Goal: Book appointment/travel/reservation

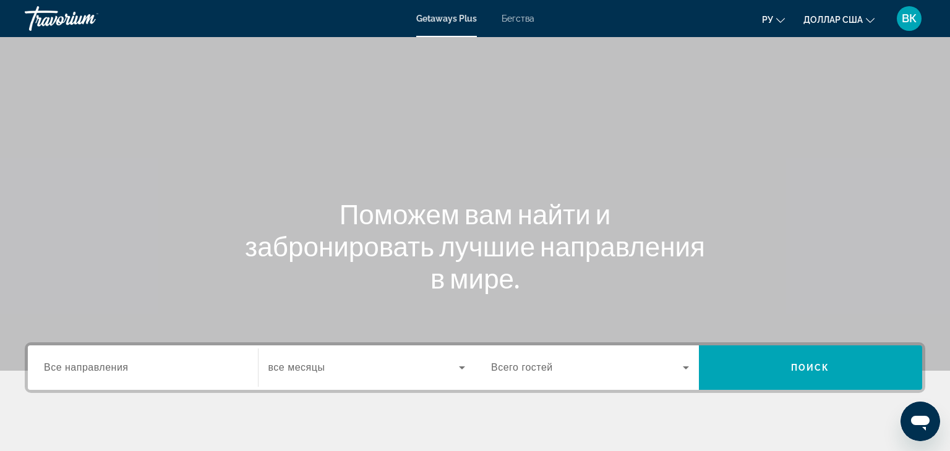
click at [513, 20] on font "Бегства" at bounding box center [518, 19] width 33 height 10
click at [430, 19] on font "Getaways Plus" at bounding box center [446, 19] width 60 height 10
click at [526, 17] on font "Бегства" at bounding box center [518, 19] width 33 height 10
click at [102, 372] on span "Все направления" at bounding box center [86, 367] width 85 height 11
click at [102, 372] on input "Destination Все направления" at bounding box center [143, 368] width 198 height 15
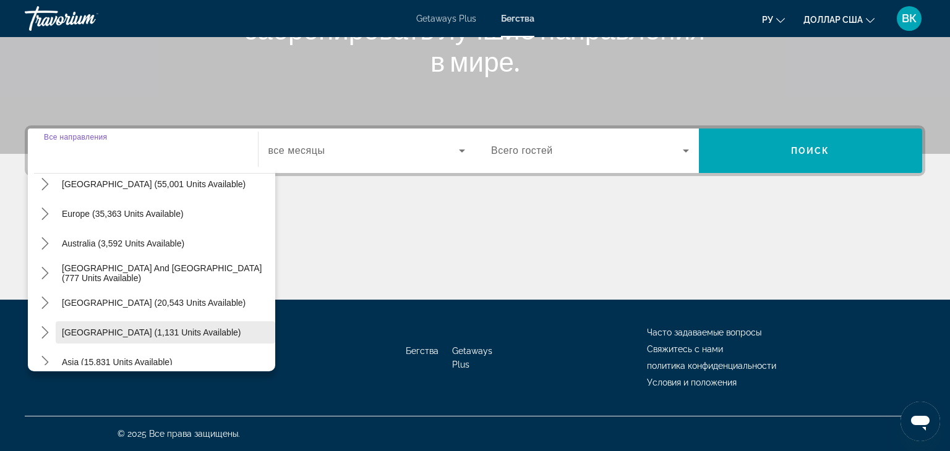
scroll to position [111, 0]
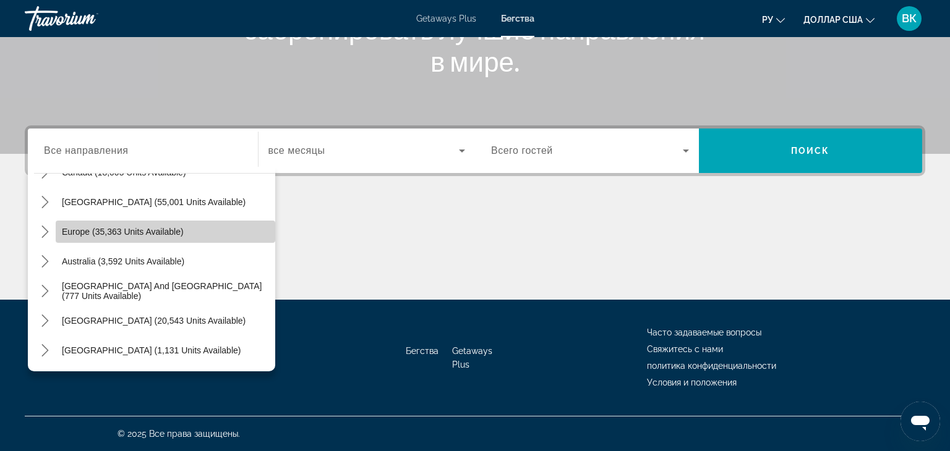
click at [169, 239] on span "Select destination: Europe (35,363 units available)" at bounding box center [166, 232] width 220 height 30
type input "**********"
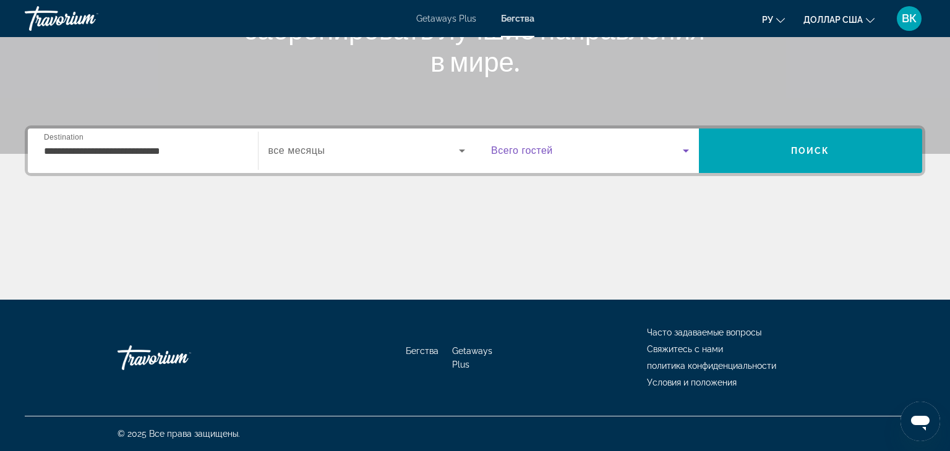
click at [685, 150] on icon "Search widget" at bounding box center [686, 151] width 6 height 3
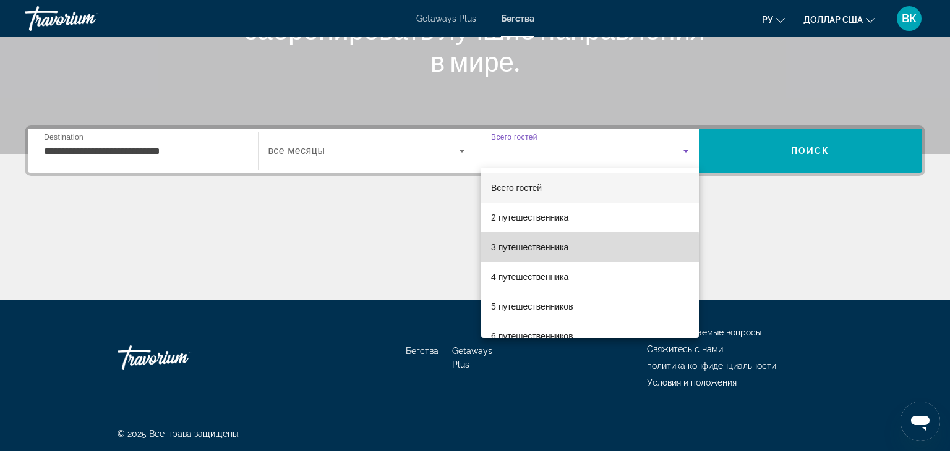
click at [539, 249] on font "3 путешественника" at bounding box center [529, 247] width 77 height 10
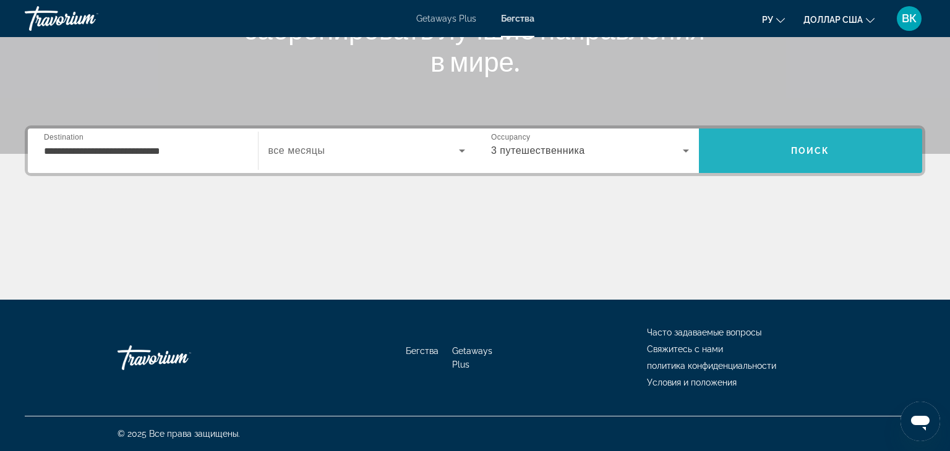
click at [756, 154] on span "Search" at bounding box center [811, 151] width 224 height 30
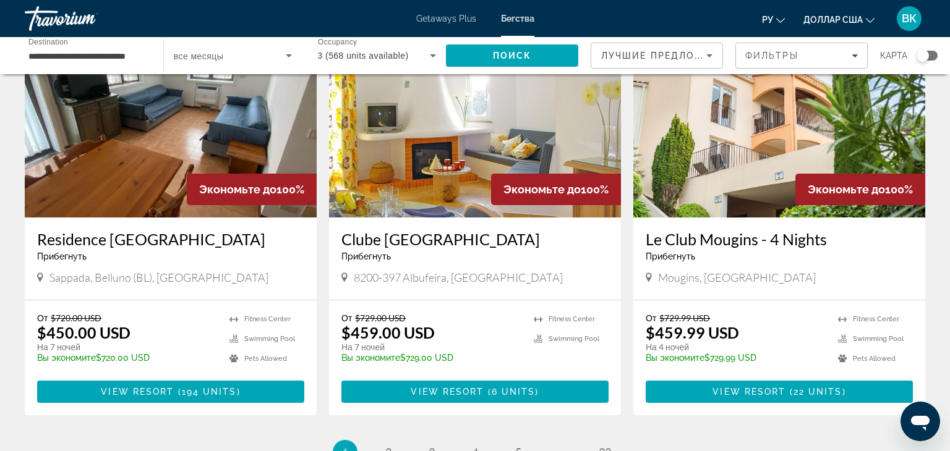
scroll to position [1451, 0]
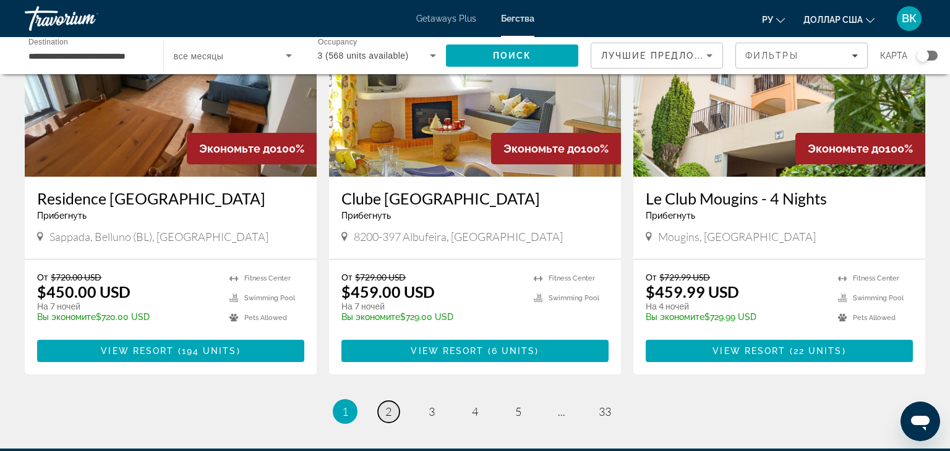
click at [388, 405] on span "2" at bounding box center [388, 412] width 6 height 14
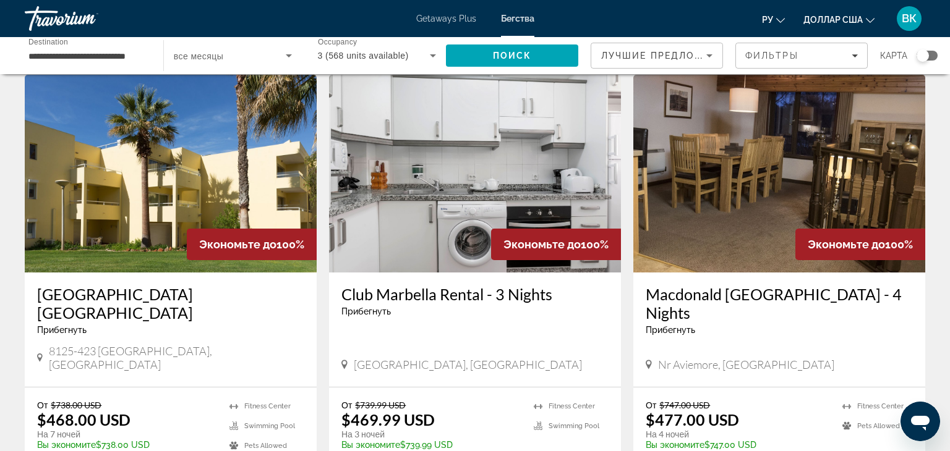
scroll to position [480, 0]
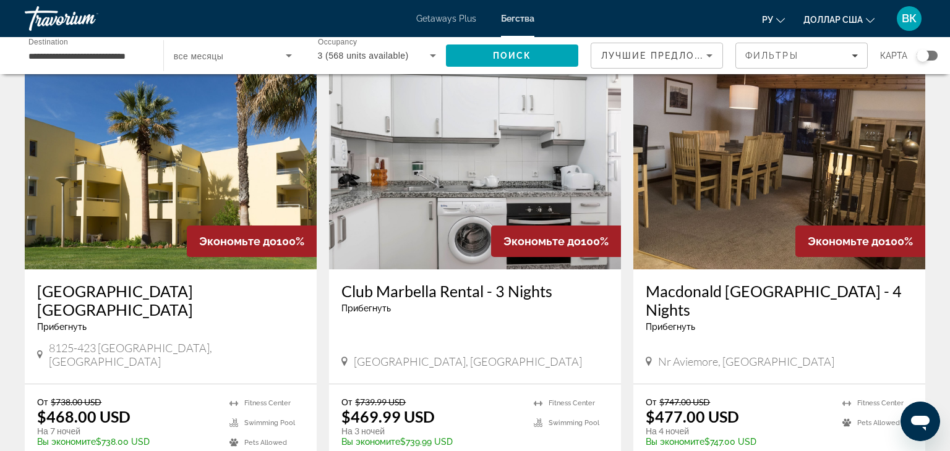
click at [95, 192] on img "Основное содержание" at bounding box center [171, 171] width 292 height 198
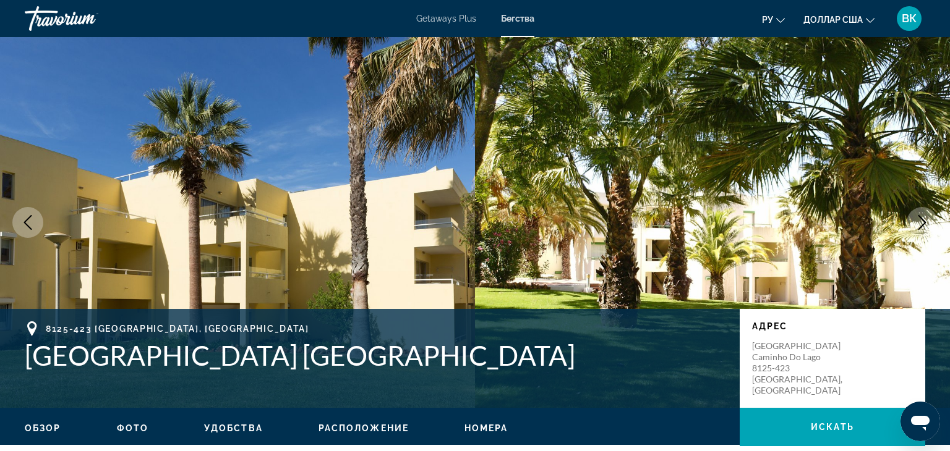
click at [920, 227] on icon "Next image" at bounding box center [922, 222] width 15 height 15
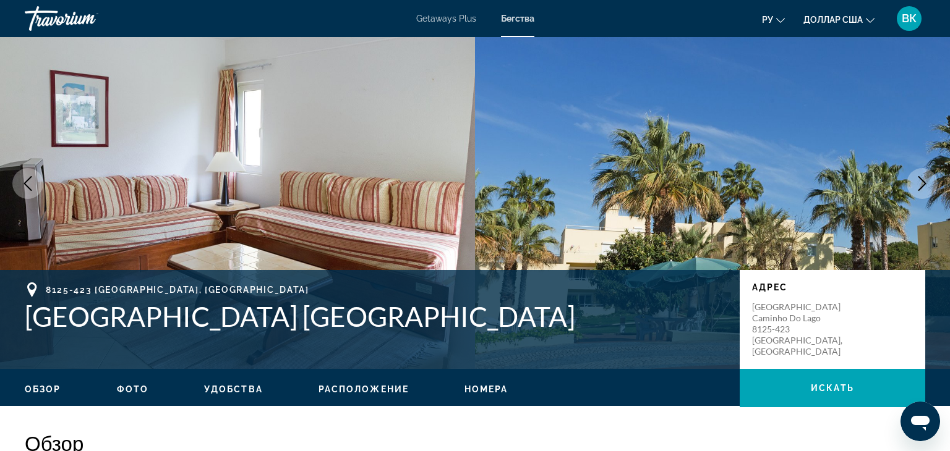
scroll to position [47, 0]
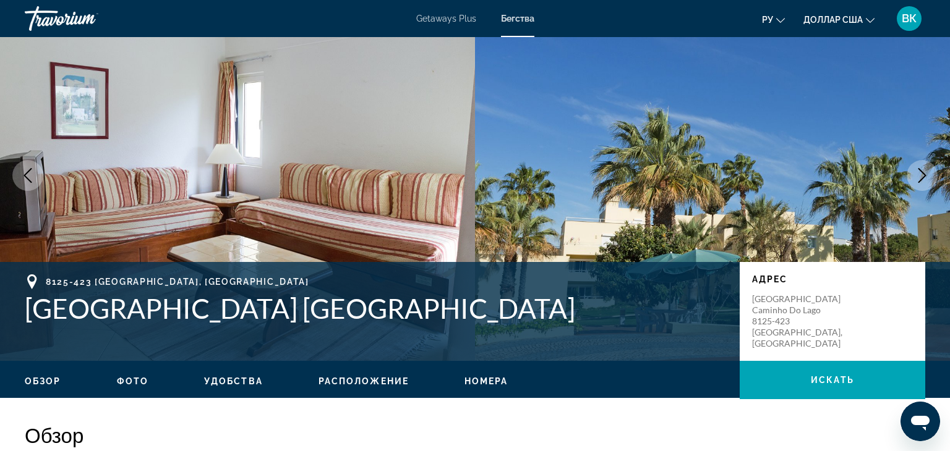
click at [444, 200] on img "Основное содержание" at bounding box center [237, 175] width 475 height 371
click at [915, 184] on button "Next image" at bounding box center [922, 175] width 31 height 31
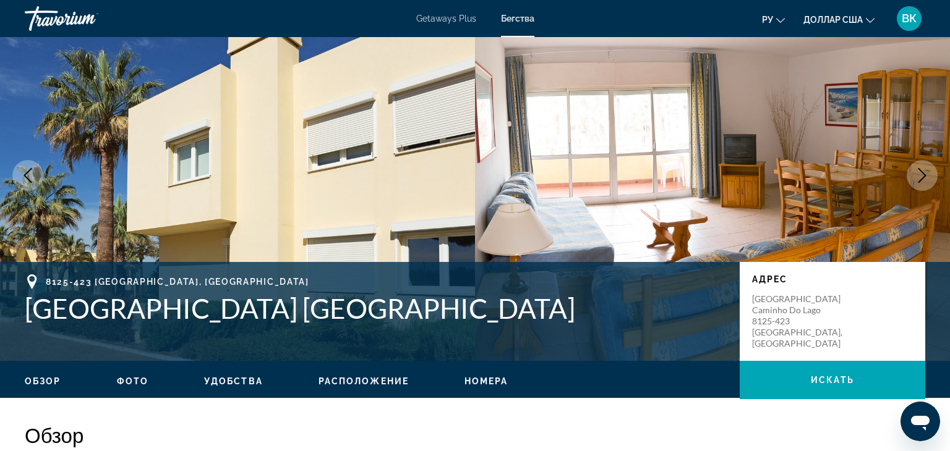
click at [915, 184] on button "Next image" at bounding box center [922, 175] width 31 height 31
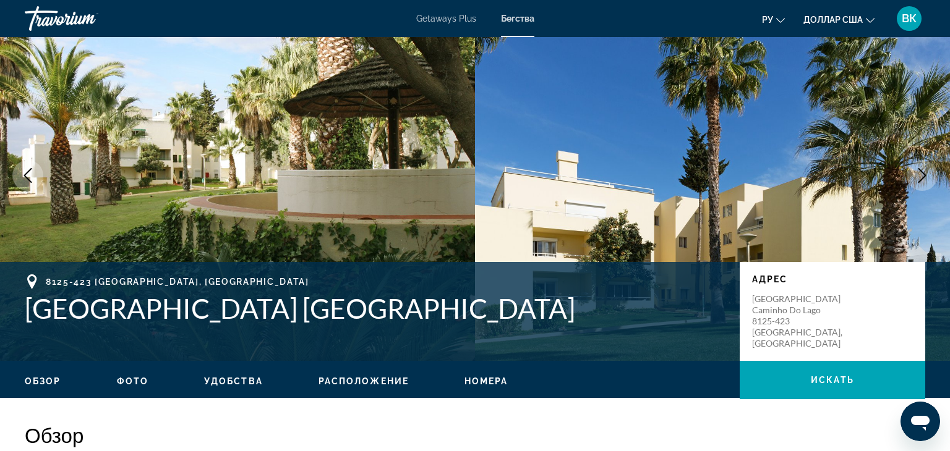
click at [915, 184] on button "Next image" at bounding box center [922, 175] width 31 height 31
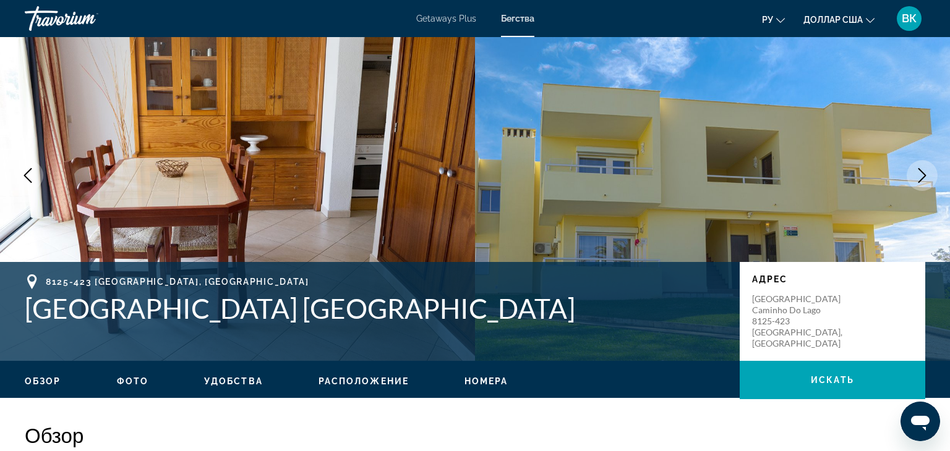
click at [915, 184] on button "Next image" at bounding box center [922, 175] width 31 height 31
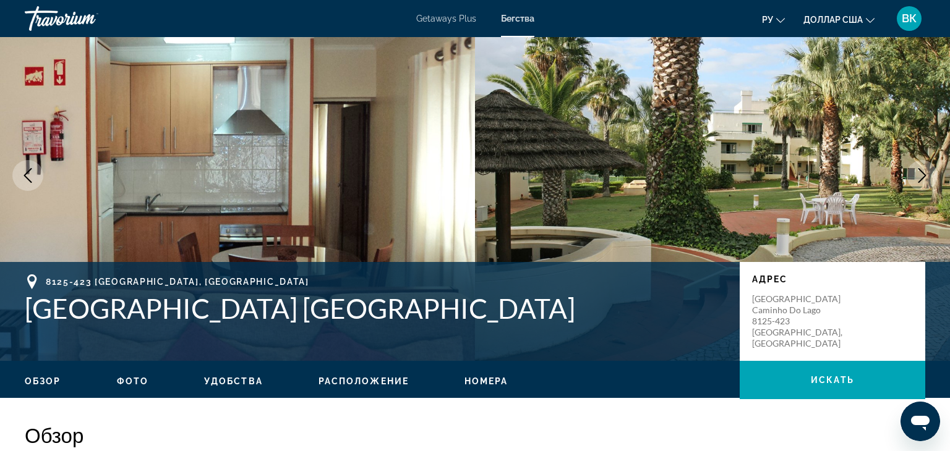
click at [915, 184] on button "Next image" at bounding box center [922, 175] width 31 height 31
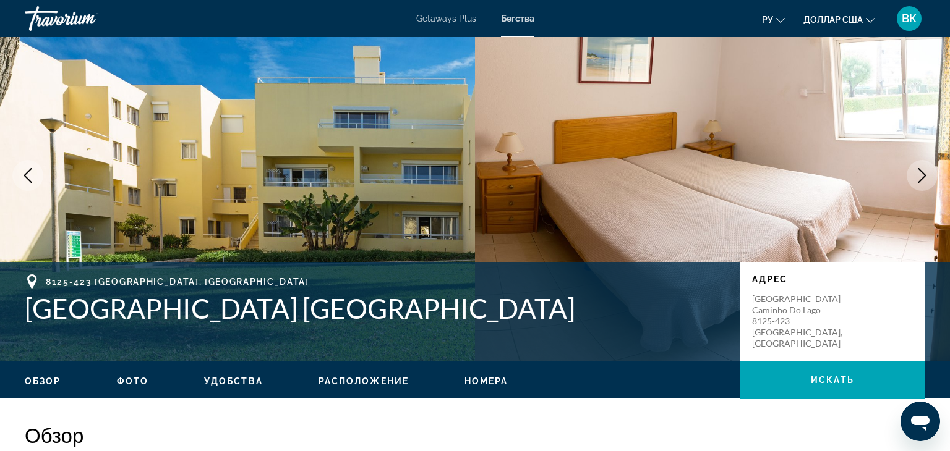
click at [915, 184] on button "Next image" at bounding box center [922, 175] width 31 height 31
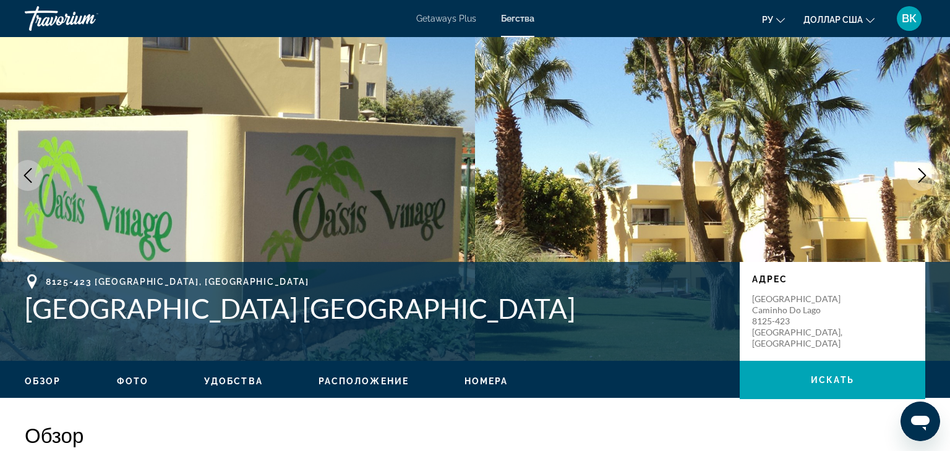
click at [915, 184] on button "Next image" at bounding box center [922, 175] width 31 height 31
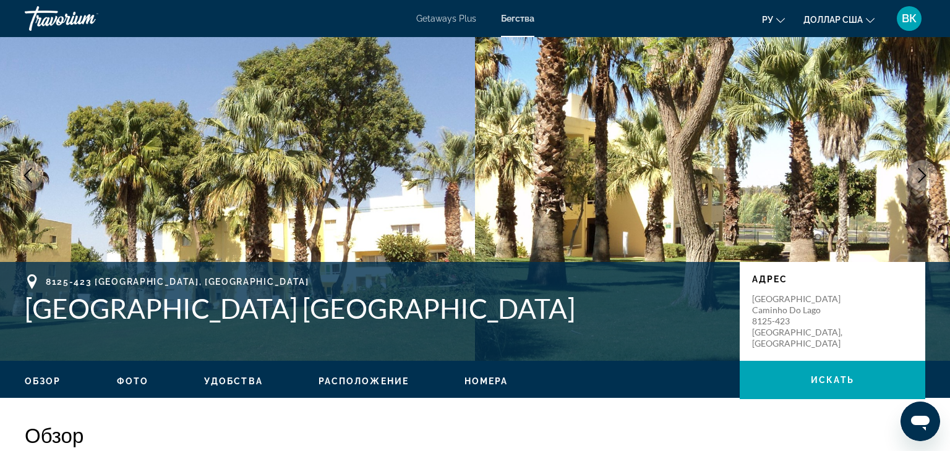
click at [915, 184] on button "Next image" at bounding box center [922, 175] width 31 height 31
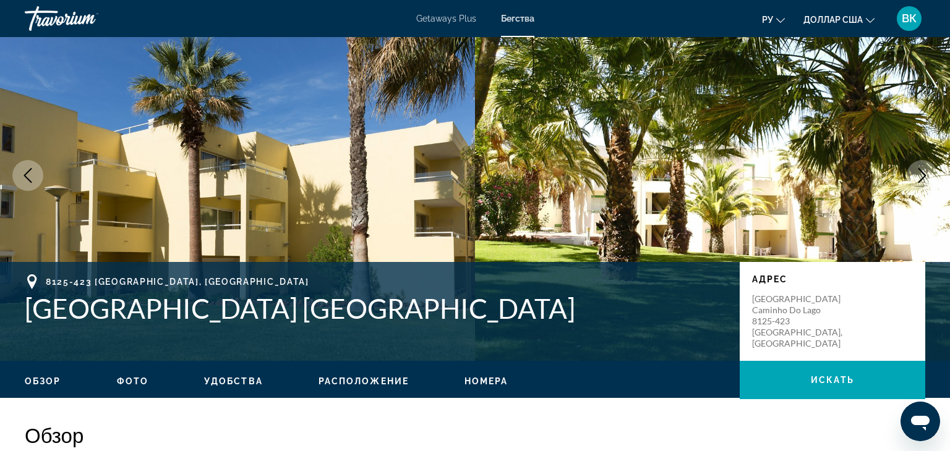
click at [23, 176] on icon "Previous image" at bounding box center [27, 175] width 15 height 15
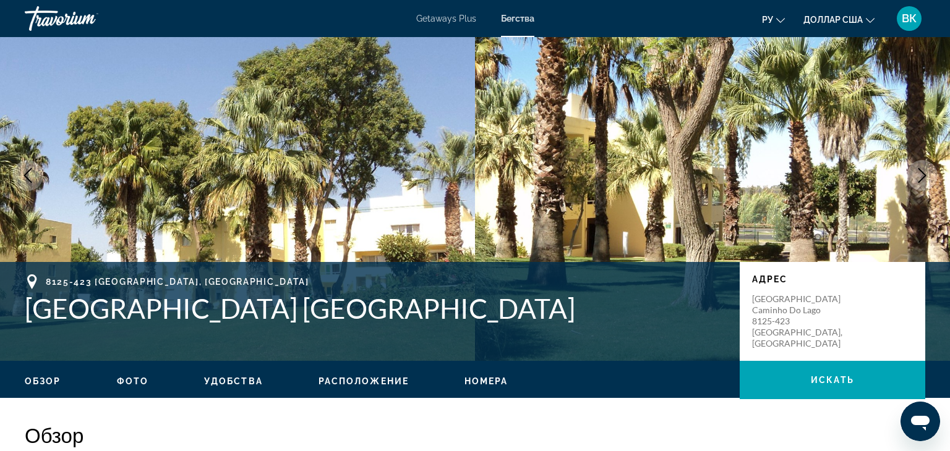
click at [23, 176] on icon "Previous image" at bounding box center [27, 175] width 15 height 15
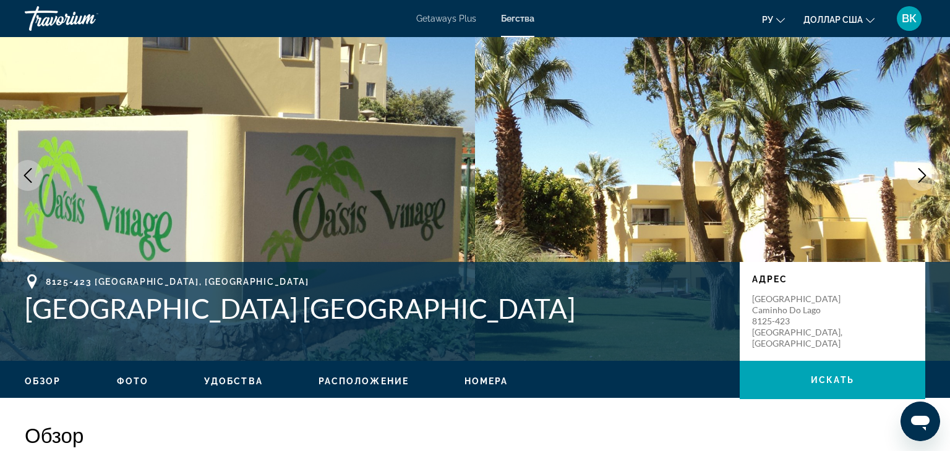
click at [23, 176] on icon "Previous image" at bounding box center [27, 175] width 15 height 15
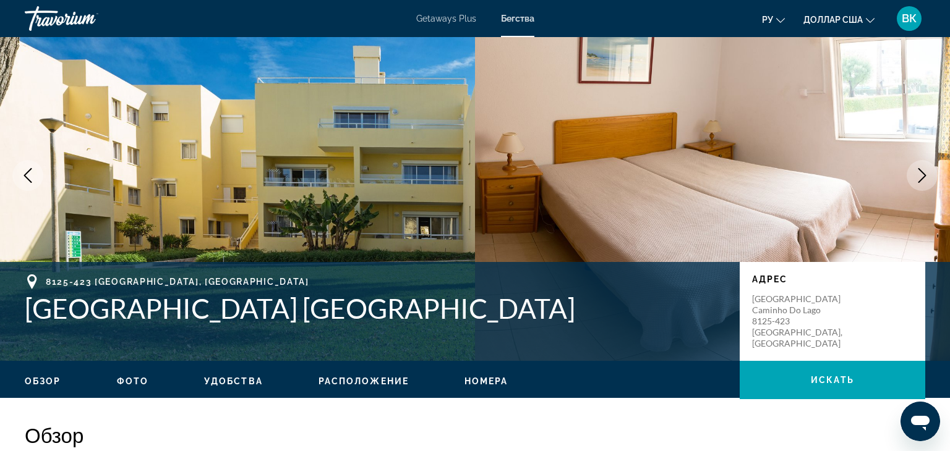
click at [226, 385] on span "Удобства" at bounding box center [233, 382] width 59 height 10
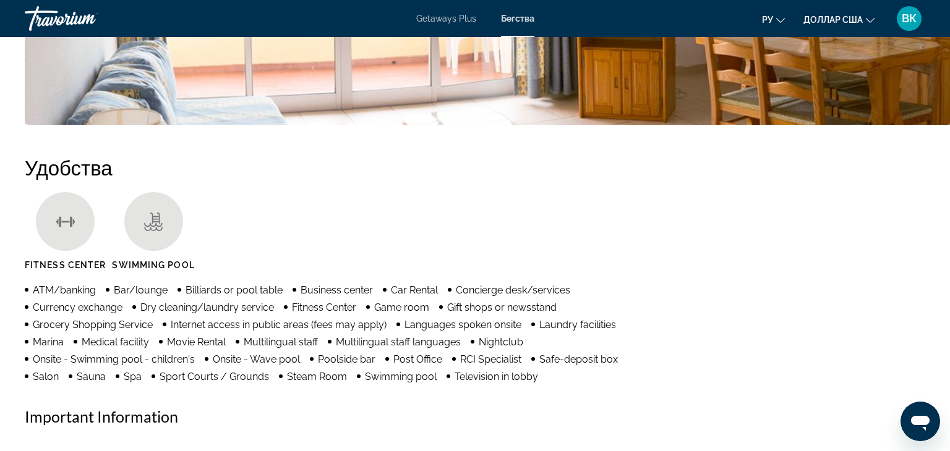
scroll to position [873, 0]
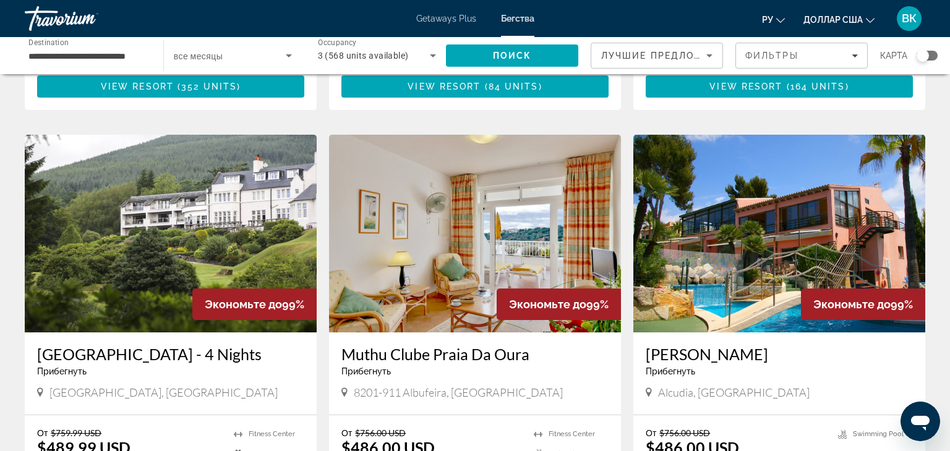
scroll to position [1337, 0]
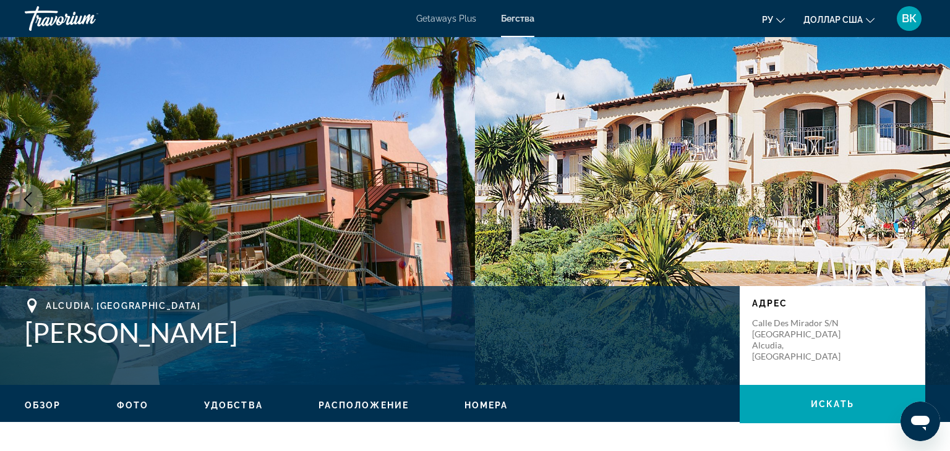
scroll to position [28, 0]
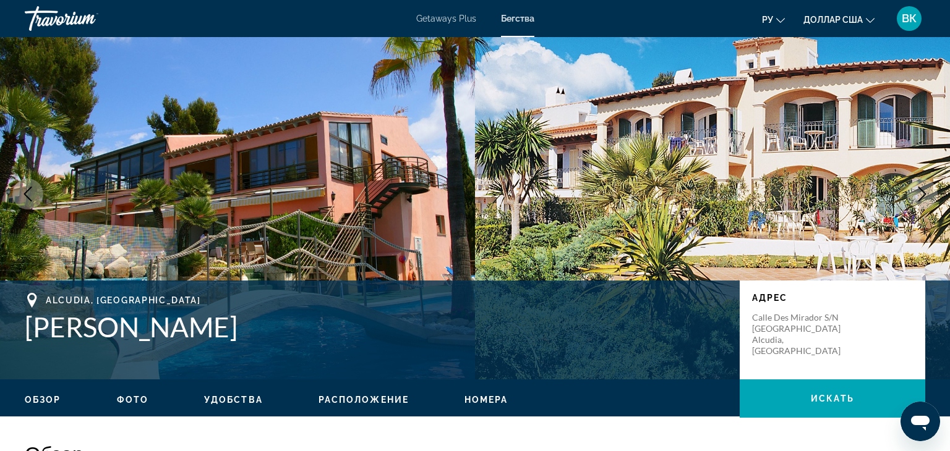
click at [918, 189] on icon "Next image" at bounding box center [922, 194] width 15 height 15
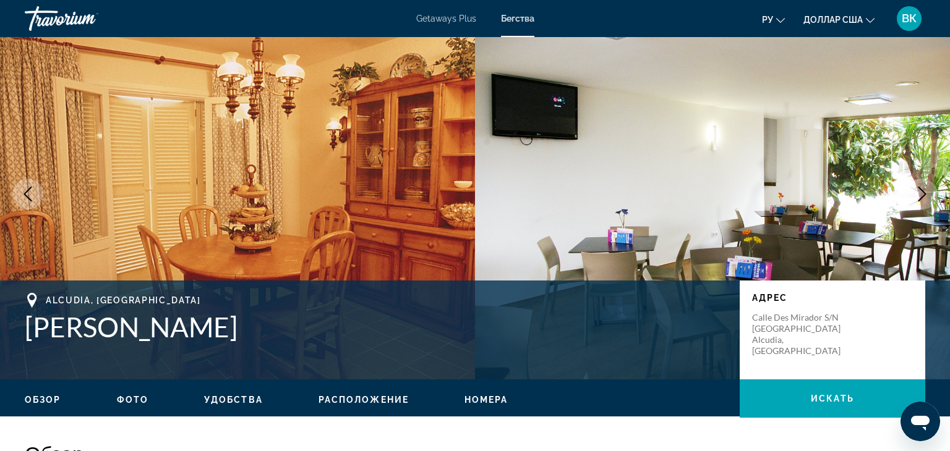
click at [915, 190] on icon "Next image" at bounding box center [922, 194] width 15 height 15
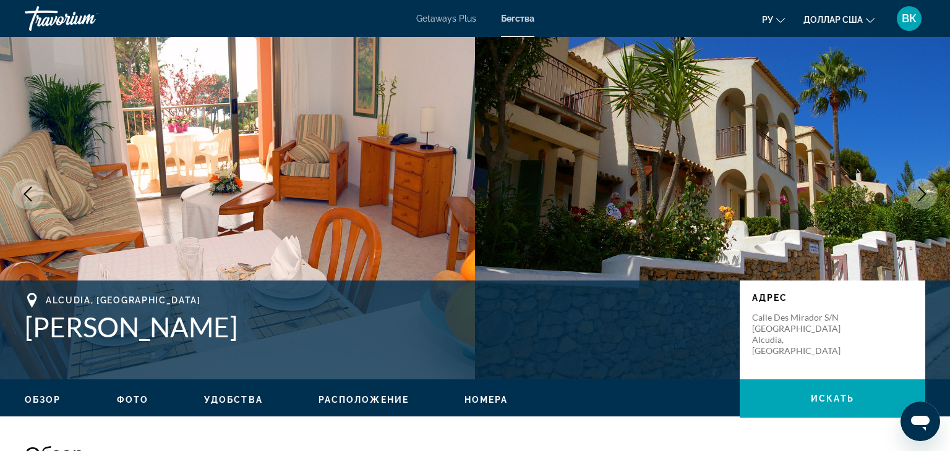
click at [915, 190] on icon "Next image" at bounding box center [922, 194] width 15 height 15
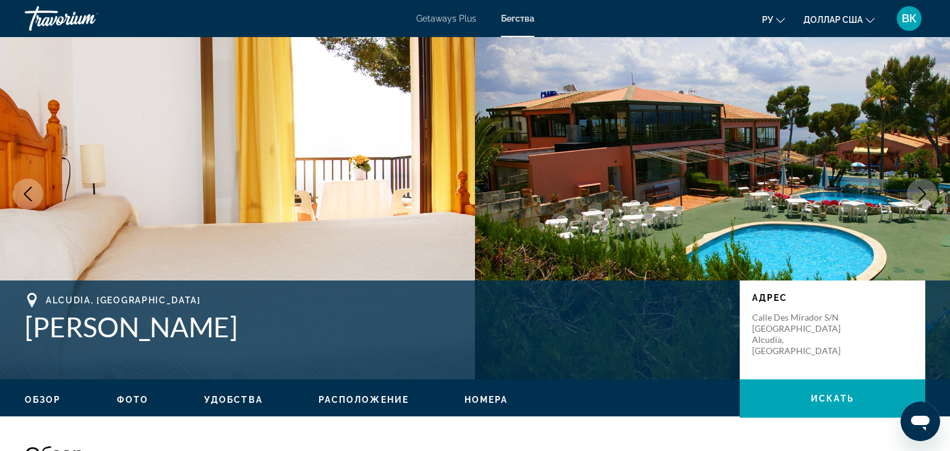
click at [915, 190] on icon "Next image" at bounding box center [922, 194] width 15 height 15
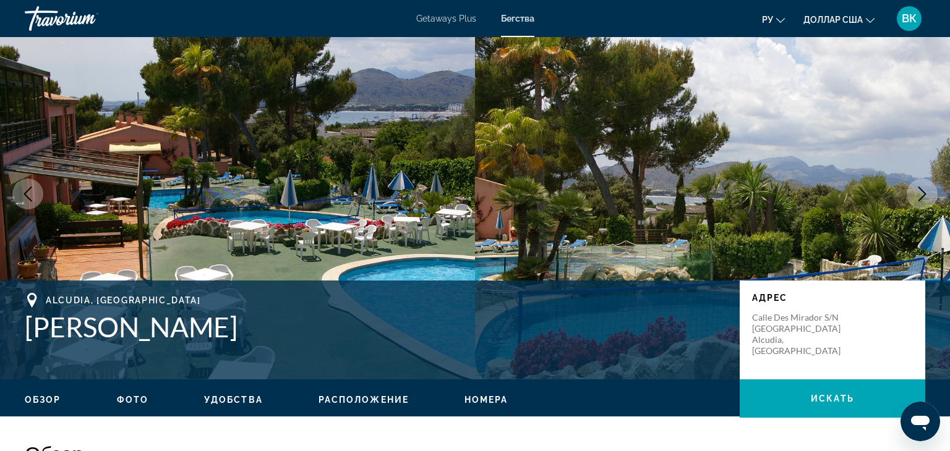
click at [915, 190] on icon "Next image" at bounding box center [922, 194] width 15 height 15
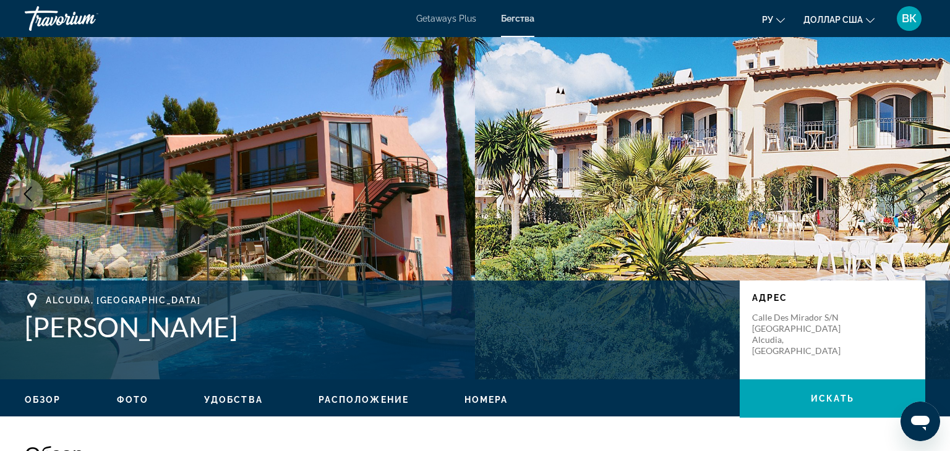
click at [922, 195] on icon "Next image" at bounding box center [922, 194] width 15 height 15
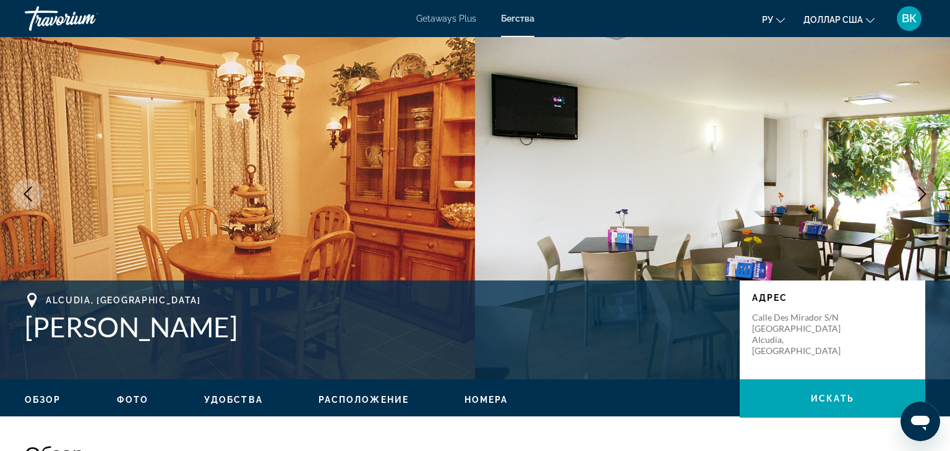
click at [922, 195] on icon "Next image" at bounding box center [922, 194] width 15 height 15
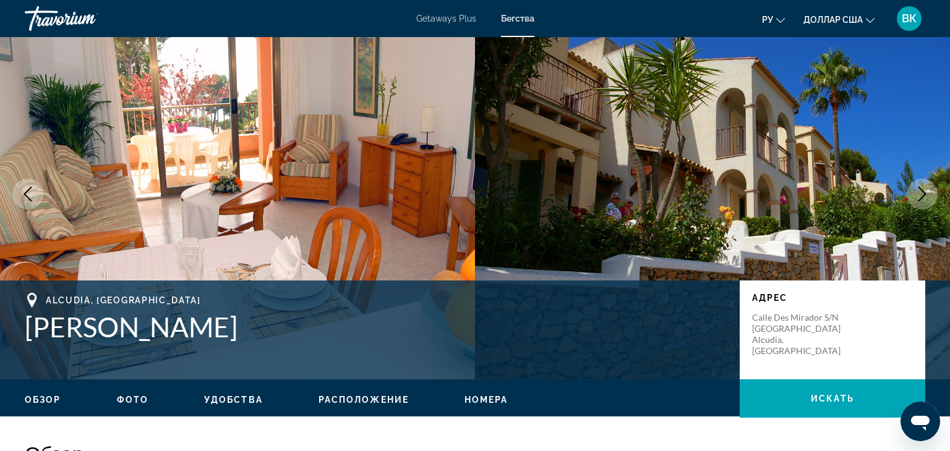
click at [922, 195] on icon "Next image" at bounding box center [922, 194] width 15 height 15
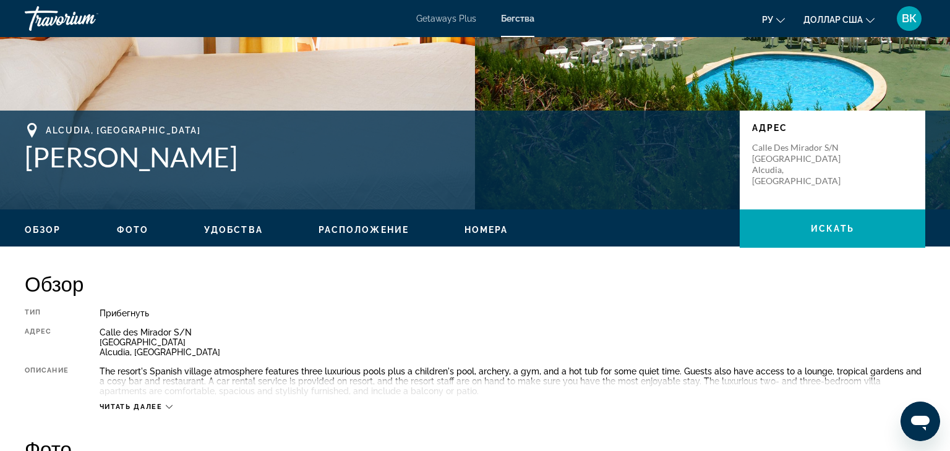
scroll to position [199, 0]
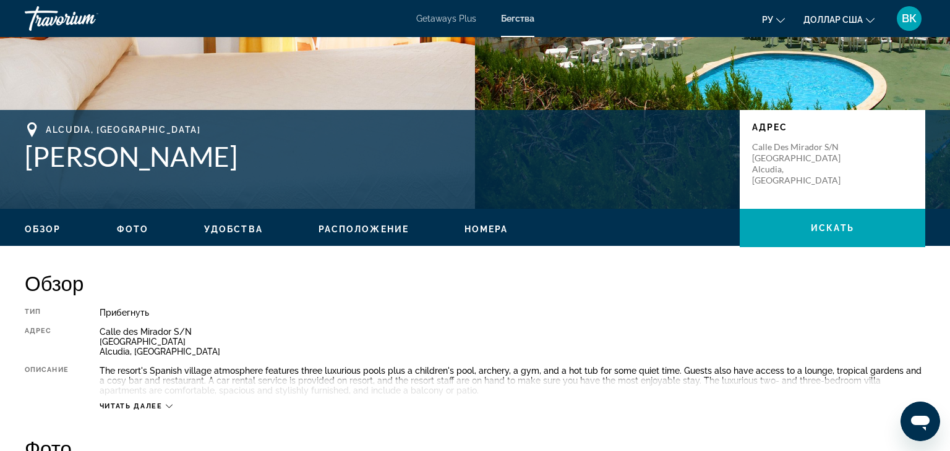
click at [146, 408] on span "Читать далее" at bounding box center [131, 407] width 63 height 8
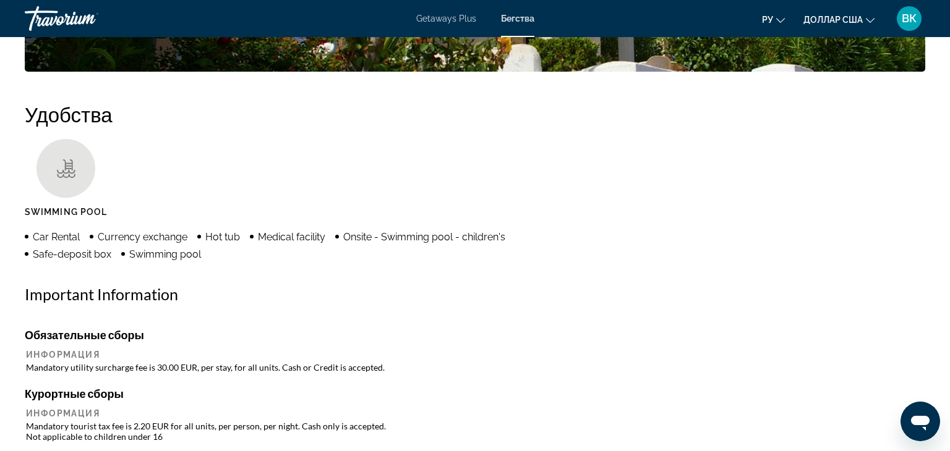
scroll to position [920, 0]
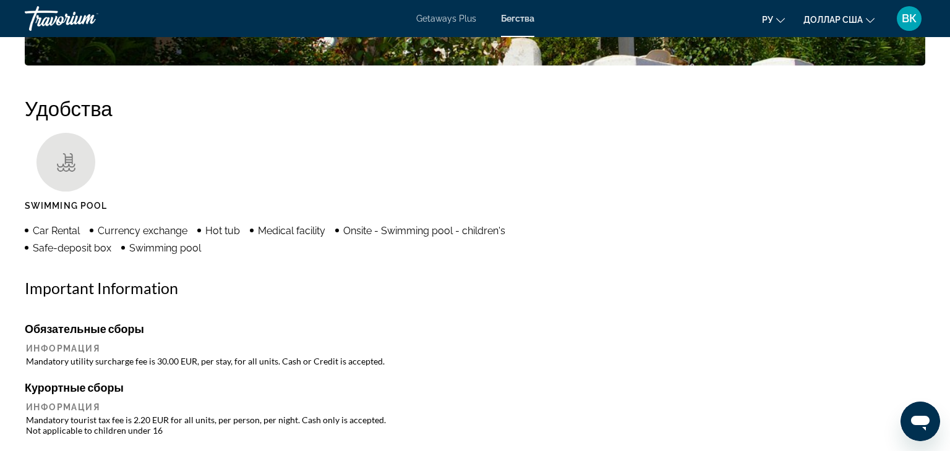
drag, startPoint x: 298, startPoint y: 395, endPoint x: 247, endPoint y: 376, distance: 54.8
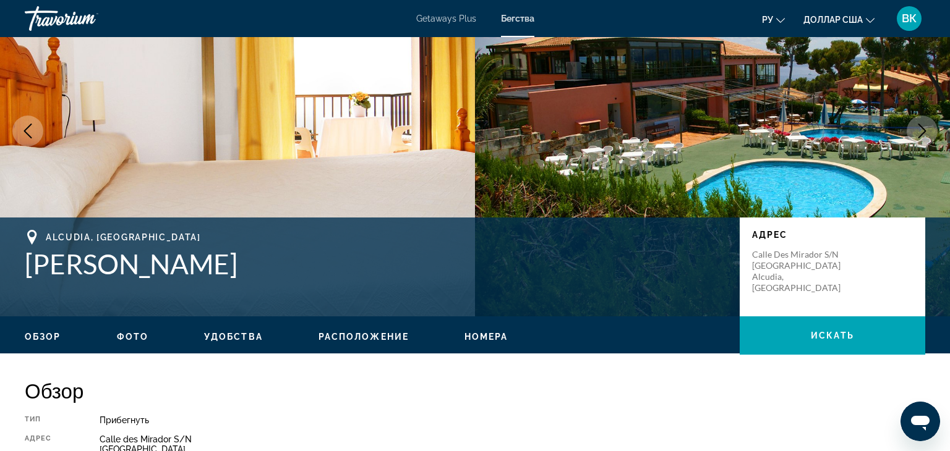
scroll to position [0, 0]
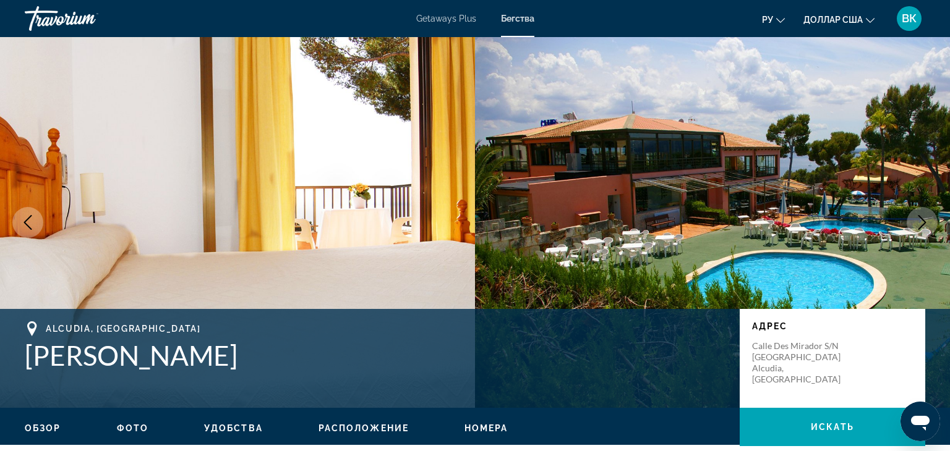
click at [440, 19] on font "Getaways Plus" at bounding box center [446, 19] width 60 height 10
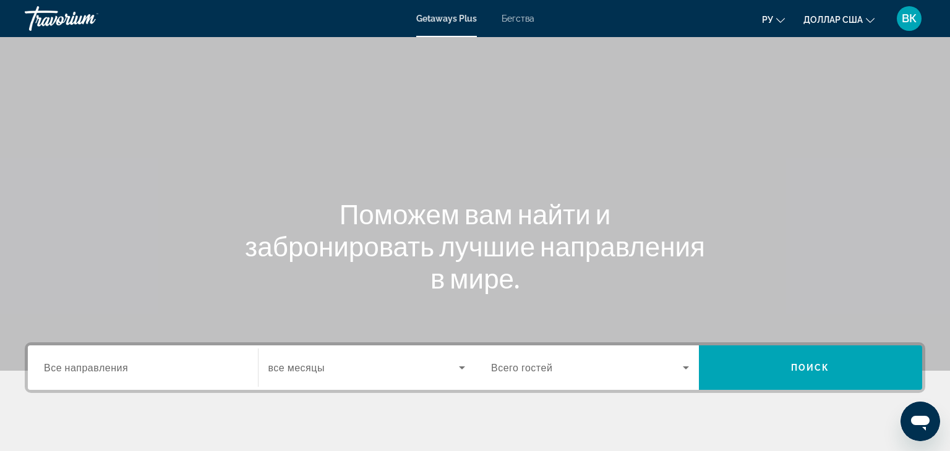
click at [531, 16] on font "Бегства" at bounding box center [518, 19] width 33 height 10
click at [199, 372] on input "Destination Все направления" at bounding box center [143, 368] width 198 height 15
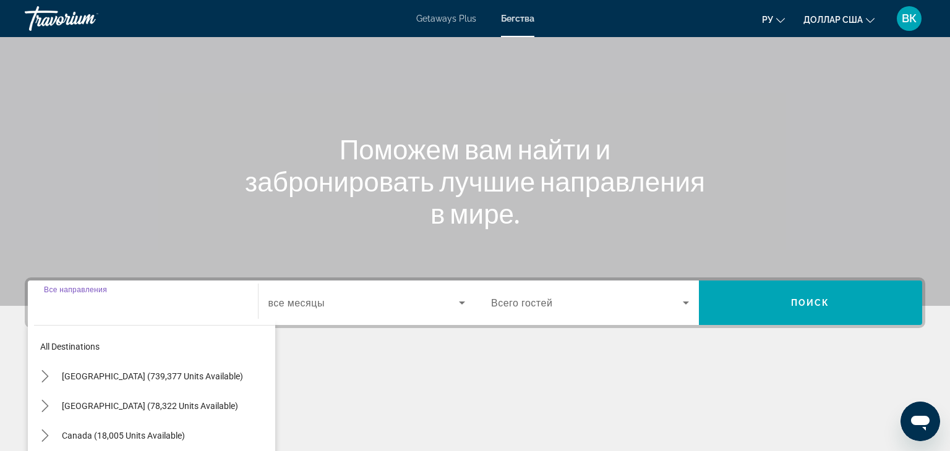
scroll to position [217, 0]
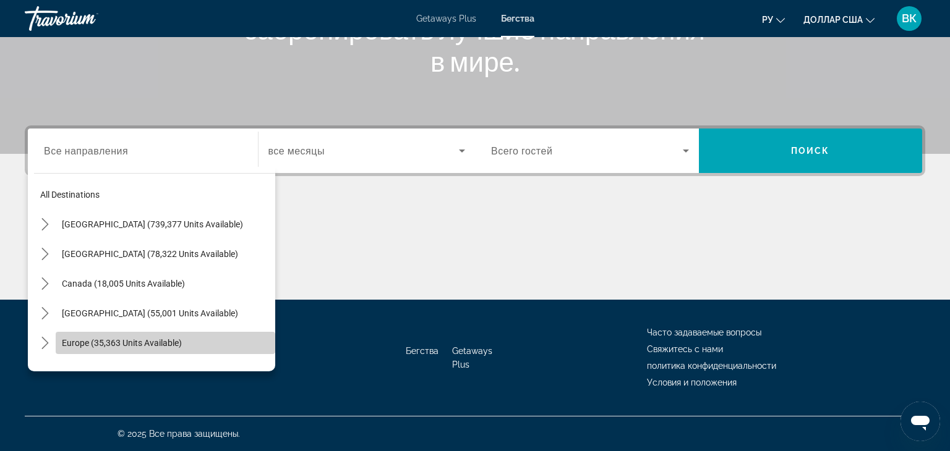
click at [159, 343] on span "Europe (35,363 units available)" at bounding box center [122, 343] width 120 height 10
type input "**********"
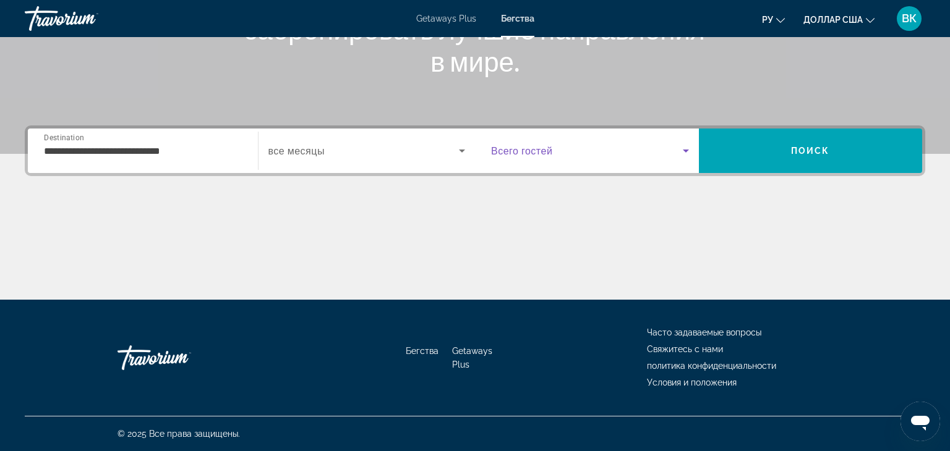
click at [635, 148] on span "Search widget" at bounding box center [587, 150] width 192 height 15
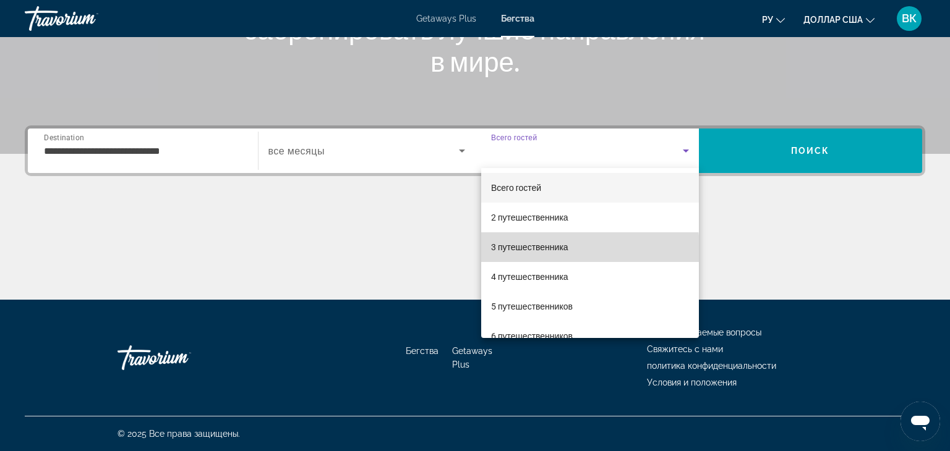
click at [565, 249] on font "3 путешественника" at bounding box center [529, 247] width 77 height 10
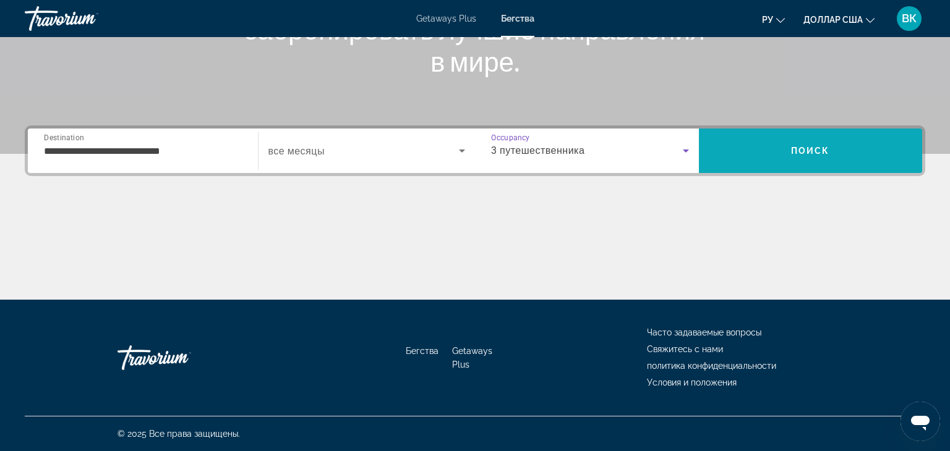
click at [830, 155] on span "Search" at bounding box center [811, 151] width 224 height 30
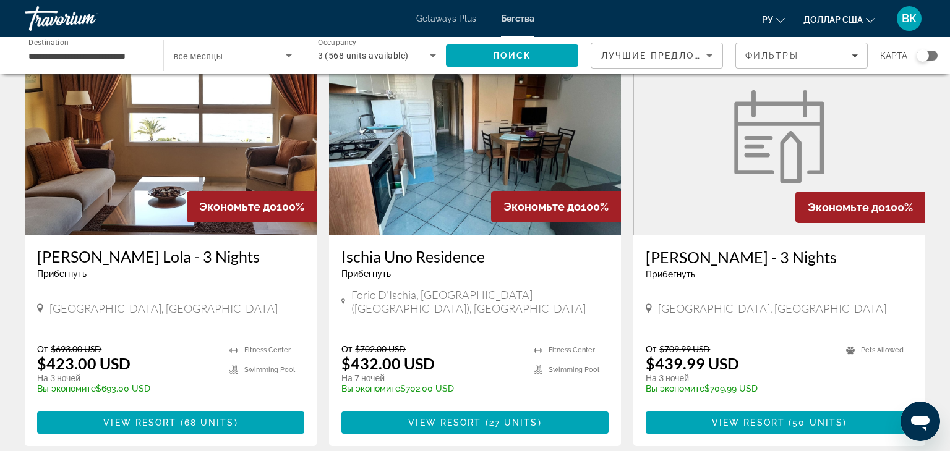
scroll to position [962, 0]
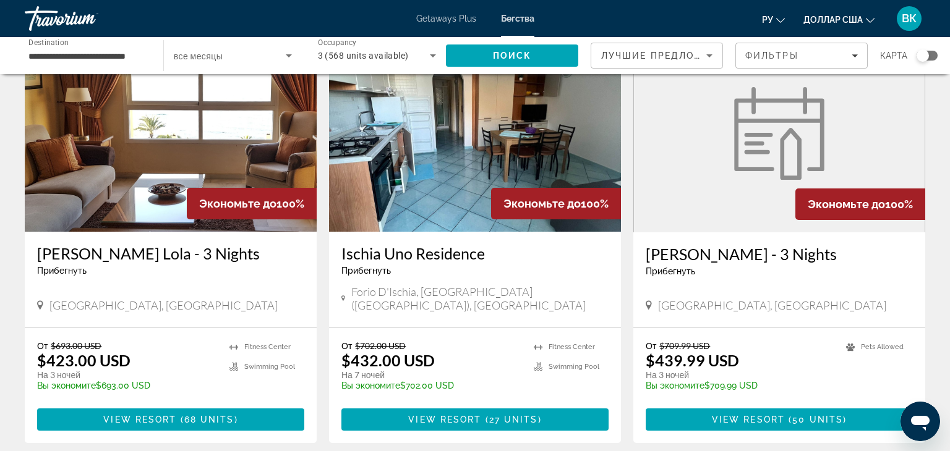
click at [187, 144] on img "Основное содержание" at bounding box center [171, 133] width 292 height 198
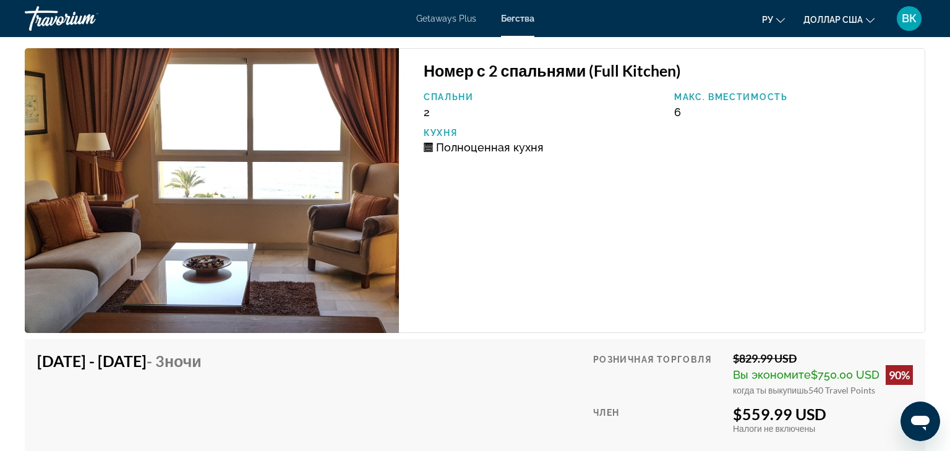
scroll to position [2086, 0]
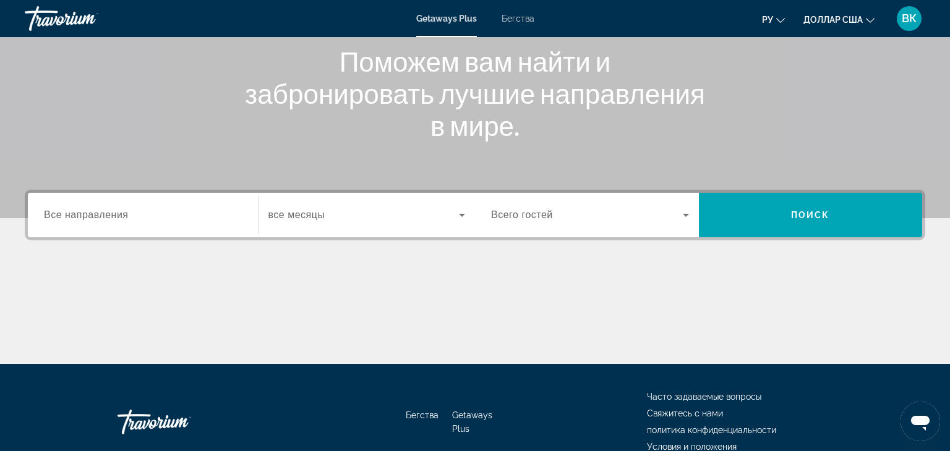
scroll to position [217, 0]
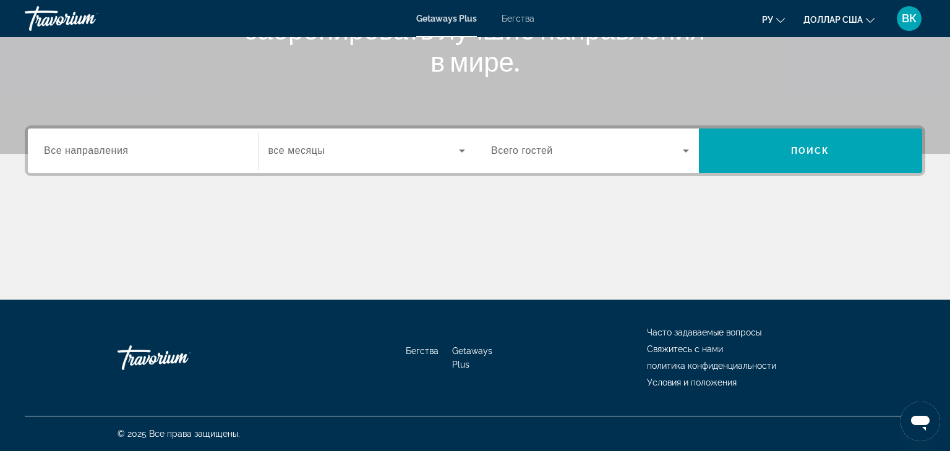
click at [311, 150] on span "все месяцы" at bounding box center [296, 150] width 57 height 11
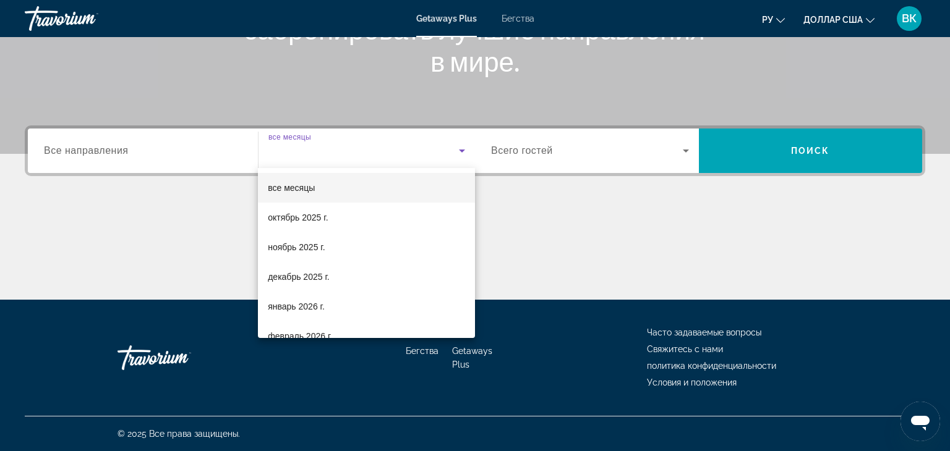
click at [97, 151] on div at bounding box center [475, 225] width 950 height 451
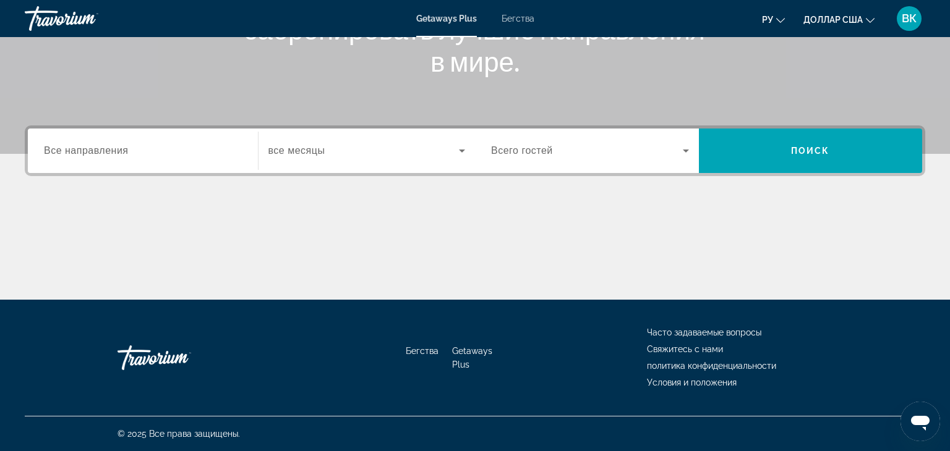
click at [99, 151] on span "Все направления" at bounding box center [86, 150] width 85 height 11
click at [99, 151] on input "Destination Все направления" at bounding box center [143, 151] width 198 height 15
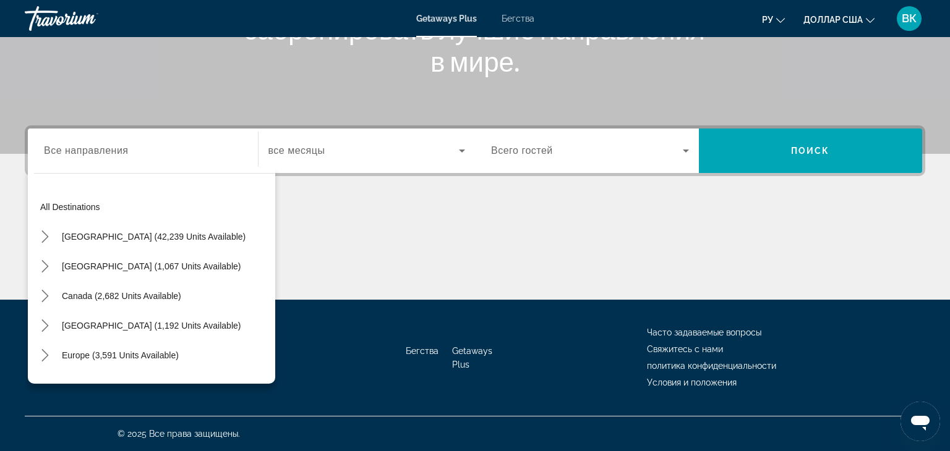
click at [521, 25] on div "Getaways Plus Бегства ру English Español Français Italiano Português русский до…" at bounding box center [475, 18] width 950 height 32
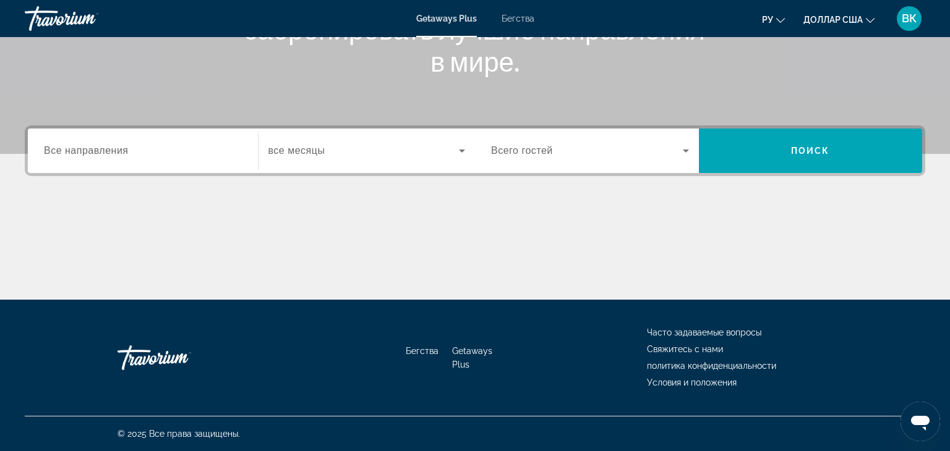
click at [523, 19] on font "Бегства" at bounding box center [518, 19] width 33 height 10
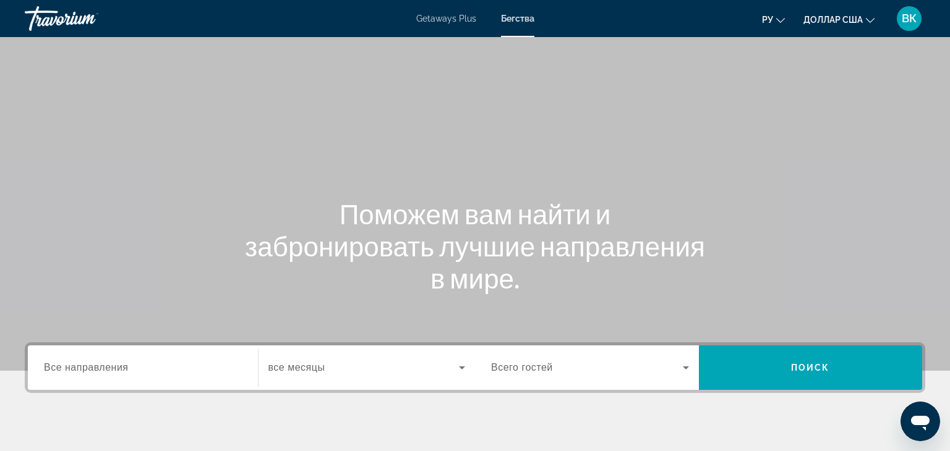
click at [95, 369] on span "Все направления" at bounding box center [86, 367] width 85 height 11
click at [95, 369] on input "Destination Все направления" at bounding box center [143, 368] width 198 height 15
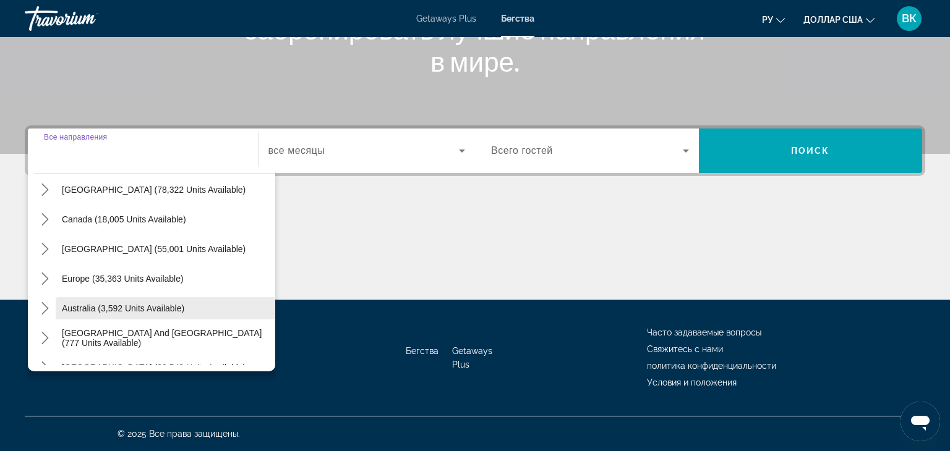
scroll to position [82, 0]
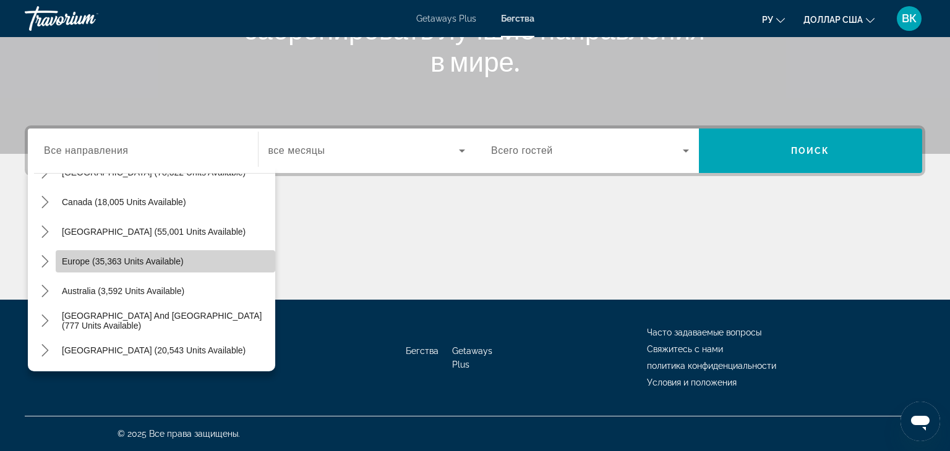
click at [135, 268] on span "Select destination: Europe (35,363 units available)" at bounding box center [166, 262] width 220 height 30
type input "**********"
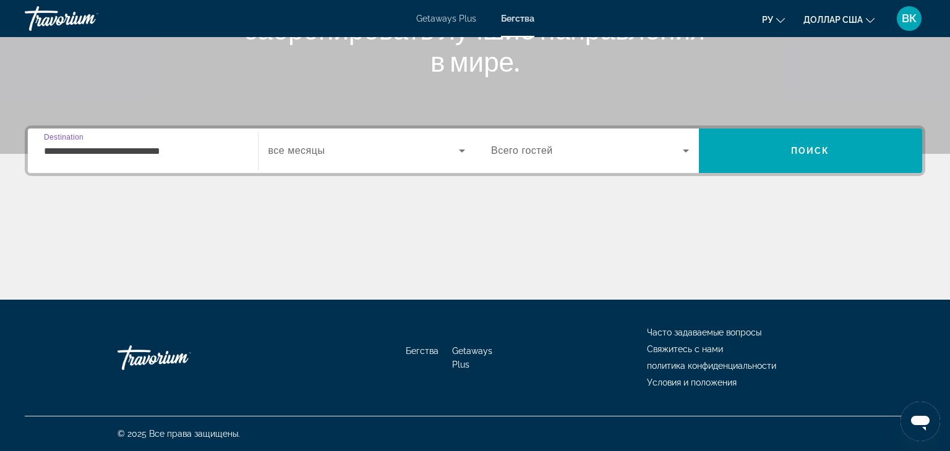
click at [333, 148] on span "Search widget" at bounding box center [363, 150] width 191 height 15
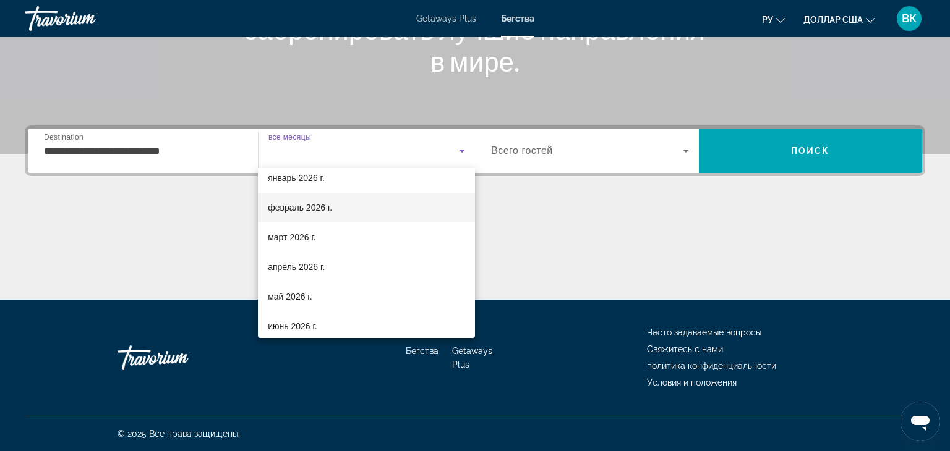
scroll to position [129, 0]
click at [681, 152] on div at bounding box center [475, 225] width 950 height 451
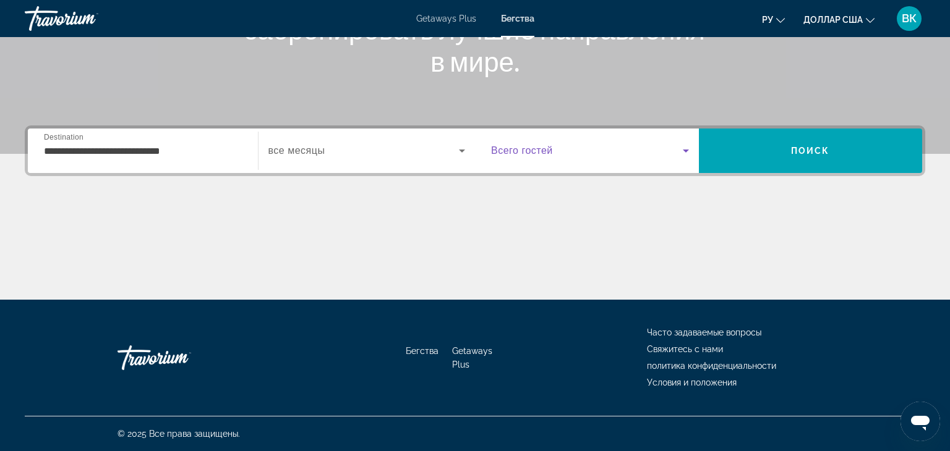
click at [685, 153] on icon "Search widget" at bounding box center [685, 150] width 15 height 15
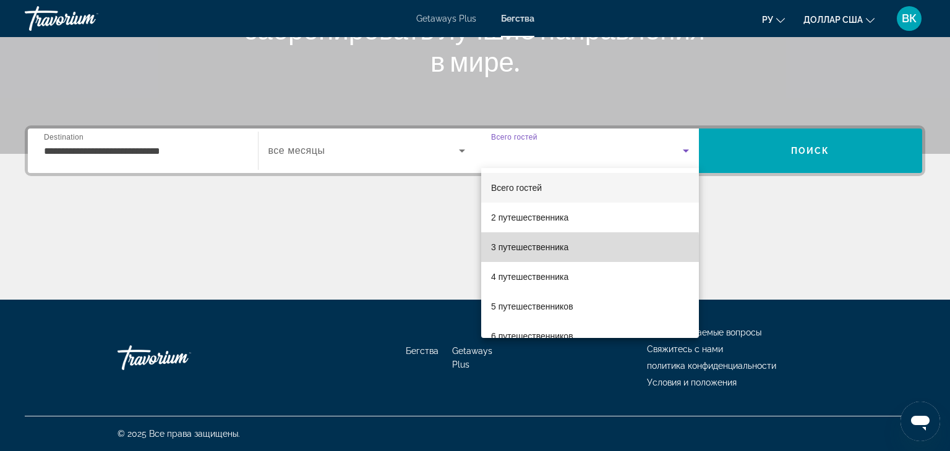
click at [553, 249] on font "3 путешественника" at bounding box center [529, 247] width 77 height 10
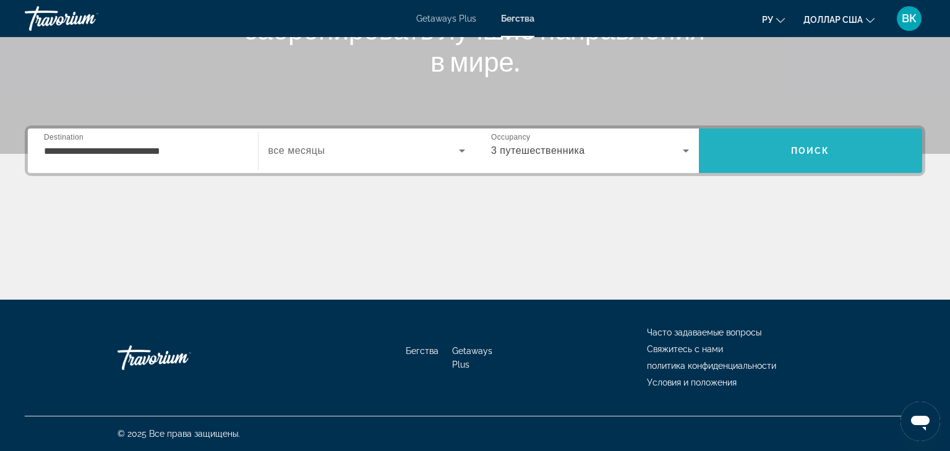
click at [798, 157] on span "Search" at bounding box center [811, 151] width 224 height 30
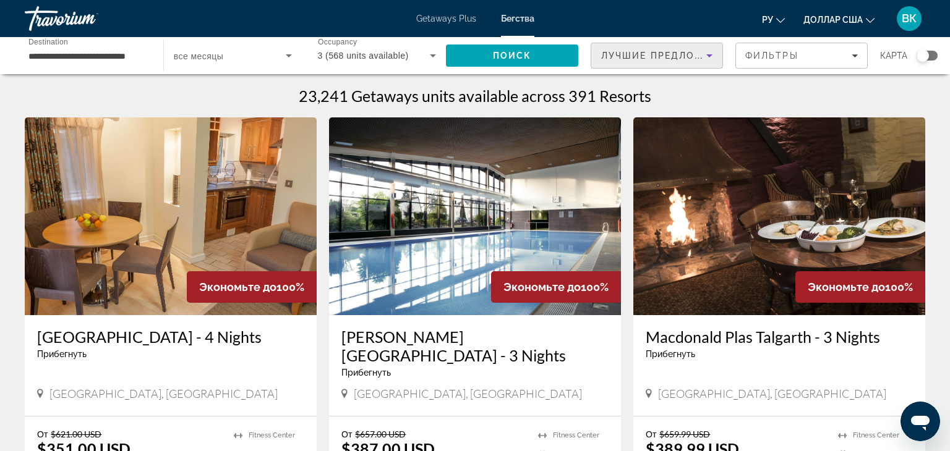
click at [711, 54] on icon "Sort by" at bounding box center [709, 55] width 15 height 15
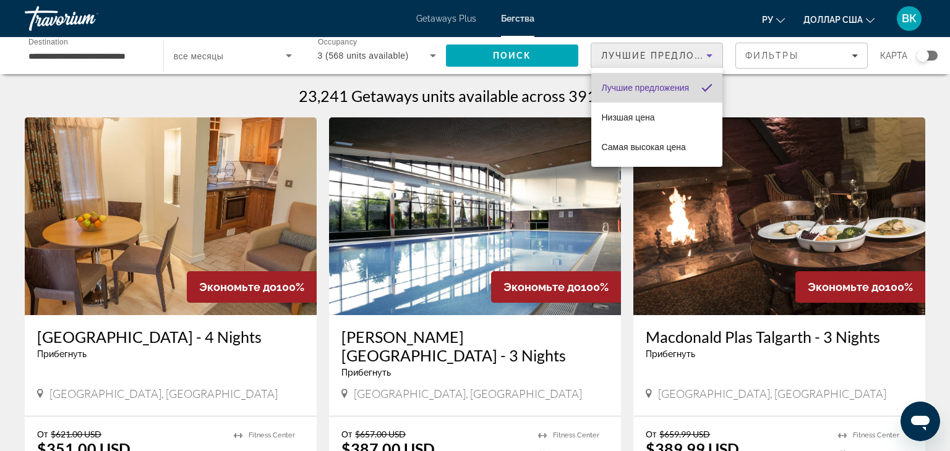
click at [646, 88] on font "Лучшие предложения" at bounding box center [645, 88] width 88 height 10
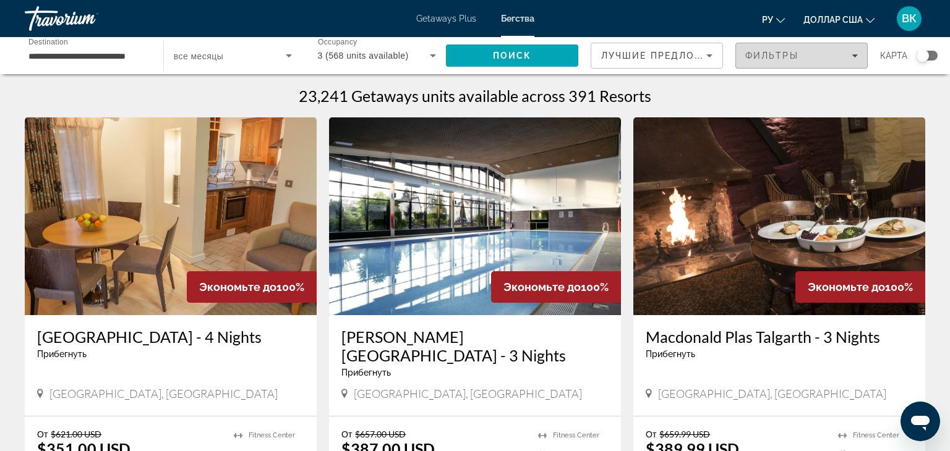
click at [858, 59] on span "Filters" at bounding box center [801, 56] width 131 height 30
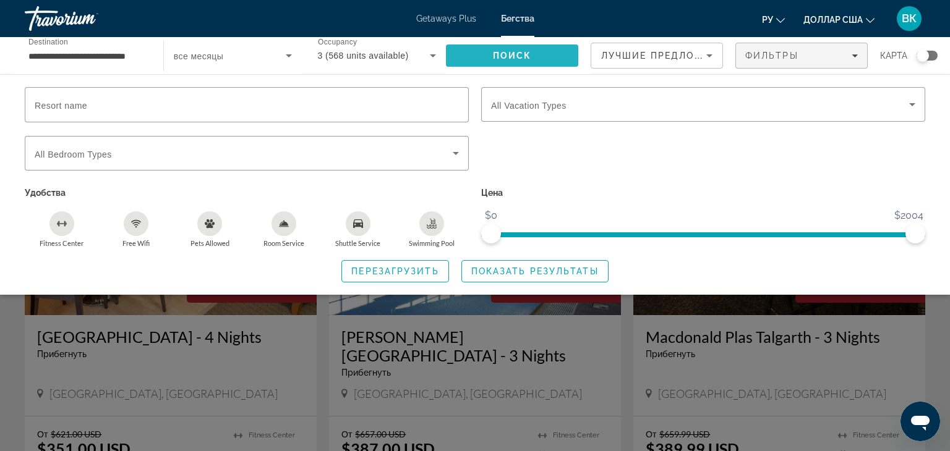
click at [530, 62] on span "Search" at bounding box center [512, 56] width 132 height 30
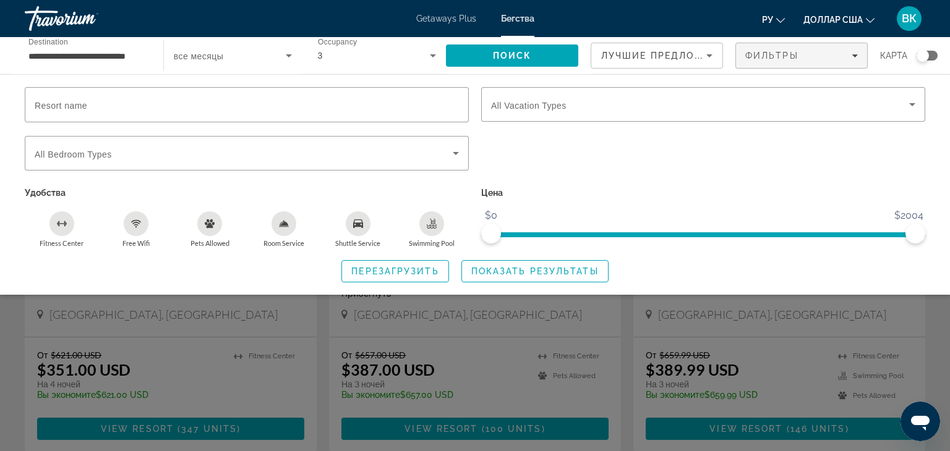
scroll to position [93, 0]
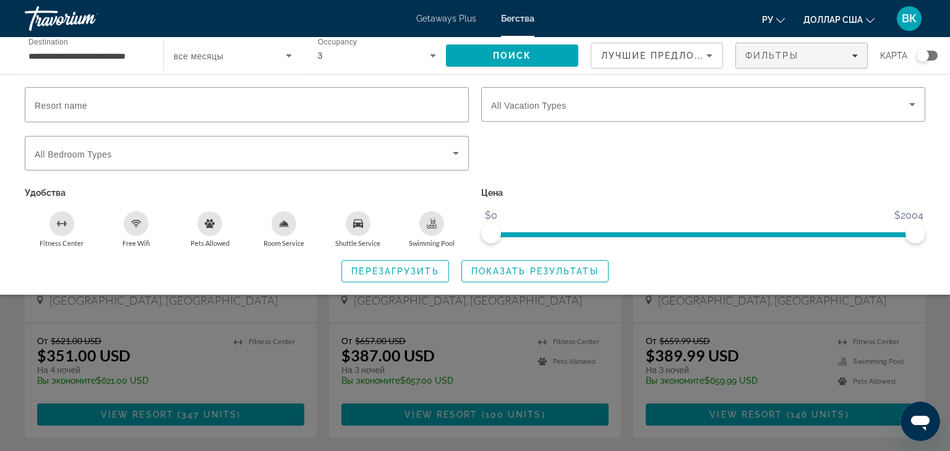
click at [34, 284] on div "Resort name Vacation Types All Vacation Types Bedroom Types All Bedroom Types У…" at bounding box center [475, 184] width 950 height 221
click at [907, 22] on font "ВК" at bounding box center [909, 18] width 15 height 13
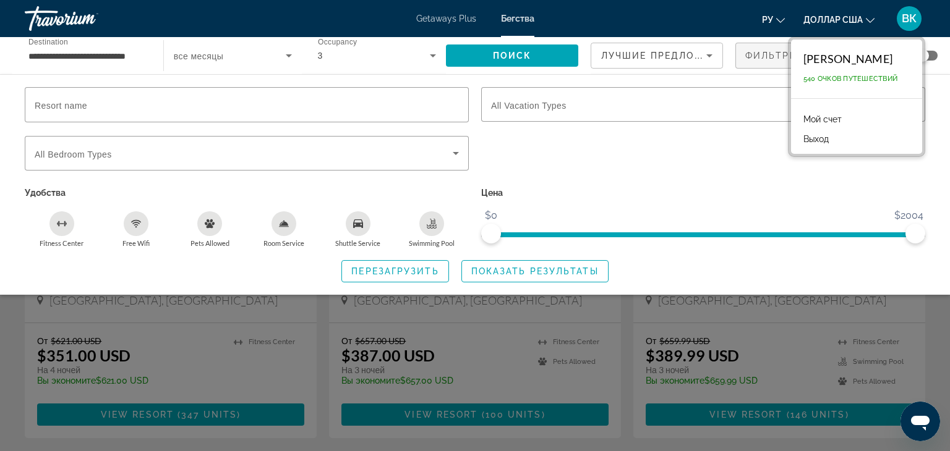
click at [908, 22] on font "ВК" at bounding box center [909, 18] width 15 height 13
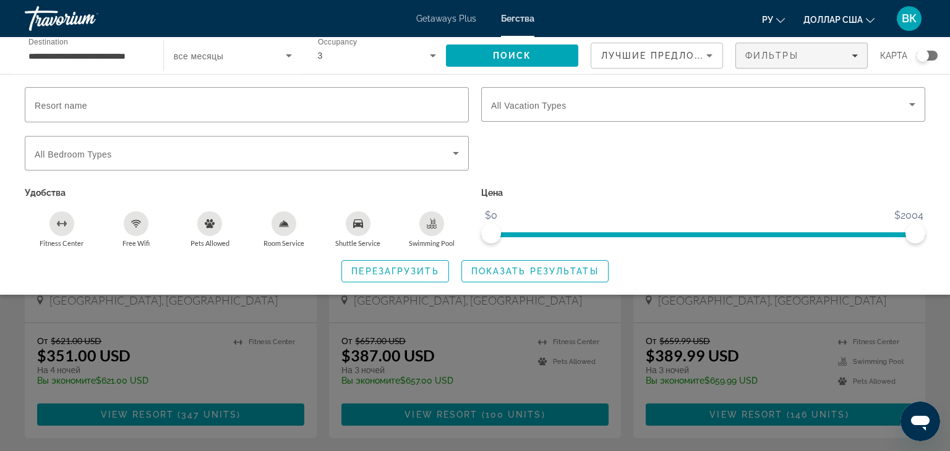
click at [25, 13] on div "Травориум" at bounding box center [87, 18] width 124 height 32
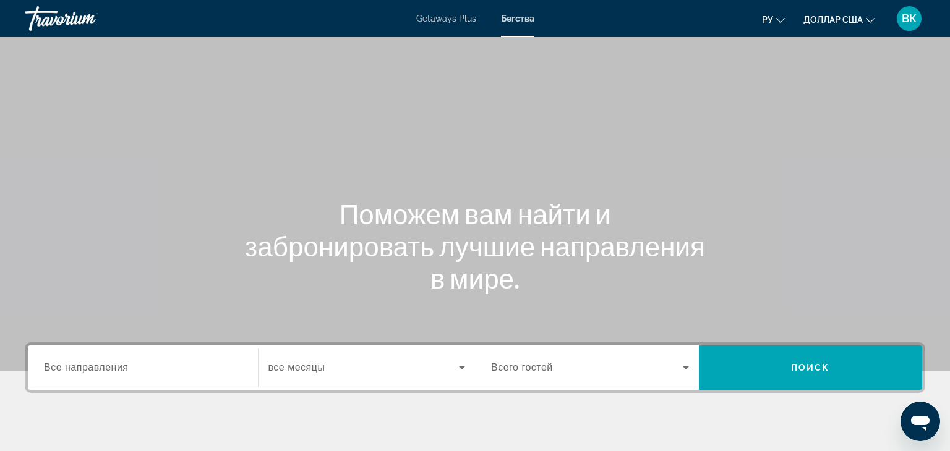
click at [152, 379] on div "Search widget" at bounding box center [143, 368] width 198 height 35
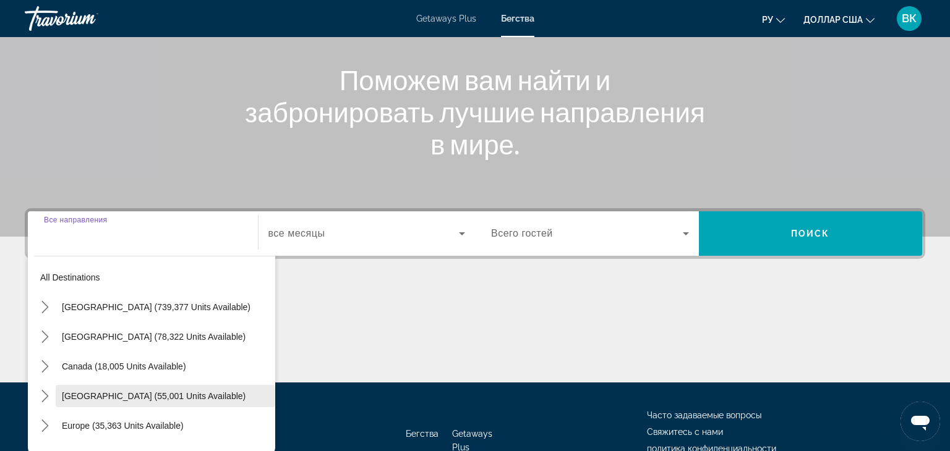
scroll to position [217, 0]
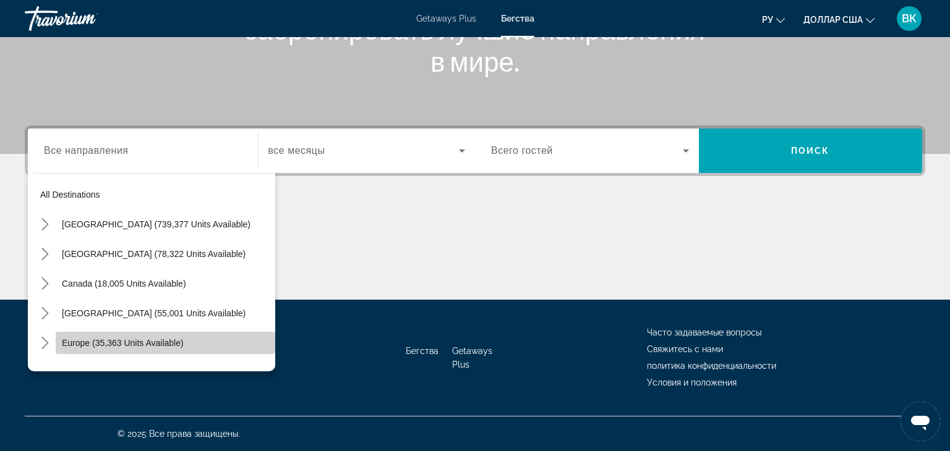
click at [169, 348] on span "Select destination: Europe (35,363 units available)" at bounding box center [166, 343] width 220 height 30
type input "**********"
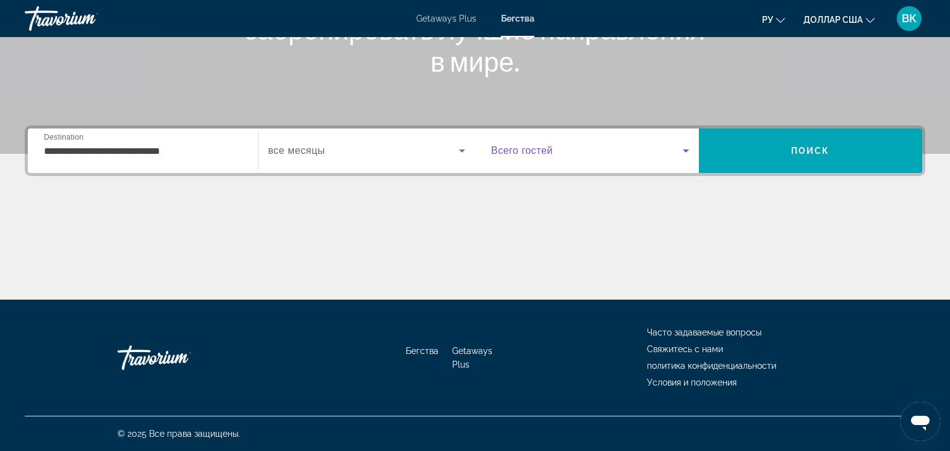
click at [685, 154] on icon "Search widget" at bounding box center [685, 150] width 15 height 15
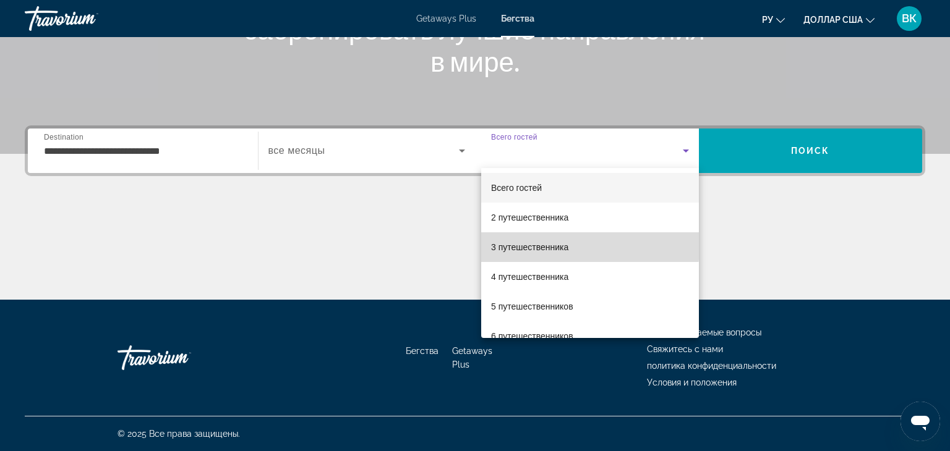
click at [553, 246] on font "3 путешественника" at bounding box center [529, 247] width 77 height 10
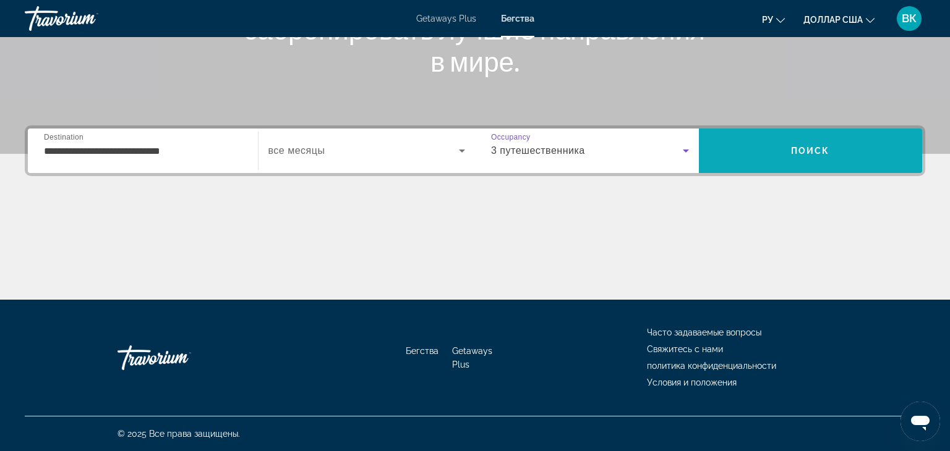
click at [817, 158] on span "Search" at bounding box center [811, 151] width 224 height 30
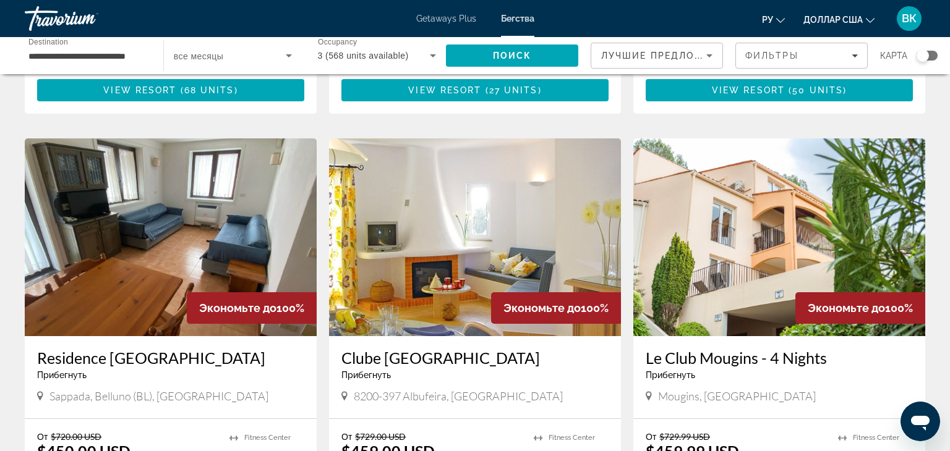
scroll to position [1293, 0]
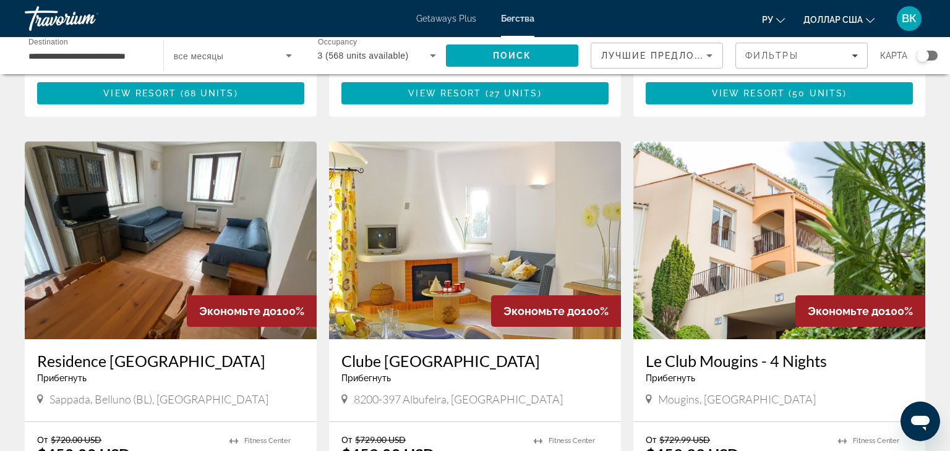
click at [113, 232] on img "Основное содержание" at bounding box center [171, 241] width 292 height 198
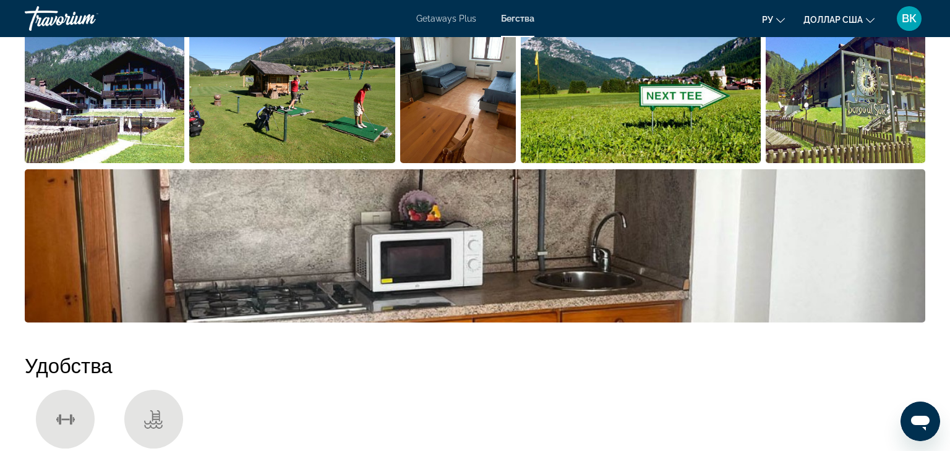
scroll to position [644, 0]
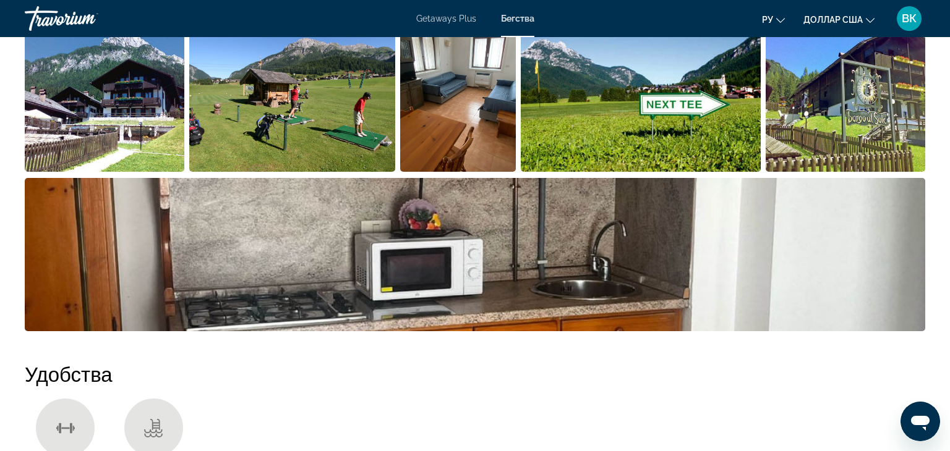
click at [620, 138] on img "Open full-screen image slider" at bounding box center [641, 95] width 240 height 153
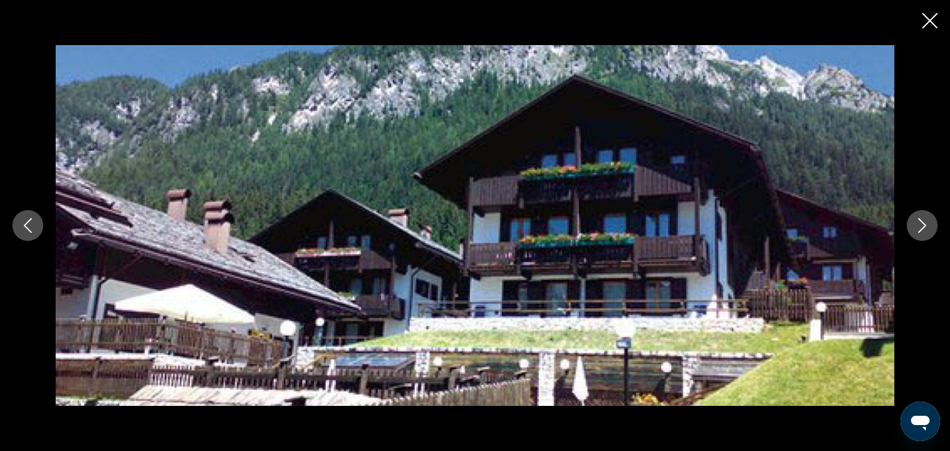
click at [924, 227] on icon "Next image" at bounding box center [922, 225] width 8 height 15
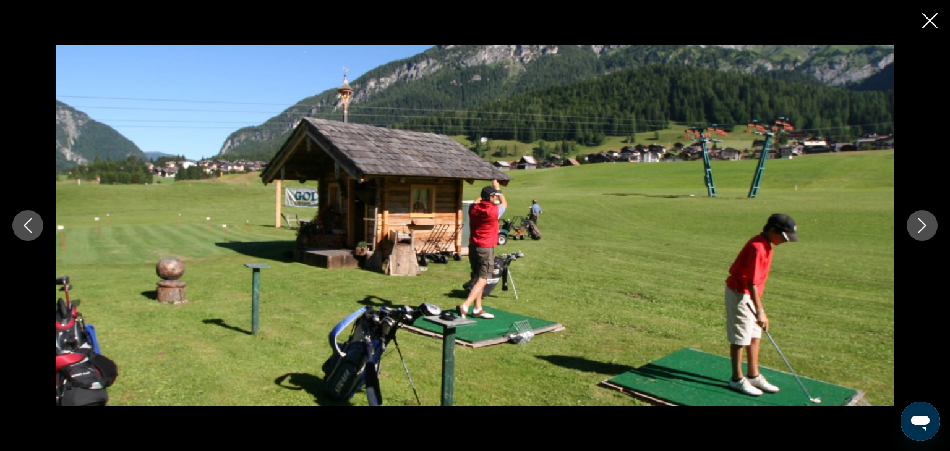
click at [924, 227] on icon "Next image" at bounding box center [922, 225] width 8 height 15
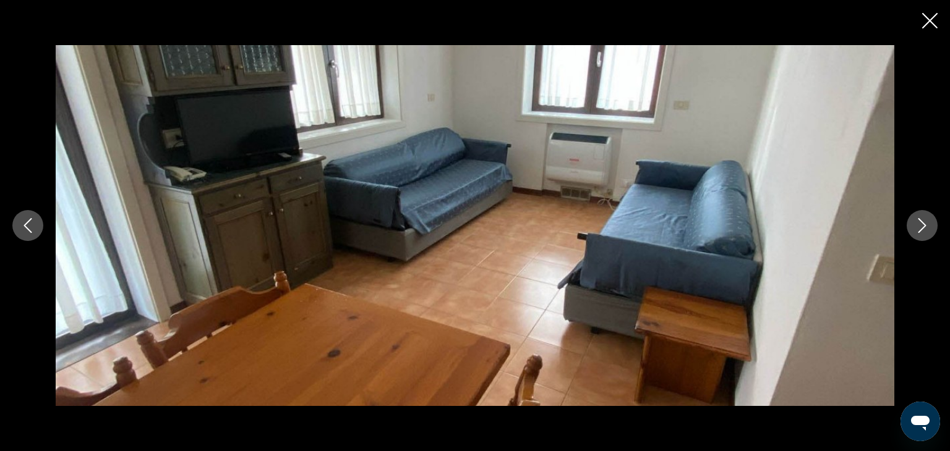
click at [924, 227] on icon "Next image" at bounding box center [922, 225] width 8 height 15
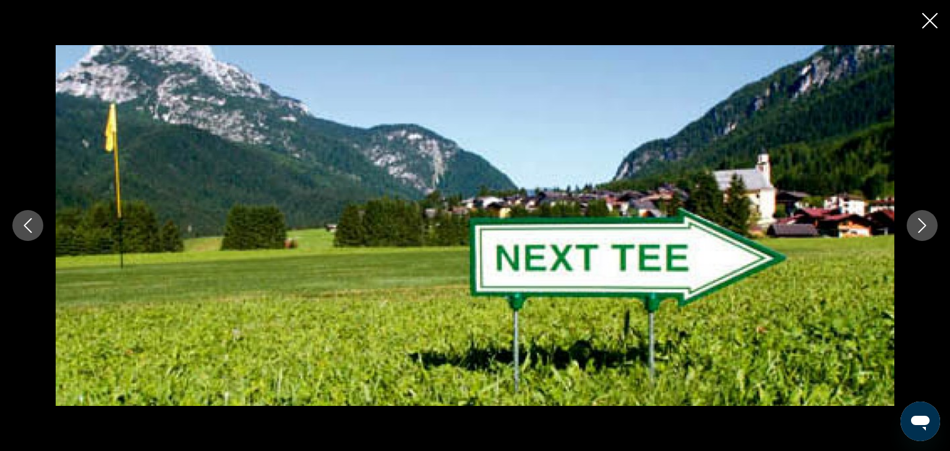
click at [924, 227] on icon "Next image" at bounding box center [922, 225] width 8 height 15
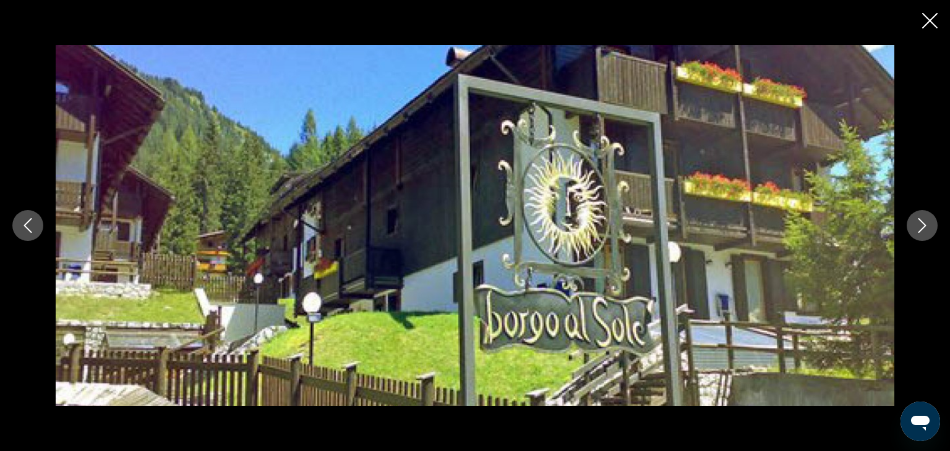
click at [924, 226] on icon "Next image" at bounding box center [922, 225] width 8 height 15
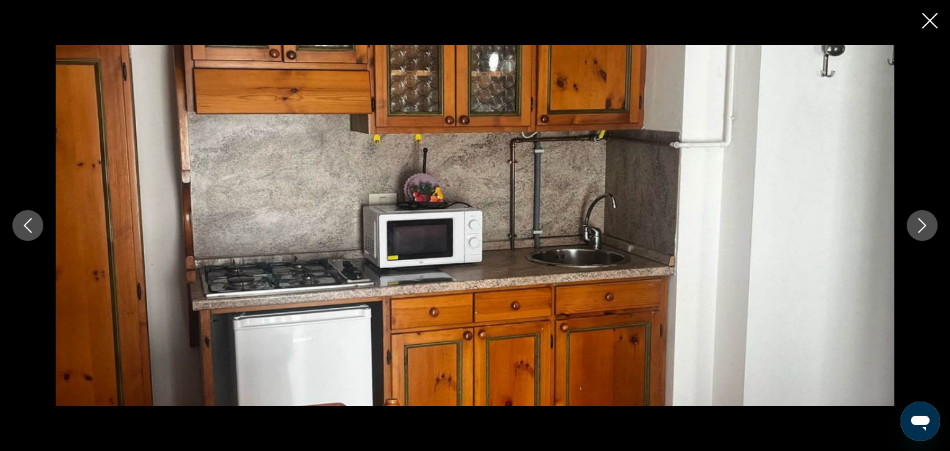
click at [924, 226] on icon "Next image" at bounding box center [922, 225] width 8 height 15
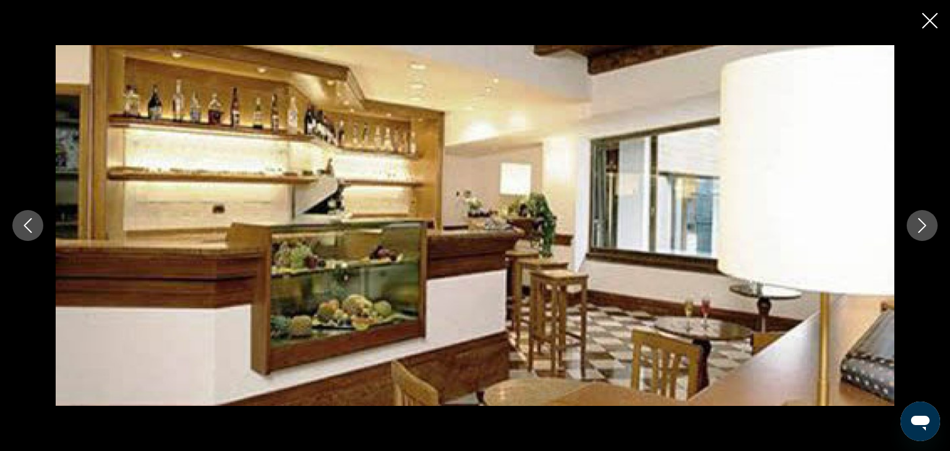
click at [924, 226] on icon "Next image" at bounding box center [922, 225] width 8 height 15
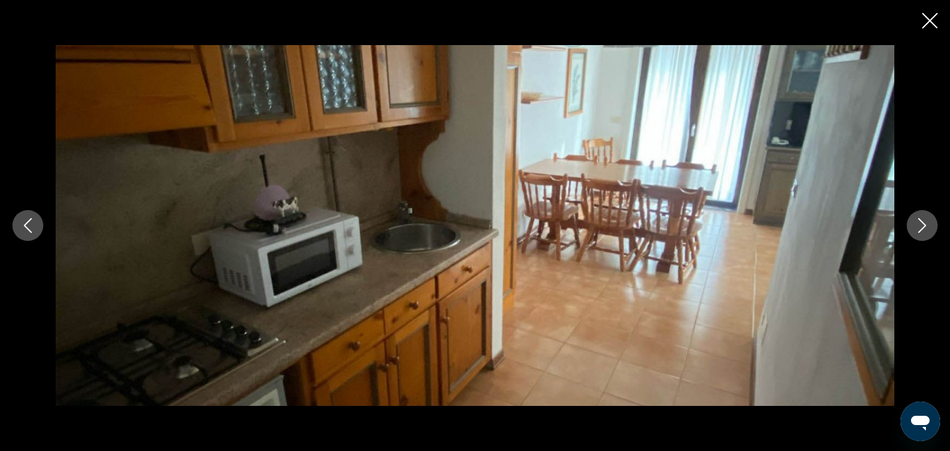
click at [909, 226] on button "Next image" at bounding box center [922, 225] width 31 height 31
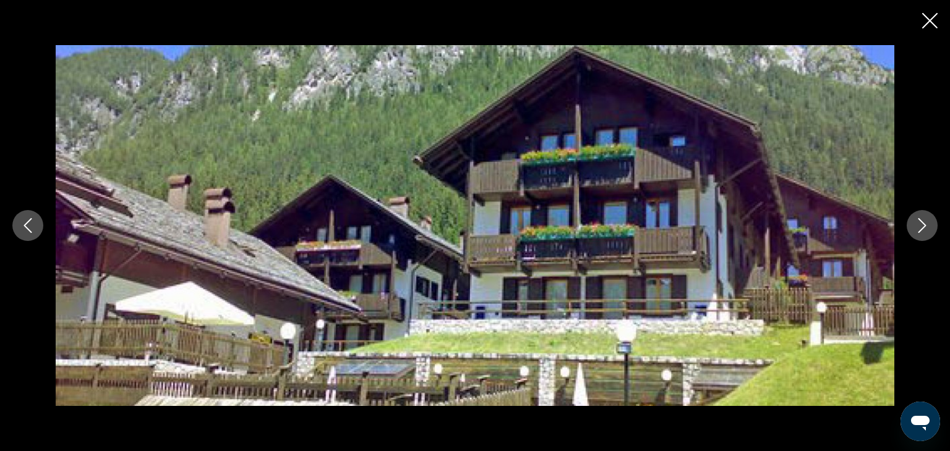
click at [909, 226] on button "Next image" at bounding box center [922, 225] width 31 height 31
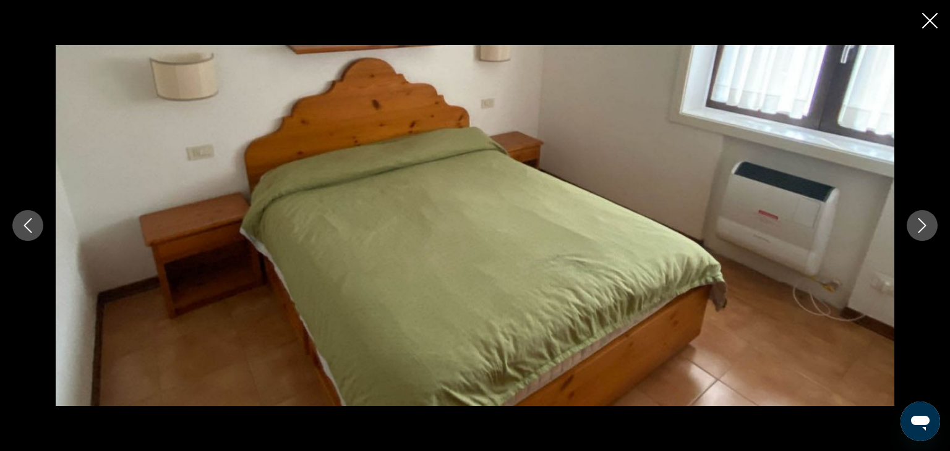
click at [909, 226] on button "Next image" at bounding box center [922, 225] width 31 height 31
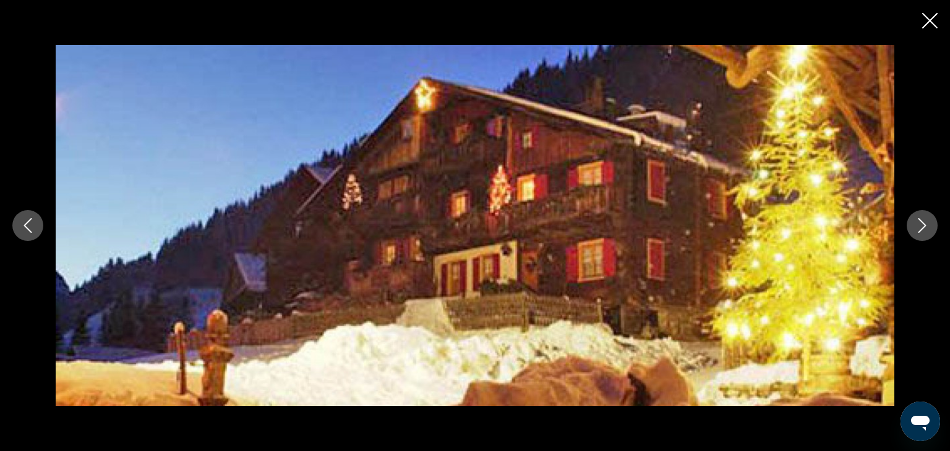
drag, startPoint x: 887, startPoint y: 229, endPoint x: 925, endPoint y: 220, distance: 39.4
click at [925, 220] on div "prev next" at bounding box center [475, 225] width 950 height 361
click at [924, 220] on icon "Next image" at bounding box center [922, 225] width 15 height 15
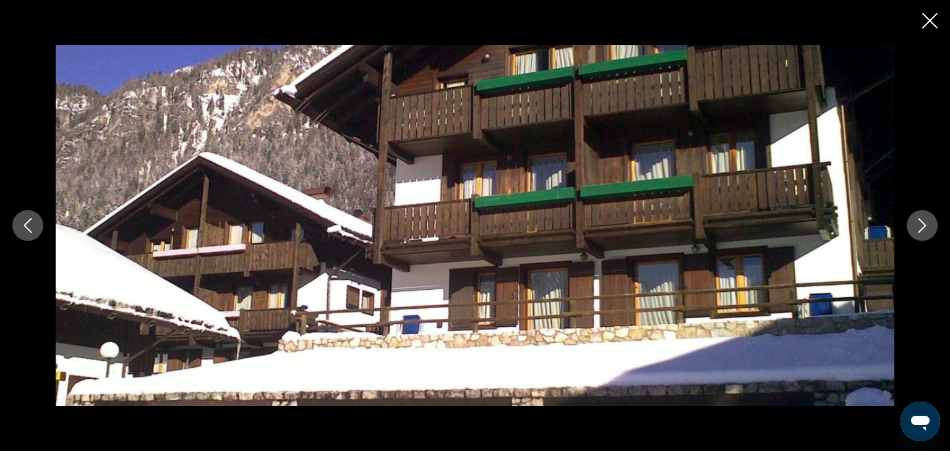
click at [926, 218] on icon "Next image" at bounding box center [922, 225] width 15 height 15
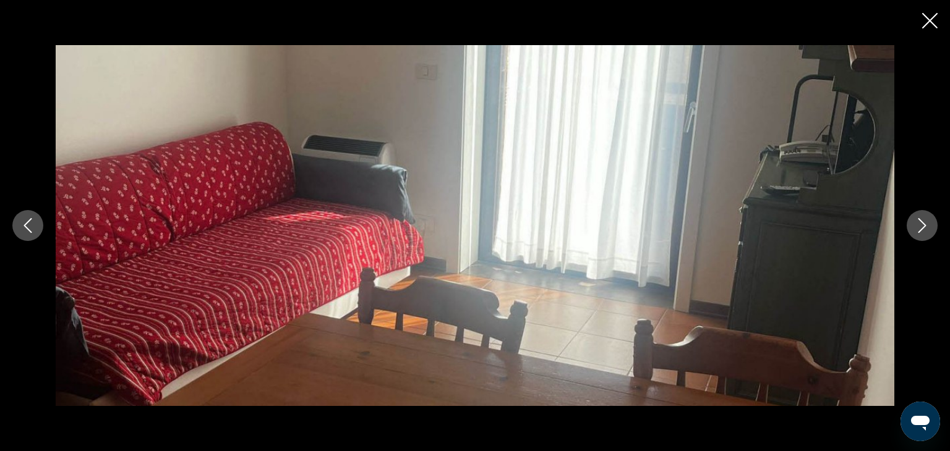
click at [926, 218] on icon "Next image" at bounding box center [922, 225] width 15 height 15
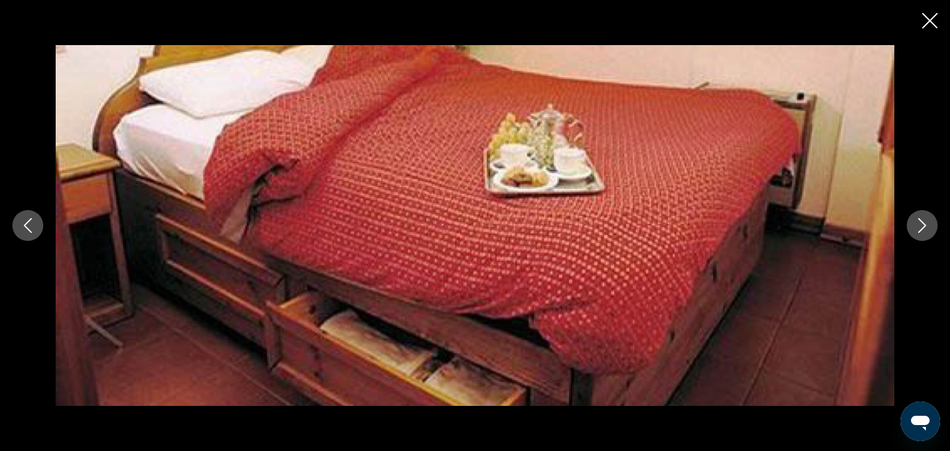
click at [926, 218] on icon "Next image" at bounding box center [922, 225] width 15 height 15
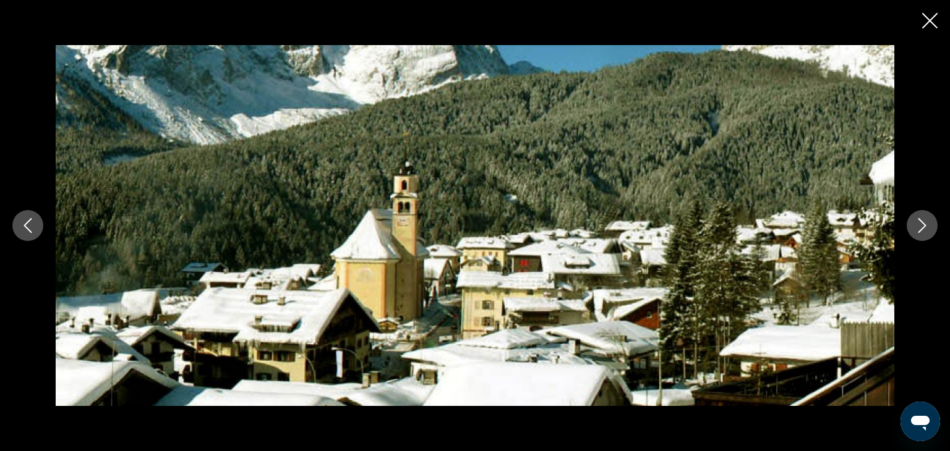
click at [926, 218] on icon "Next image" at bounding box center [922, 225] width 15 height 15
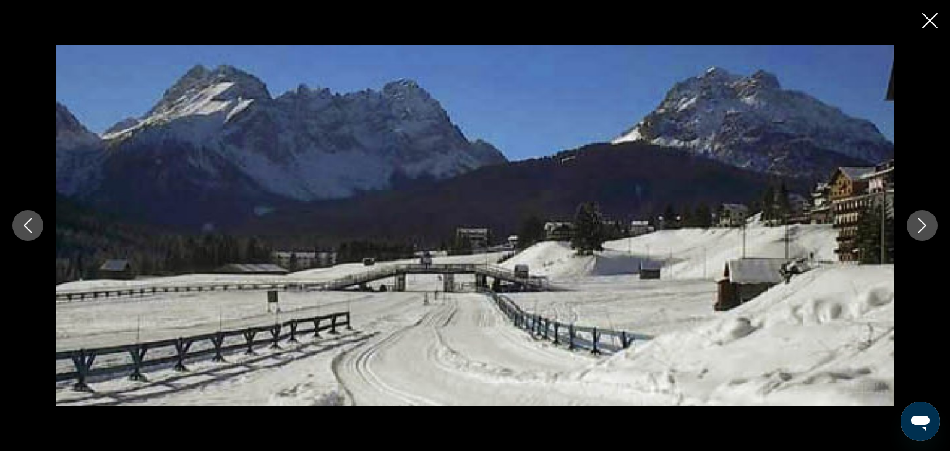
click at [926, 218] on icon "Next image" at bounding box center [922, 225] width 15 height 15
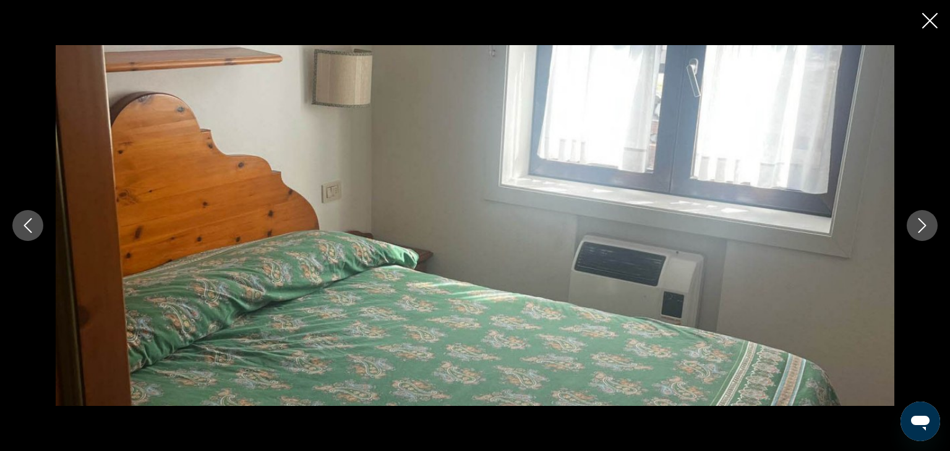
click at [926, 218] on icon "Next image" at bounding box center [922, 225] width 15 height 15
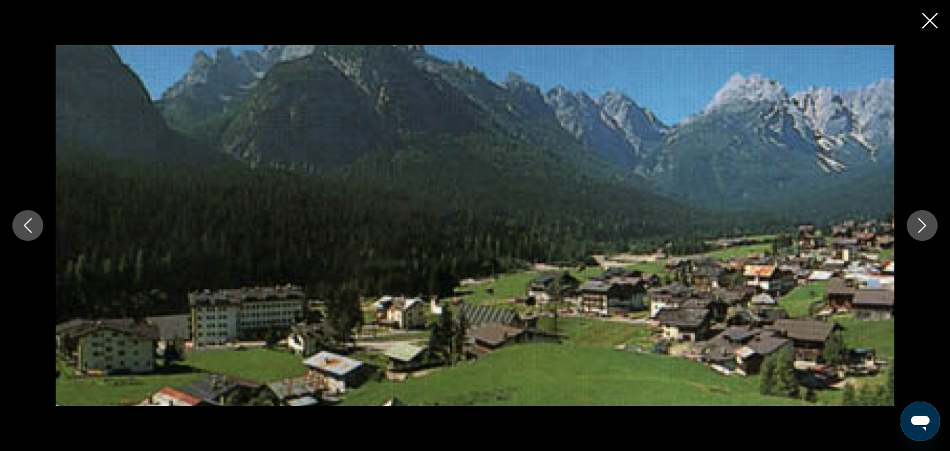
click at [926, 218] on icon "Next image" at bounding box center [922, 225] width 15 height 15
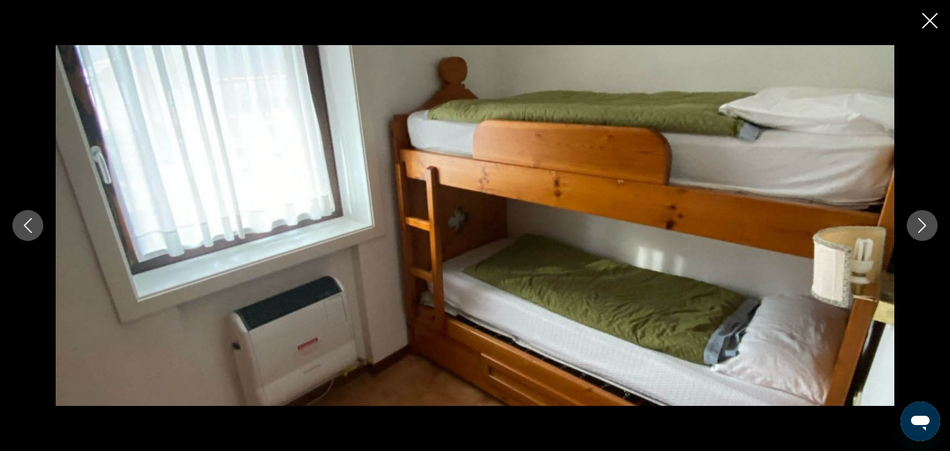
click at [926, 218] on icon "Next image" at bounding box center [922, 225] width 15 height 15
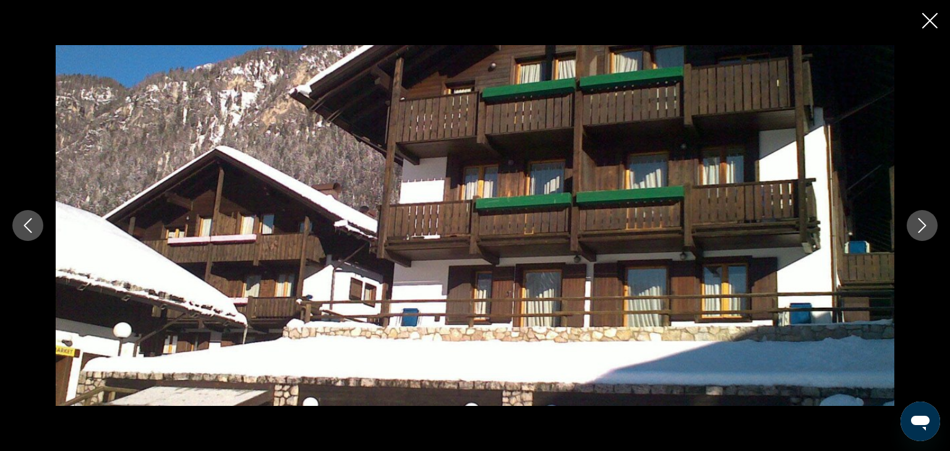
click at [926, 218] on icon "Next image" at bounding box center [922, 225] width 15 height 15
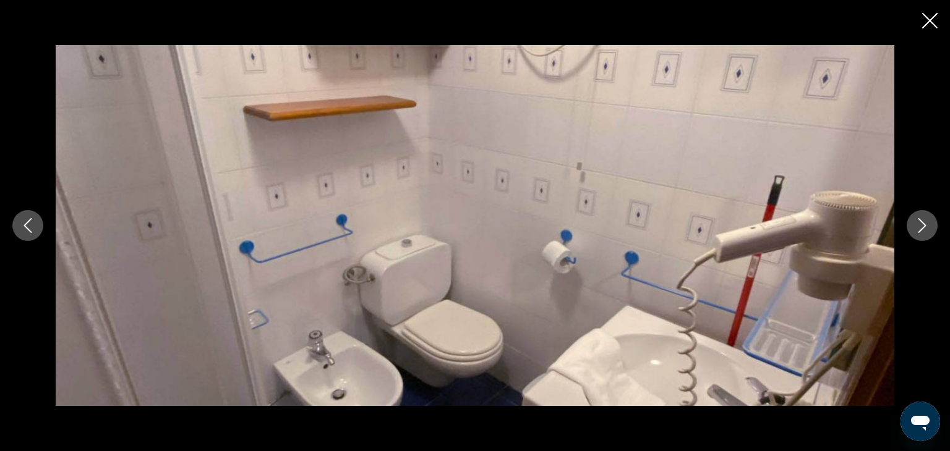
click at [926, 218] on icon "Next image" at bounding box center [922, 225] width 15 height 15
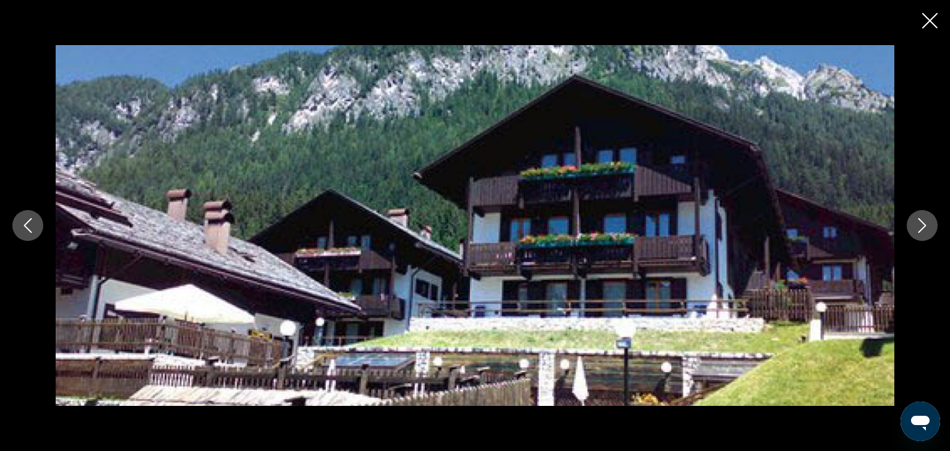
click at [926, 218] on icon "Next image" at bounding box center [922, 225] width 15 height 15
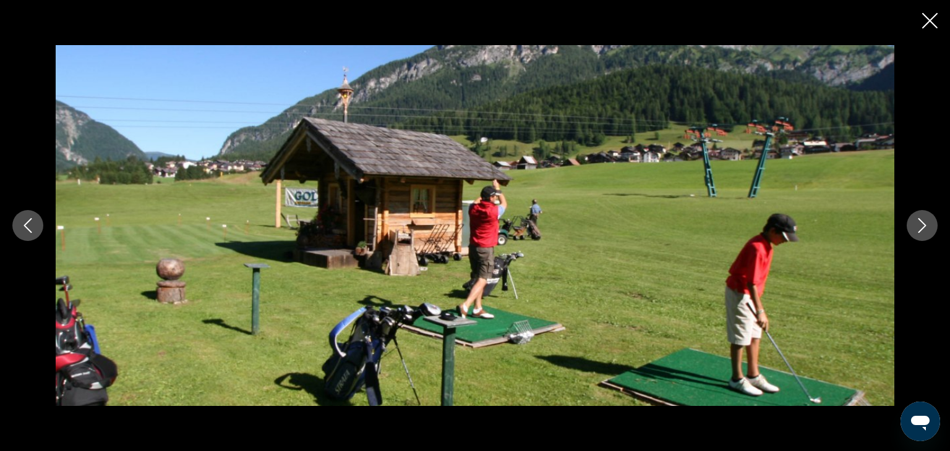
click at [926, 218] on icon "Next image" at bounding box center [922, 225] width 15 height 15
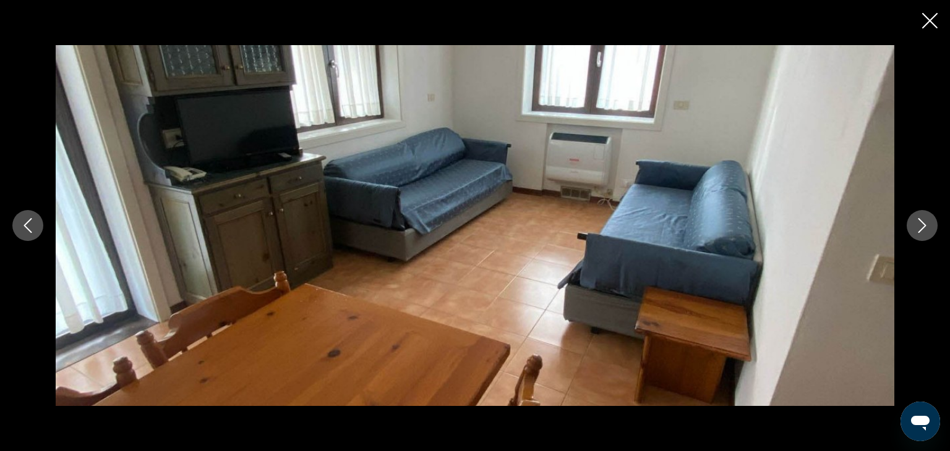
click at [936, 30] on button "Close slideshow" at bounding box center [929, 21] width 15 height 19
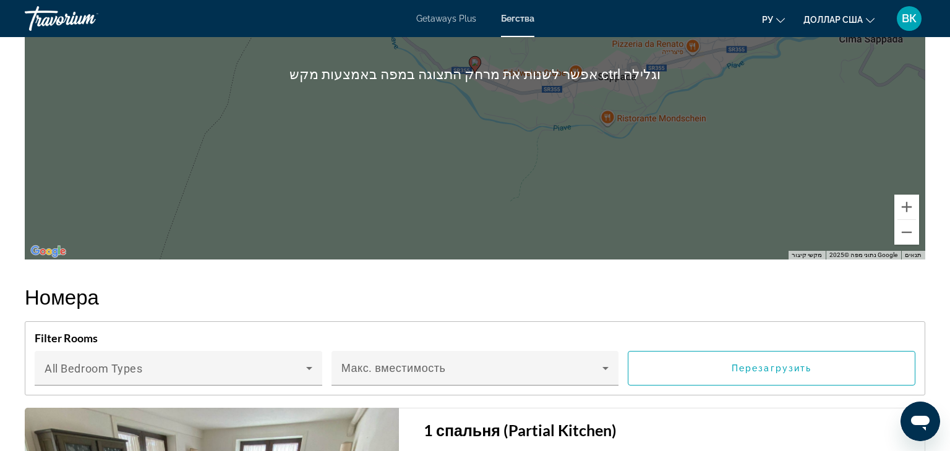
scroll to position [1999, 0]
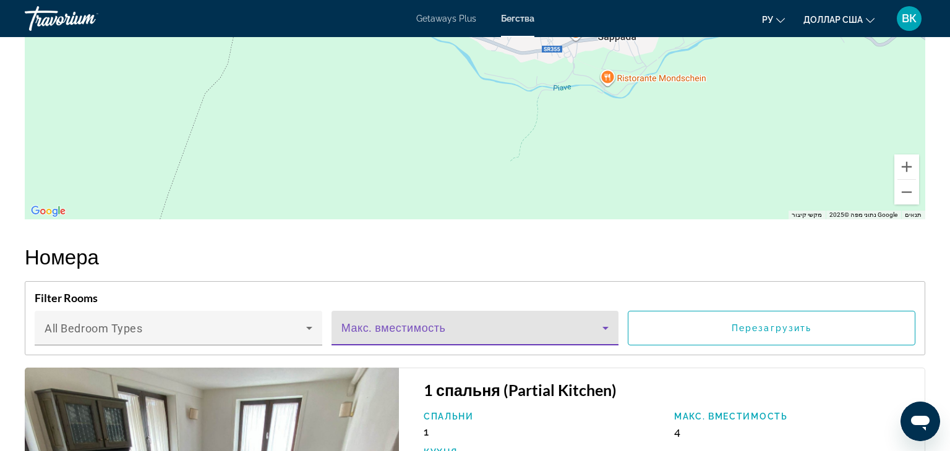
click at [608, 327] on icon "Основное содержание" at bounding box center [605, 328] width 15 height 15
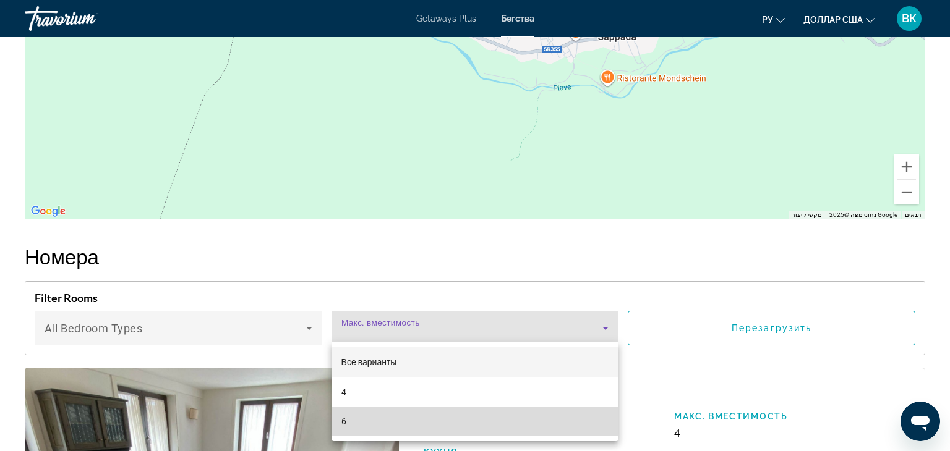
click at [438, 430] on mat-option "6" at bounding box center [475, 422] width 288 height 30
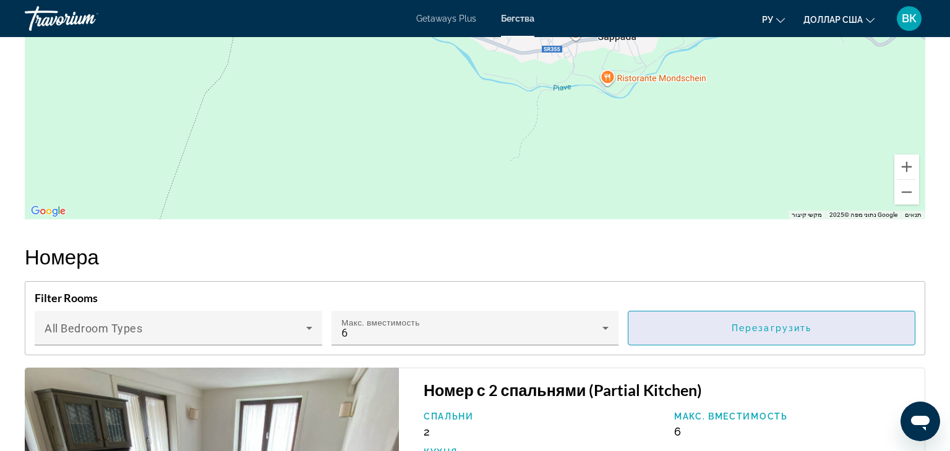
click at [785, 330] on span "Перезагрузить" at bounding box center [772, 328] width 80 height 10
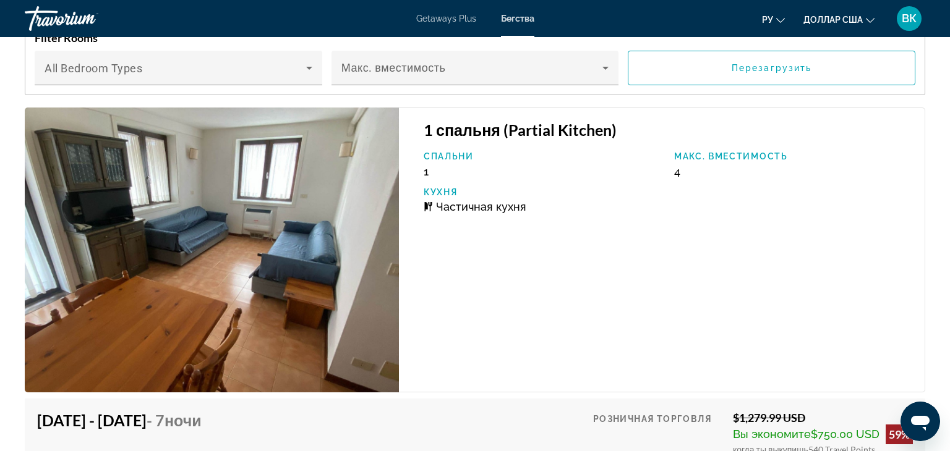
scroll to position [2248, 0]
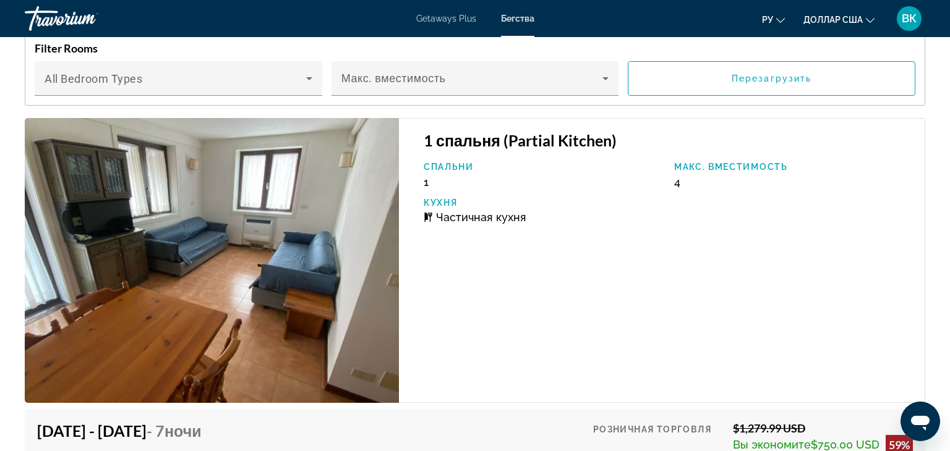
click at [678, 181] on span "4" at bounding box center [677, 182] width 6 height 13
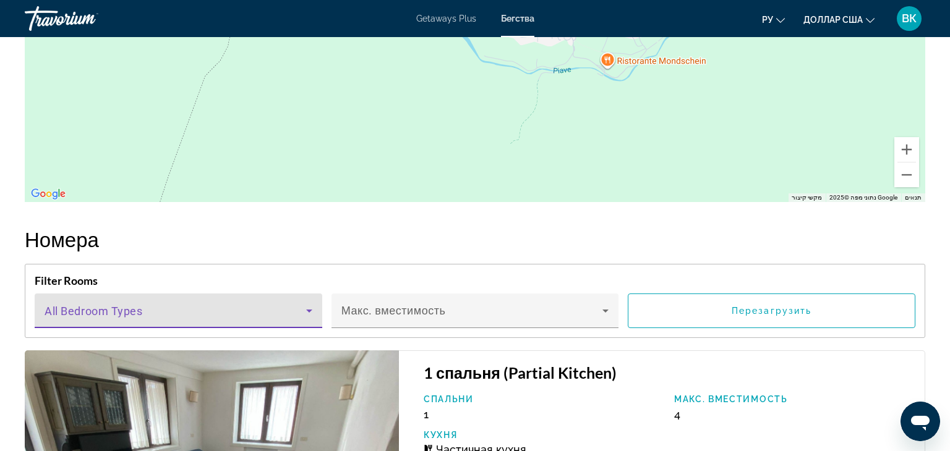
click at [103, 311] on span "Основное содержание" at bounding box center [176, 316] width 262 height 15
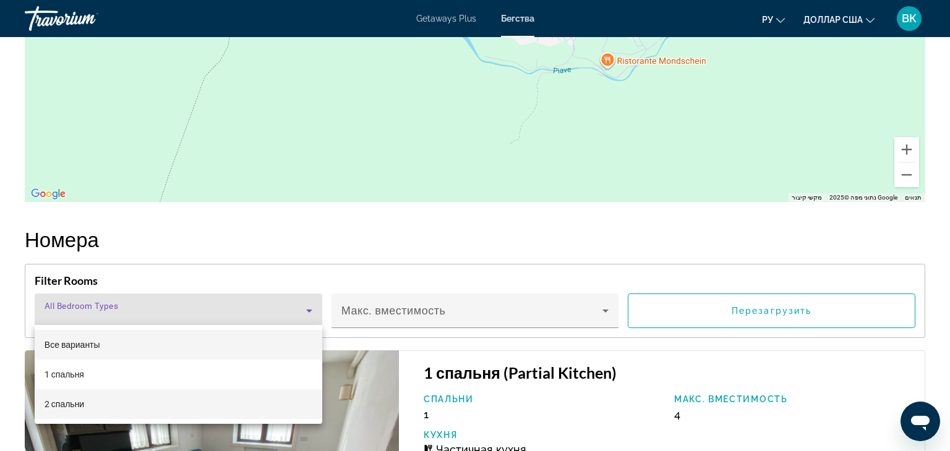
click at [93, 407] on mat-option "2 спальни" at bounding box center [179, 405] width 288 height 30
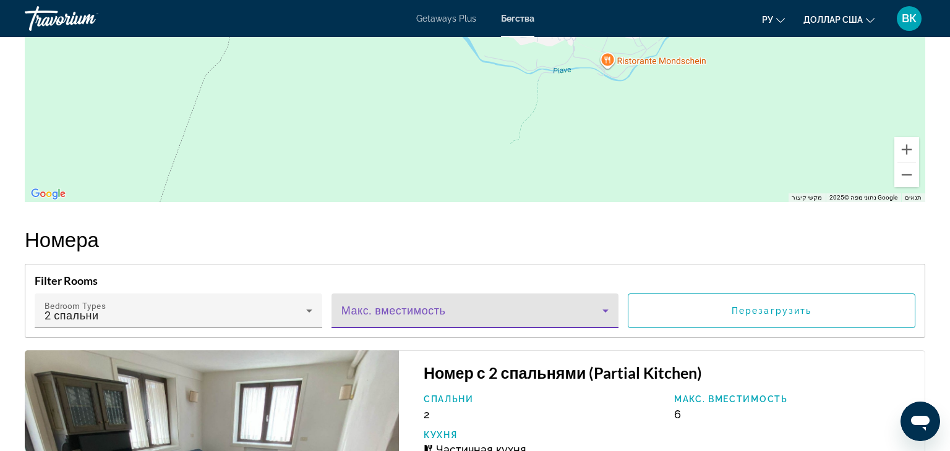
click at [608, 312] on icon "Основное содержание" at bounding box center [605, 311] width 15 height 15
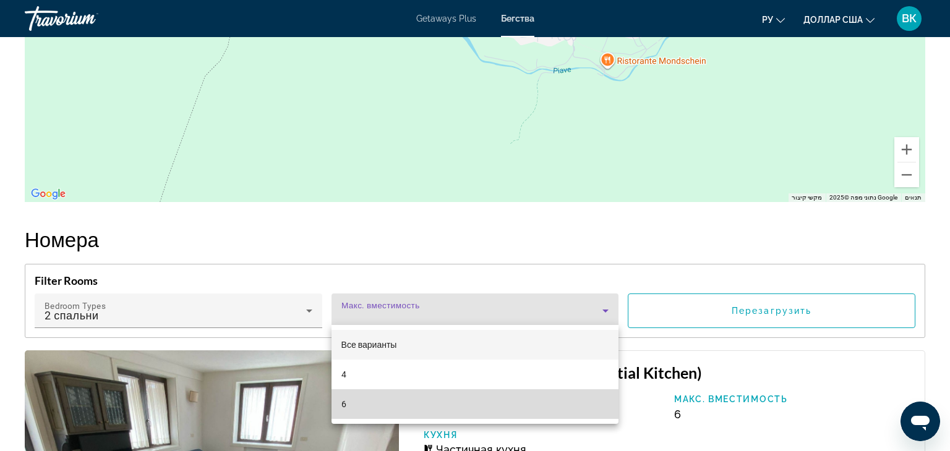
click at [425, 414] on mat-option "6" at bounding box center [475, 405] width 288 height 30
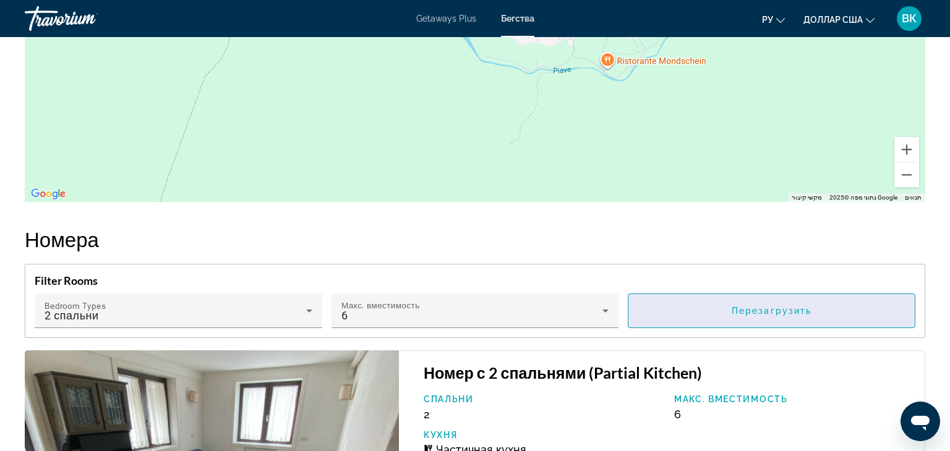
click at [758, 315] on span "Основное содержание" at bounding box center [771, 311] width 286 height 30
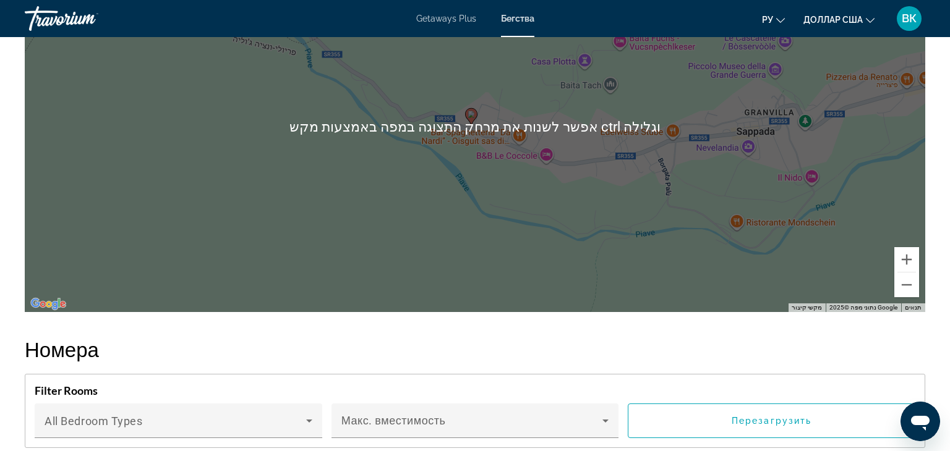
scroll to position [2027, 0]
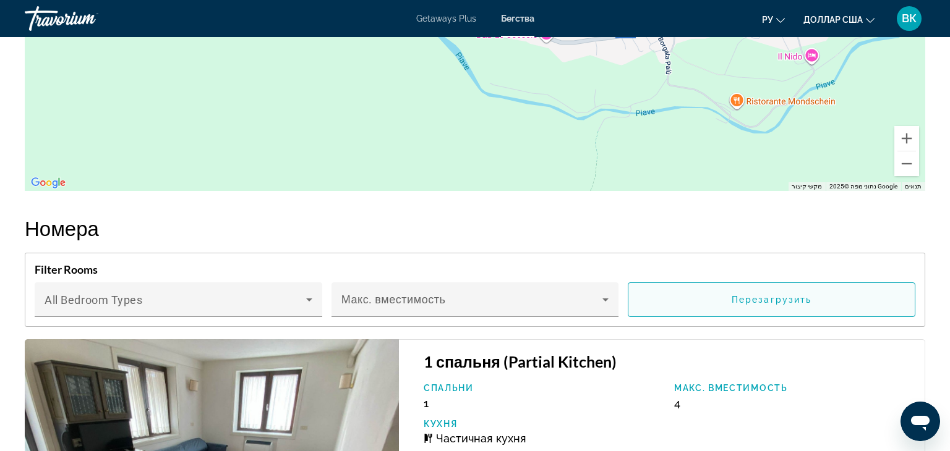
click at [720, 306] on span "Основное содержание" at bounding box center [771, 300] width 286 height 30
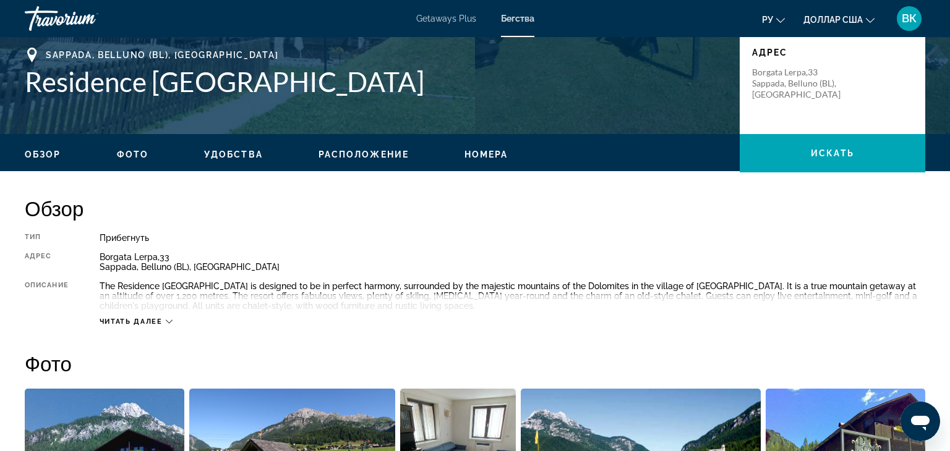
scroll to position [250, 0]
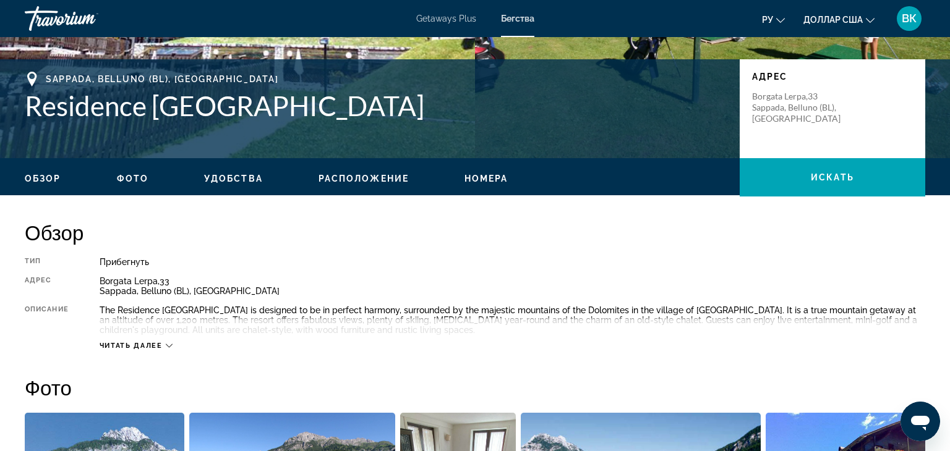
click at [102, 261] on div "Прибегнуть" at bounding box center [513, 262] width 826 height 10
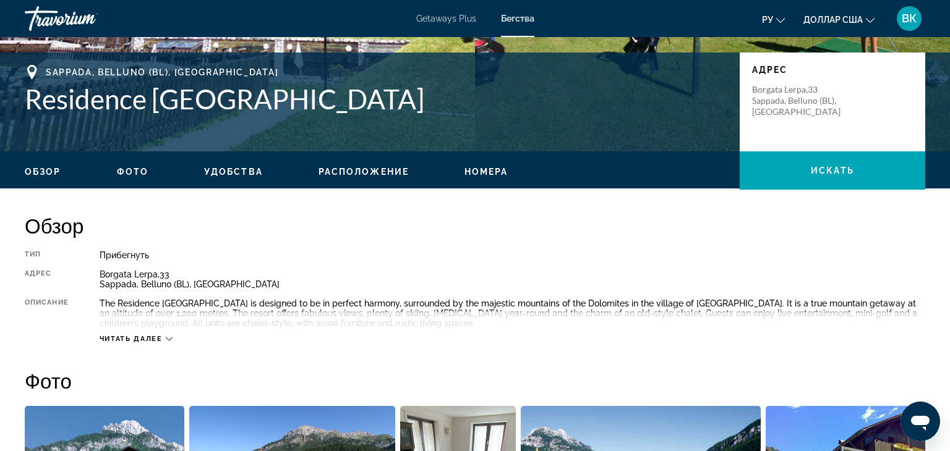
scroll to position [286, 0]
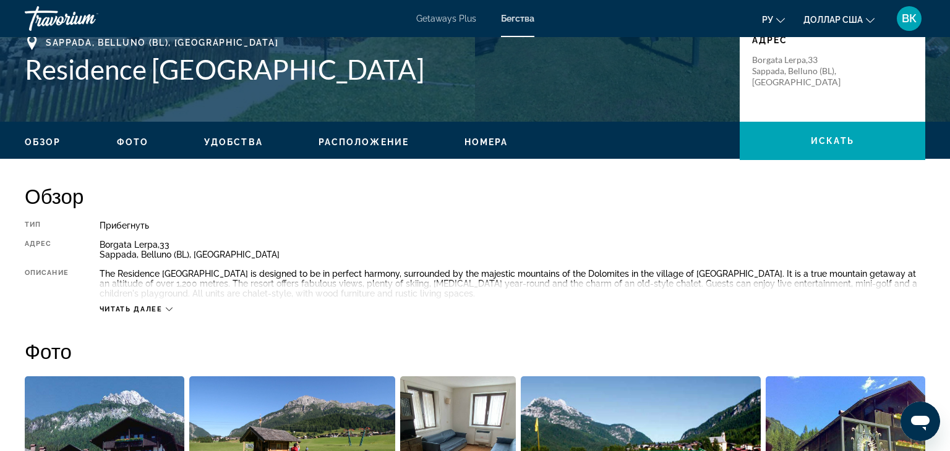
click at [467, 149] on div "Обзор Фото Удобства Расположение Номера искать" at bounding box center [475, 141] width 950 height 38
click at [495, 141] on span "Номера" at bounding box center [486, 142] width 44 height 10
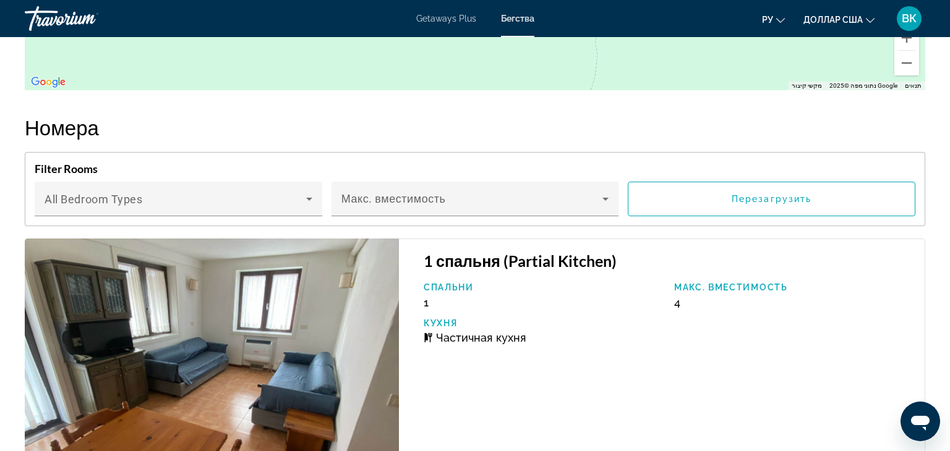
scroll to position [2166, 0]
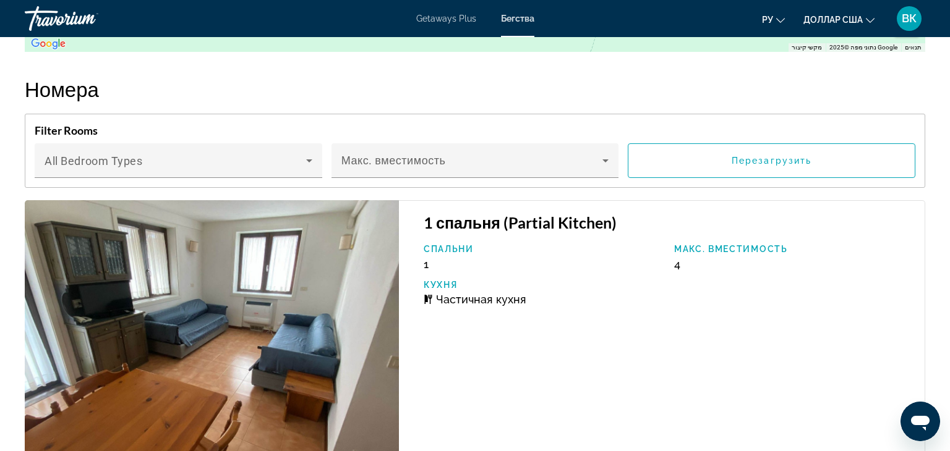
click at [127, 134] on h4 "Filter Rooms" at bounding box center [475, 131] width 881 height 14
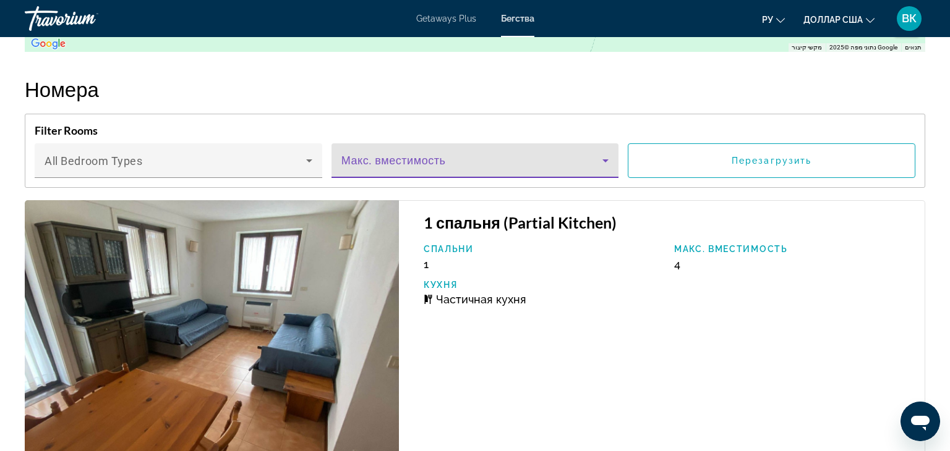
click at [422, 158] on span "Основное содержание" at bounding box center [472, 165] width 262 height 15
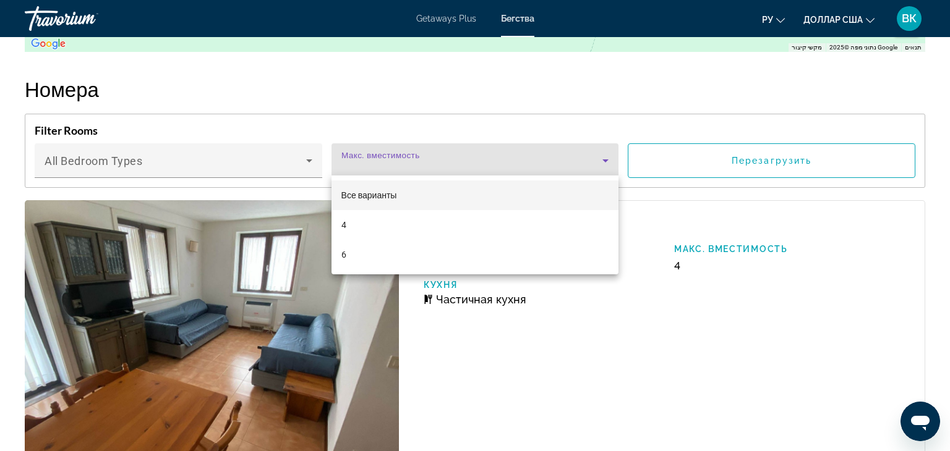
click at [369, 195] on font "Все варианты" at bounding box center [369, 195] width 56 height 10
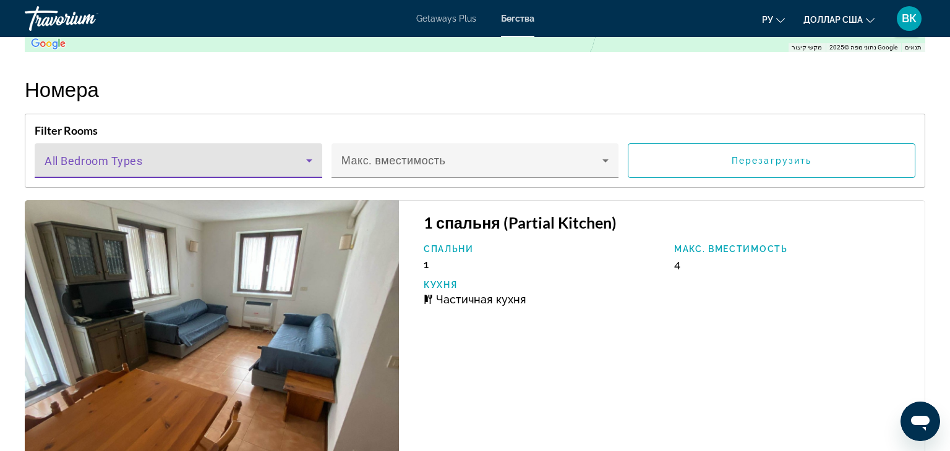
click at [78, 158] on span "Основное содержание" at bounding box center [176, 165] width 262 height 15
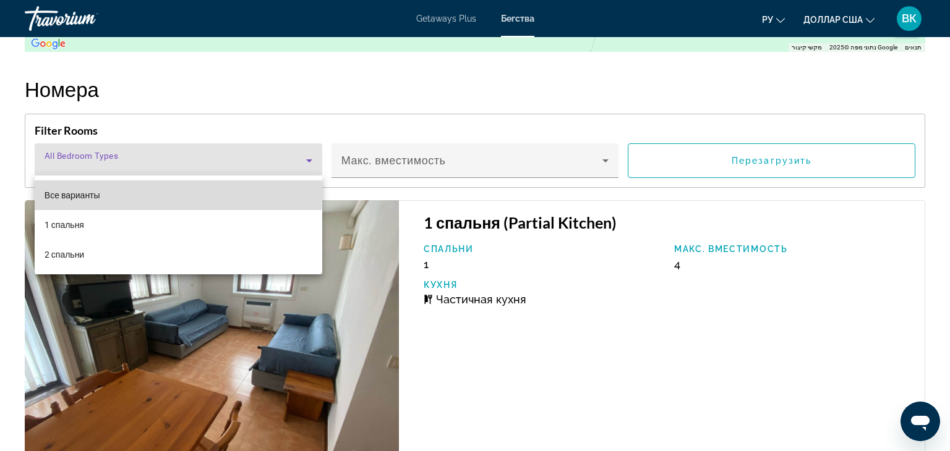
click at [78, 194] on font "Все варианты" at bounding box center [73, 195] width 56 height 10
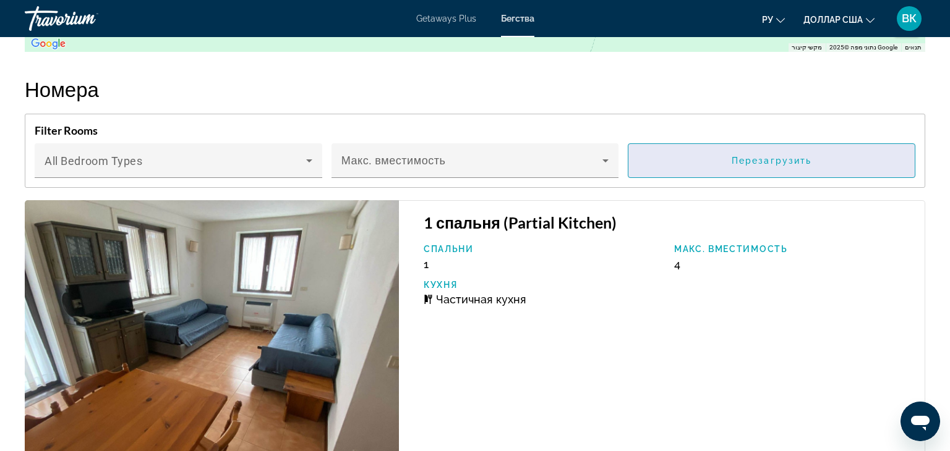
click at [789, 163] on span "Основное содержание" at bounding box center [771, 161] width 286 height 30
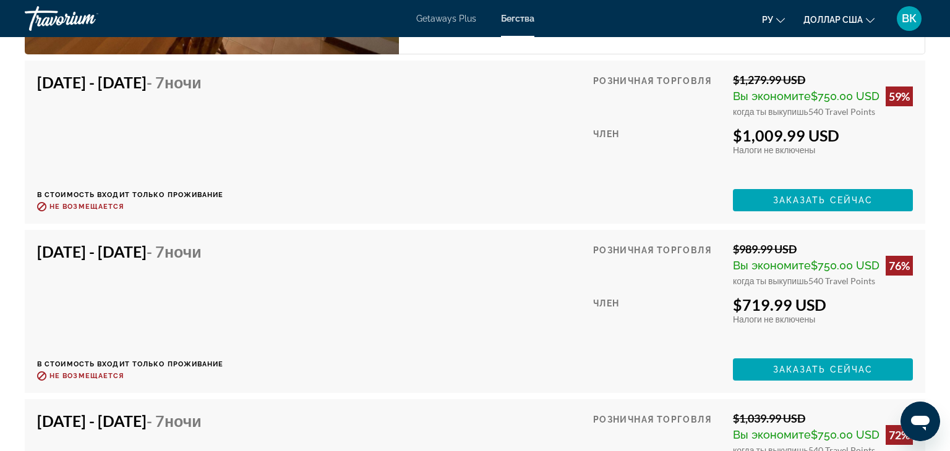
scroll to position [2511, 0]
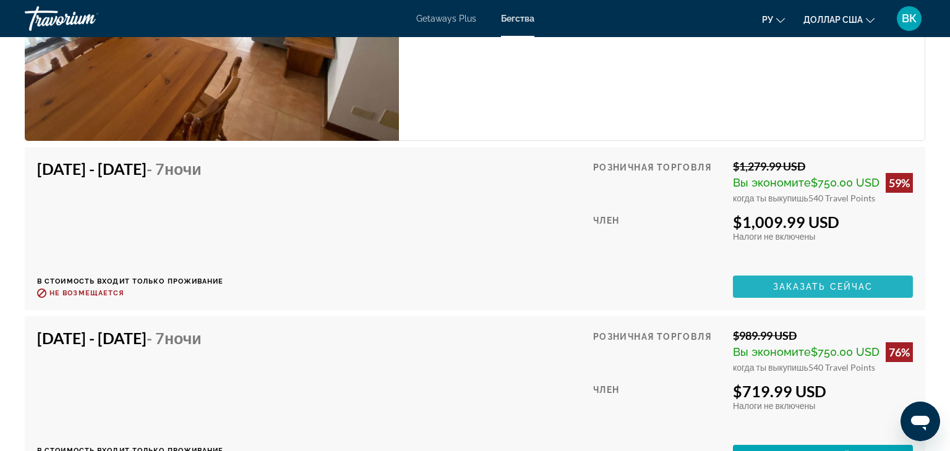
click at [865, 285] on span "Заказать сейчас" at bounding box center [823, 287] width 100 height 10
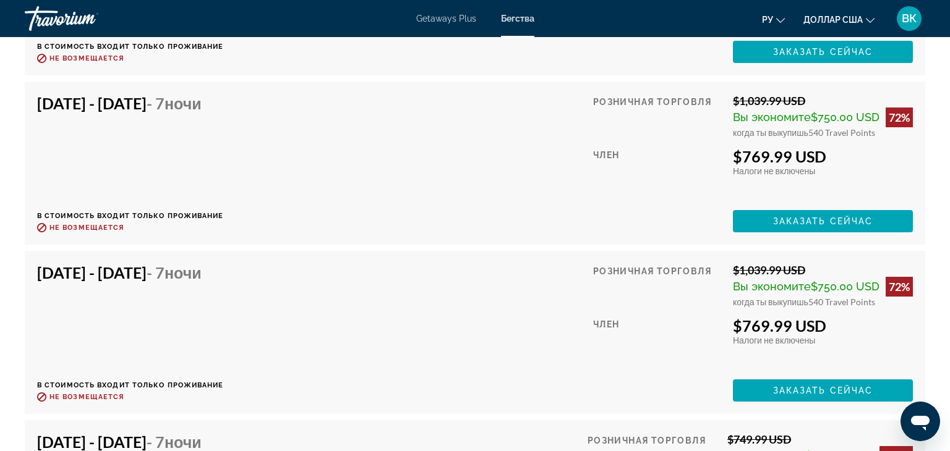
scroll to position [3431, 0]
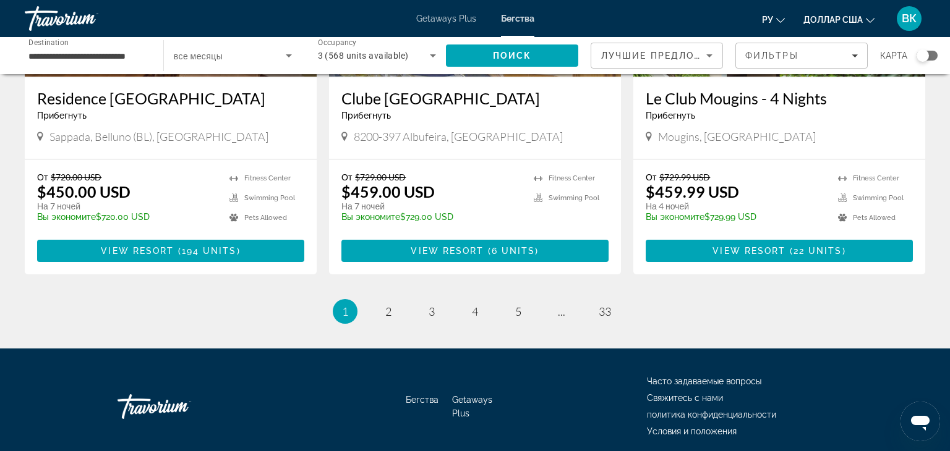
scroll to position [1568, 0]
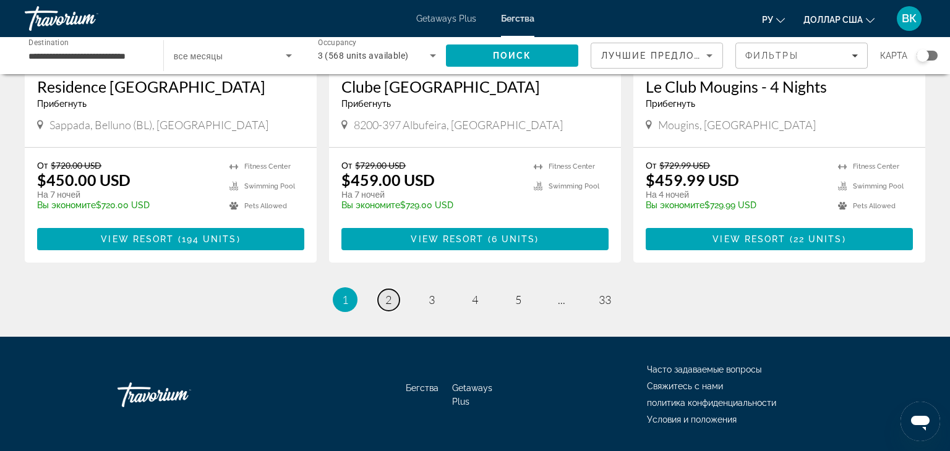
click at [393, 289] on link "page 2" at bounding box center [389, 300] width 22 height 22
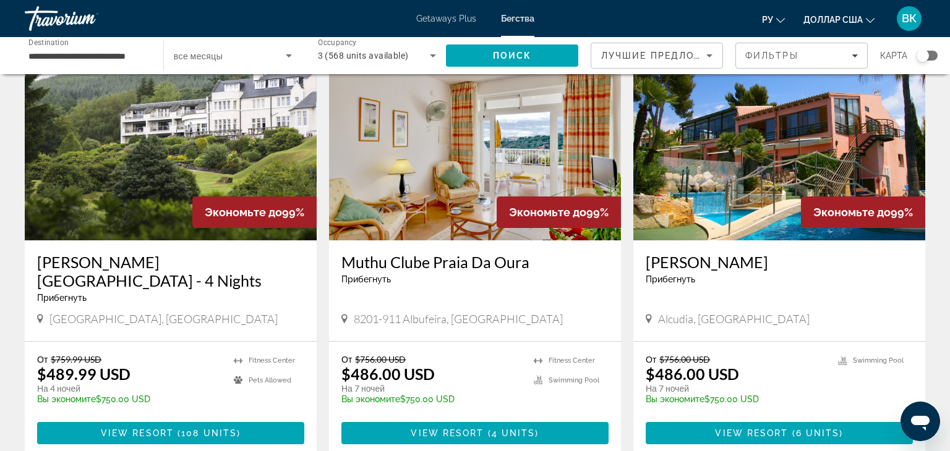
scroll to position [1508, 0]
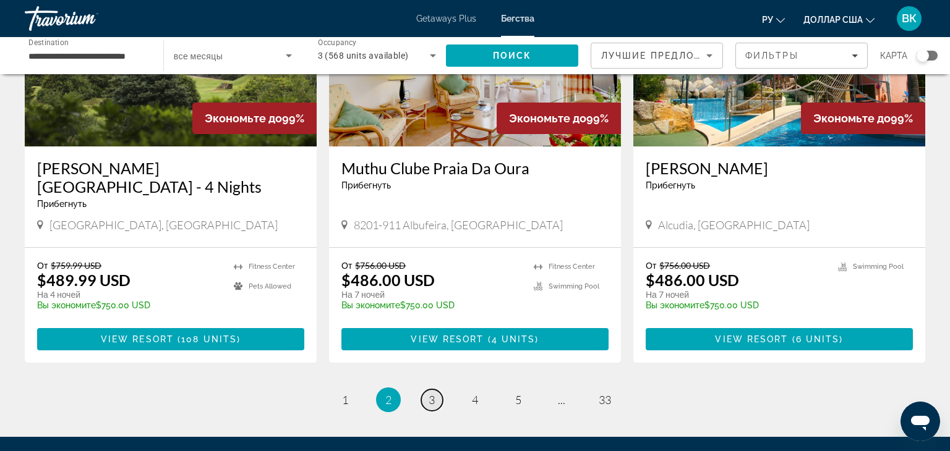
click at [431, 393] on span "3" at bounding box center [432, 400] width 6 height 14
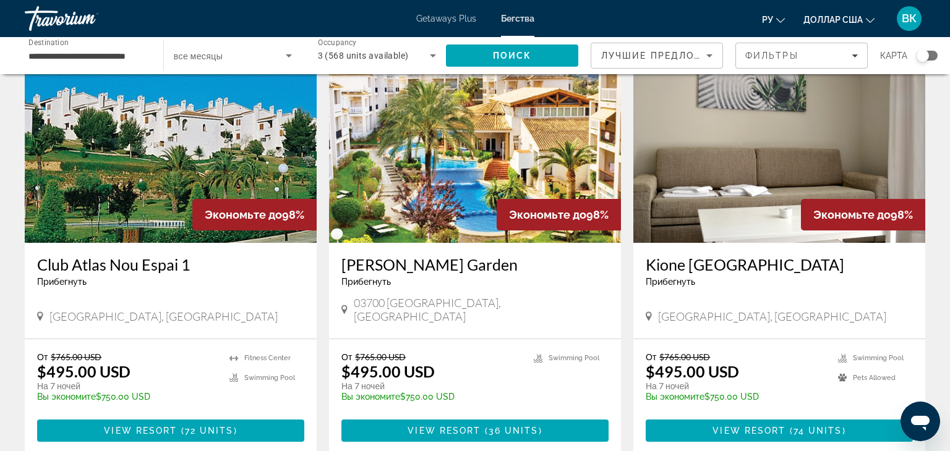
scroll to position [1395, 0]
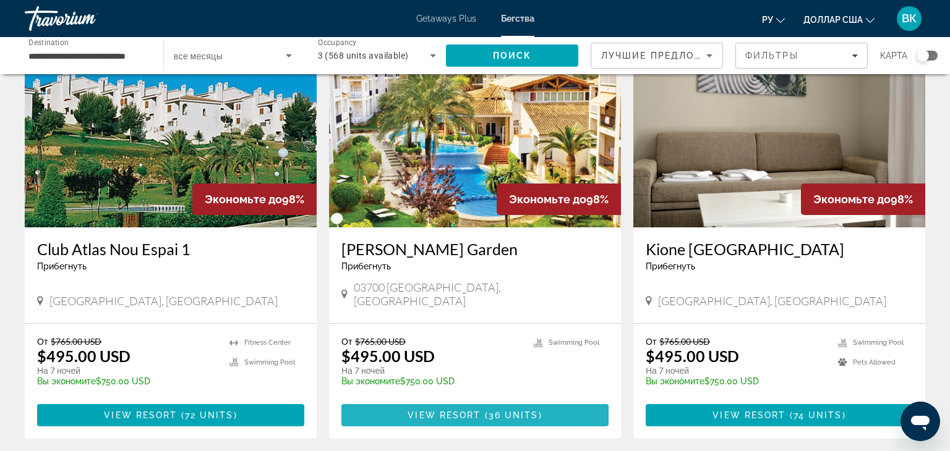
click at [476, 411] on span "View Resort" at bounding box center [444, 416] width 73 height 10
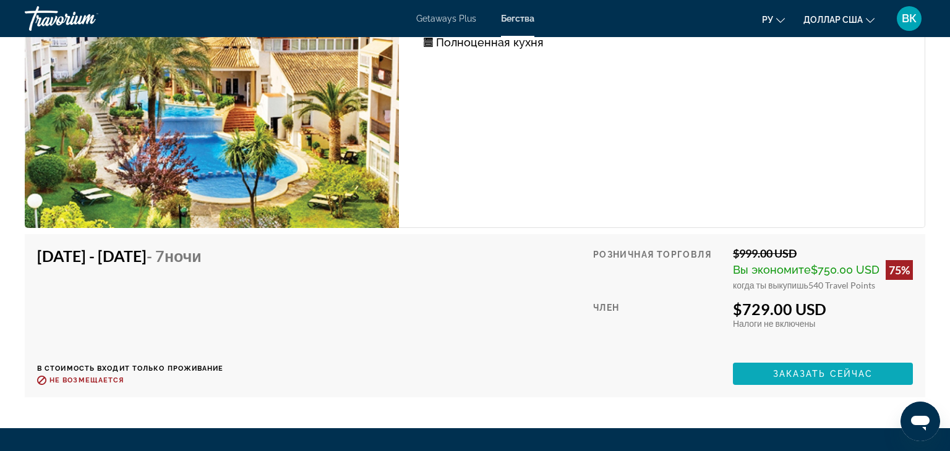
scroll to position [4434, 0]
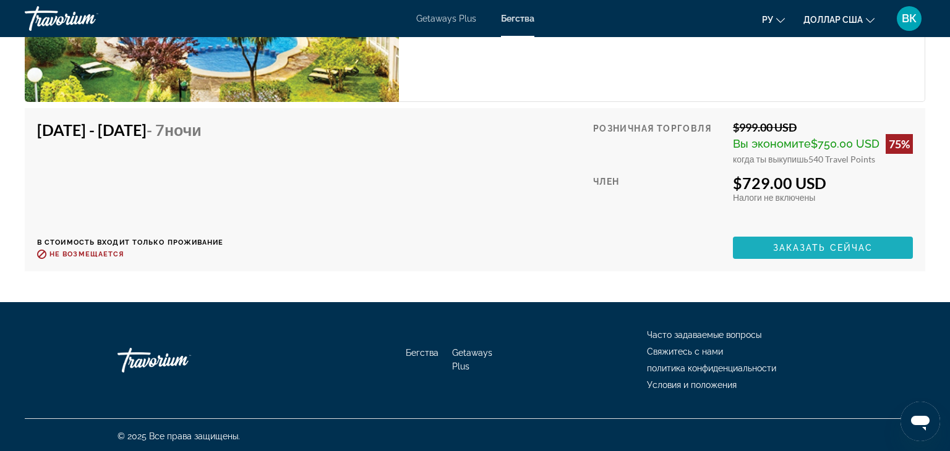
click at [787, 247] on span "Заказать сейчас" at bounding box center [823, 248] width 100 height 10
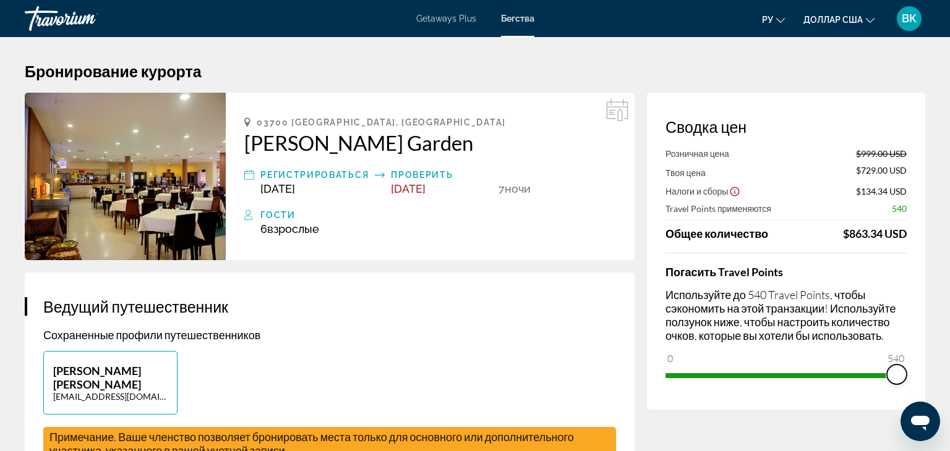
drag, startPoint x: 894, startPoint y: 375, endPoint x: 929, endPoint y: 365, distance: 37.2
drag, startPoint x: 892, startPoint y: 380, endPoint x: 780, endPoint y: 378, distance: 111.9
click at [775, 384] on div "Погасить Travel Points Используйте до 540 Travel Points, чтобы сэкономить на эт…" at bounding box center [785, 319] width 241 height 132
drag, startPoint x: 777, startPoint y: 372, endPoint x: 913, endPoint y: 376, distance: 136.1
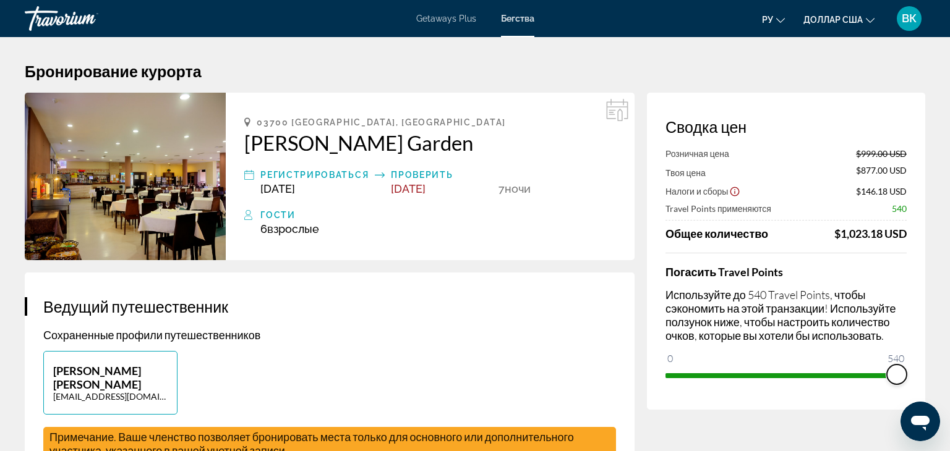
click at [913, 376] on div "Сводка цен Розничная цена $999.00 USD Твоя цена $877.00 USD Налоги и сборы $146…" at bounding box center [786, 251] width 278 height 317
click at [140, 182] on img "Основное содержание" at bounding box center [125, 177] width 201 height 168
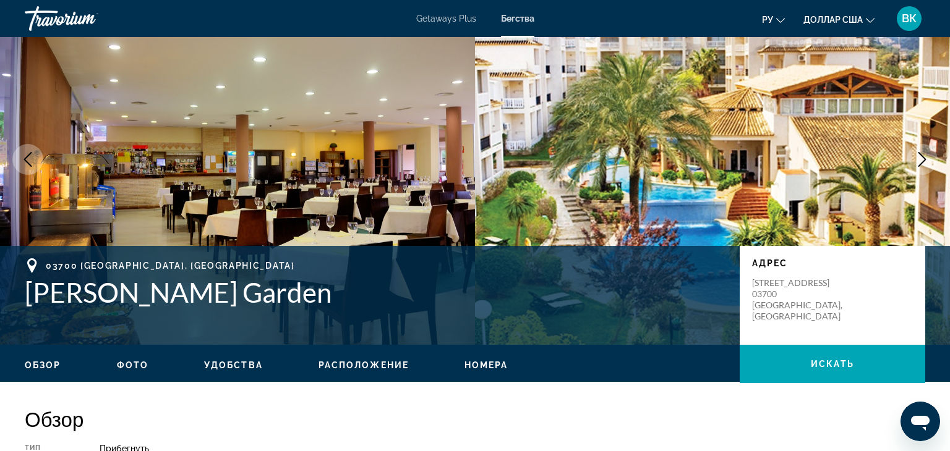
scroll to position [41, 0]
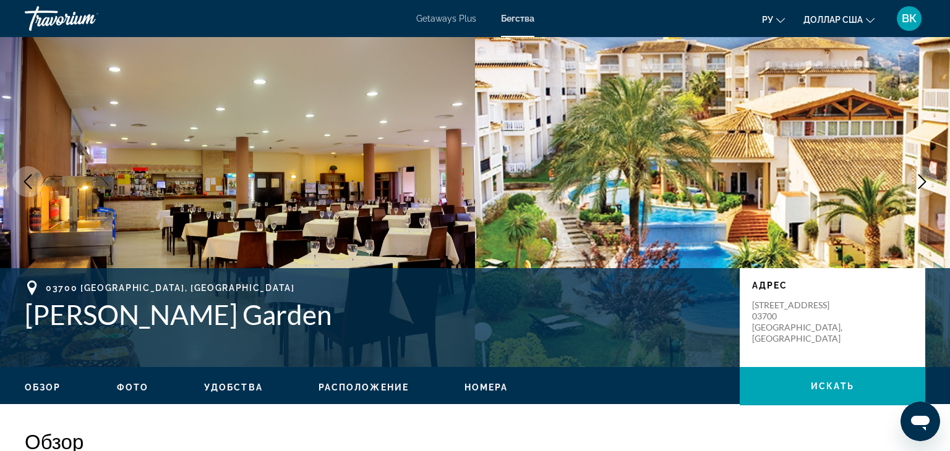
click at [914, 171] on button "Next image" at bounding box center [922, 181] width 31 height 31
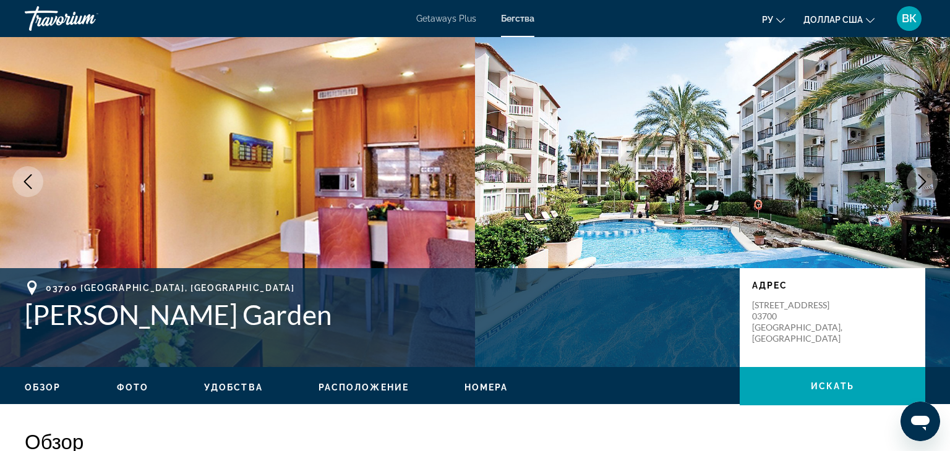
click at [923, 178] on icon "Next image" at bounding box center [922, 181] width 8 height 15
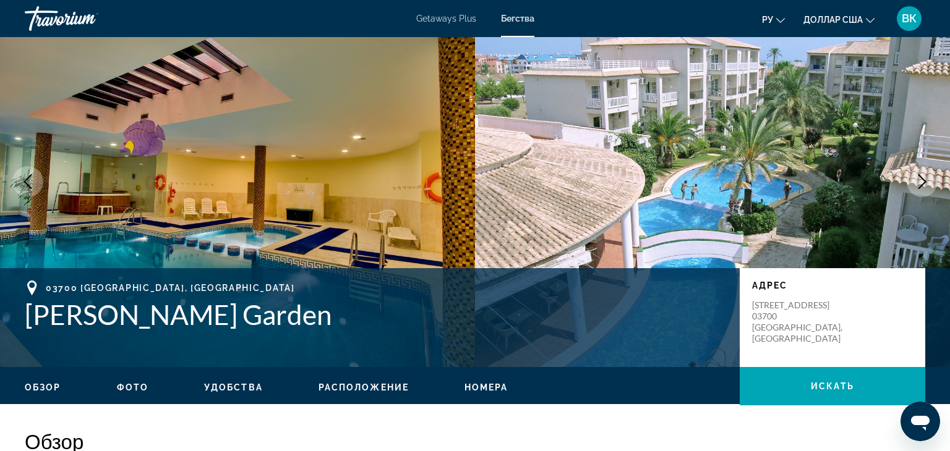
click at [908, 181] on button "Next image" at bounding box center [922, 181] width 31 height 31
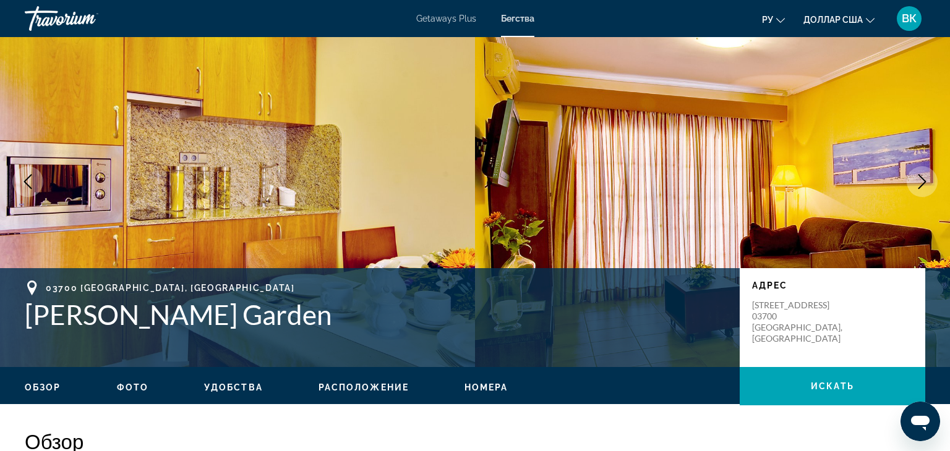
click at [908, 181] on button "Next image" at bounding box center [922, 181] width 31 height 31
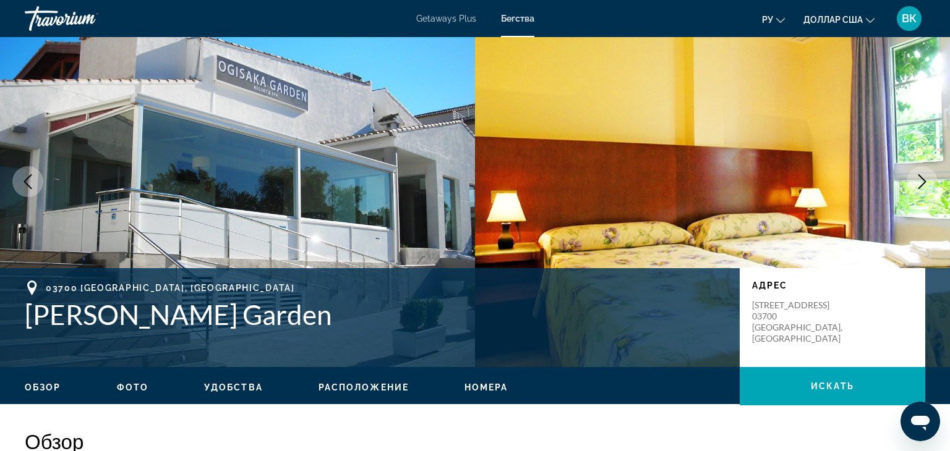
click at [908, 181] on button "Next image" at bounding box center [922, 181] width 31 height 31
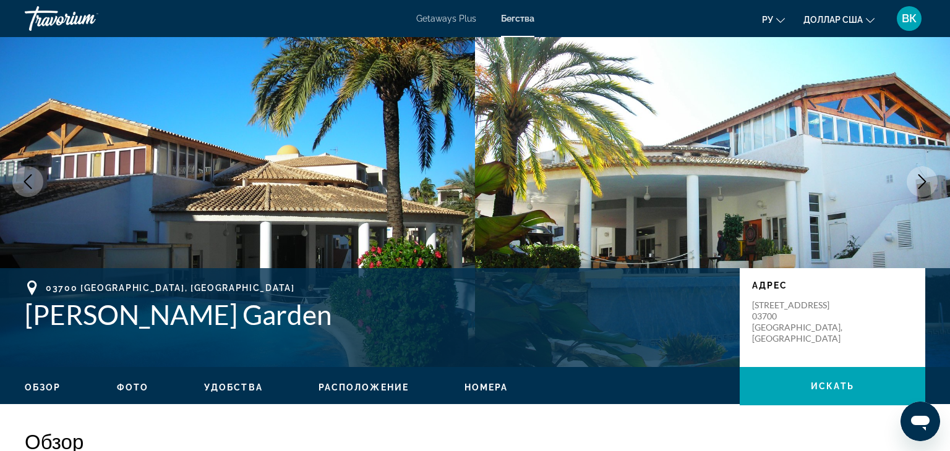
click at [908, 181] on button "Next image" at bounding box center [922, 181] width 31 height 31
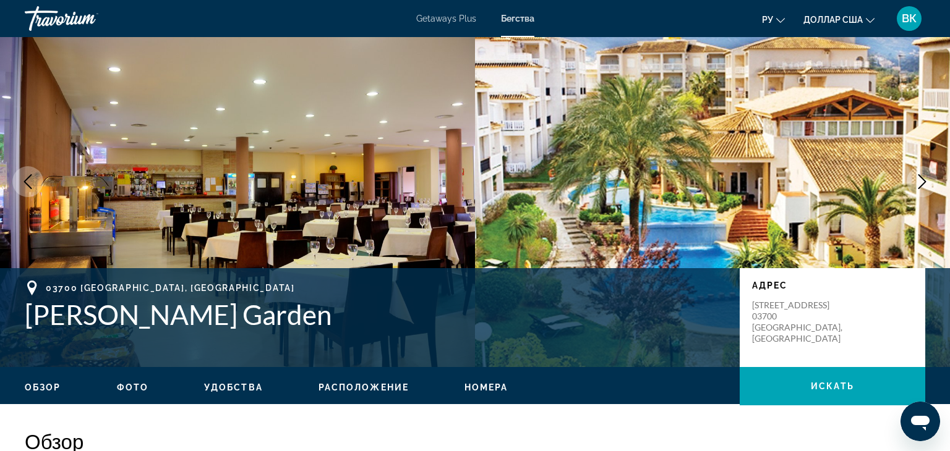
click at [908, 181] on button "Next image" at bounding box center [922, 181] width 31 height 31
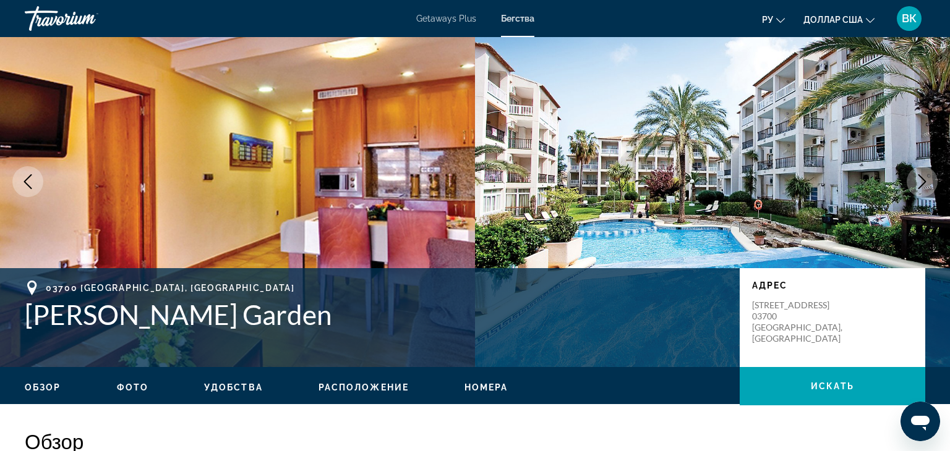
click at [908, 181] on button "Next image" at bounding box center [922, 181] width 31 height 31
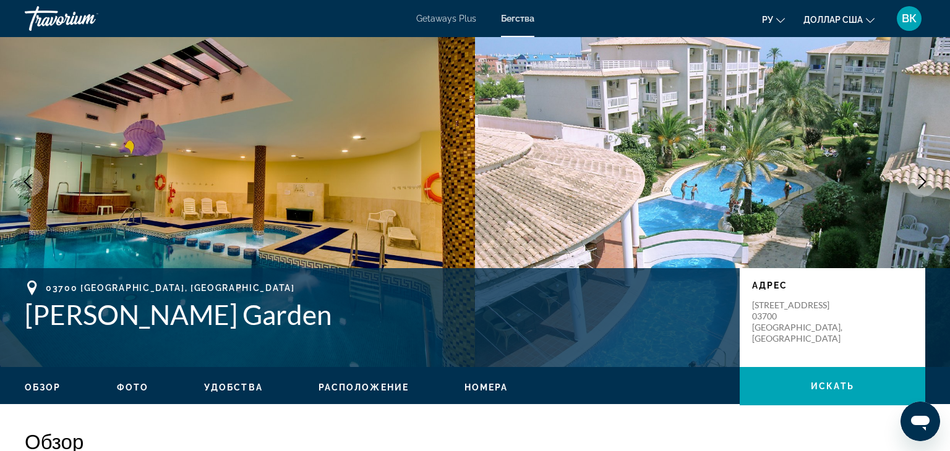
click at [908, 181] on button "Next image" at bounding box center [922, 181] width 31 height 31
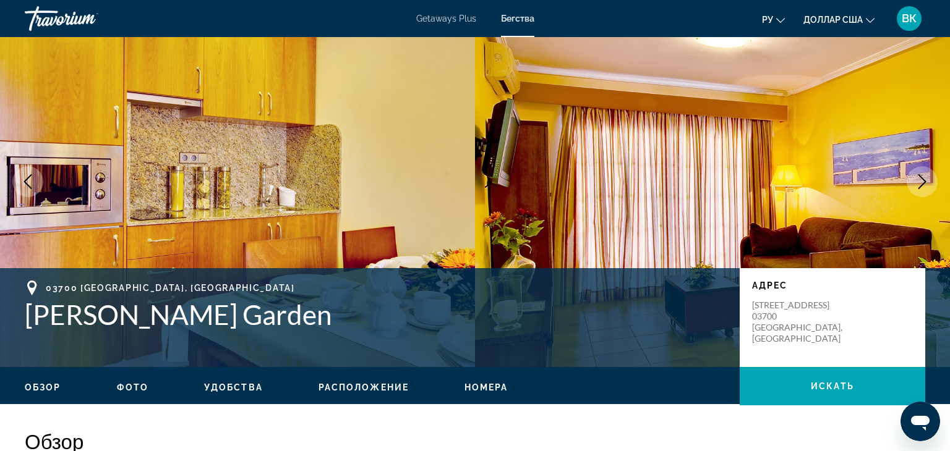
click at [908, 181] on button "Next image" at bounding box center [922, 181] width 31 height 31
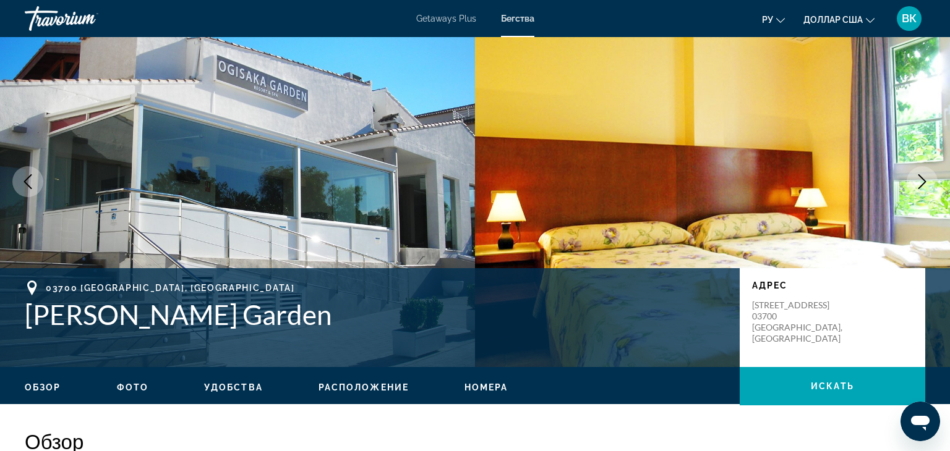
click at [922, 176] on icon "Next image" at bounding box center [922, 181] width 15 height 15
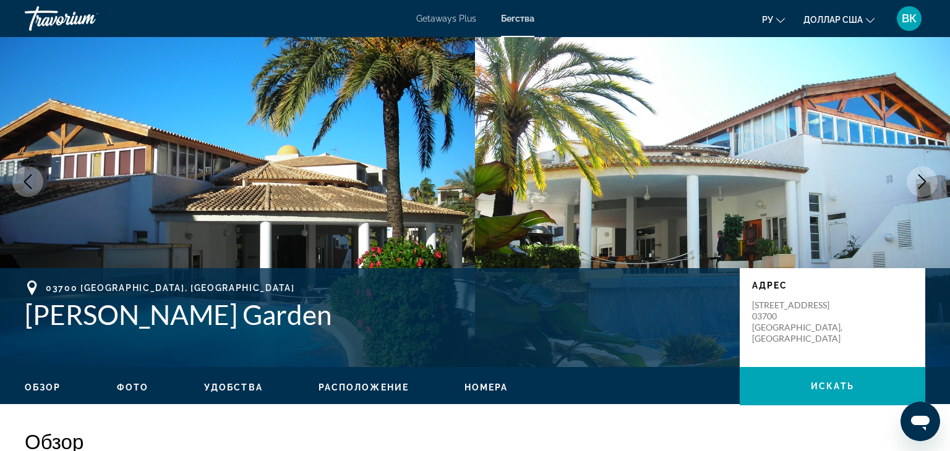
click at [929, 184] on icon "Next image" at bounding box center [922, 181] width 15 height 15
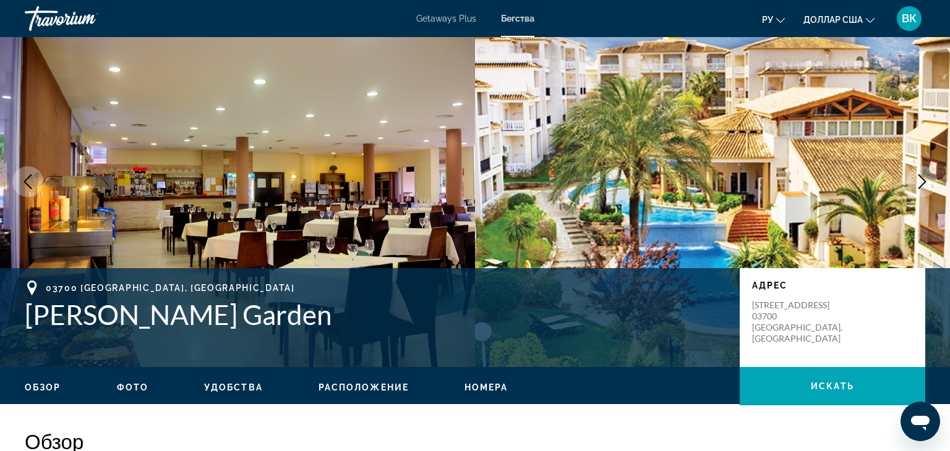
click at [929, 184] on icon "Next image" at bounding box center [922, 181] width 15 height 15
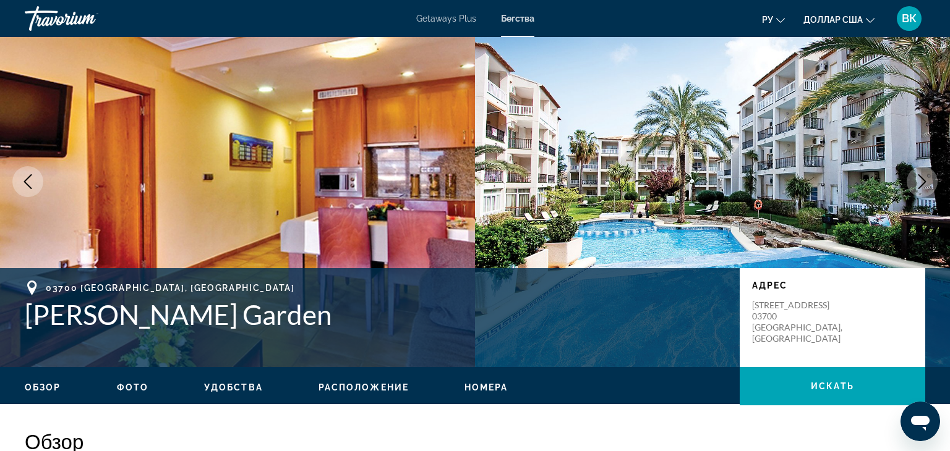
click at [130, 390] on span "Фото" at bounding box center [133, 388] width 32 height 10
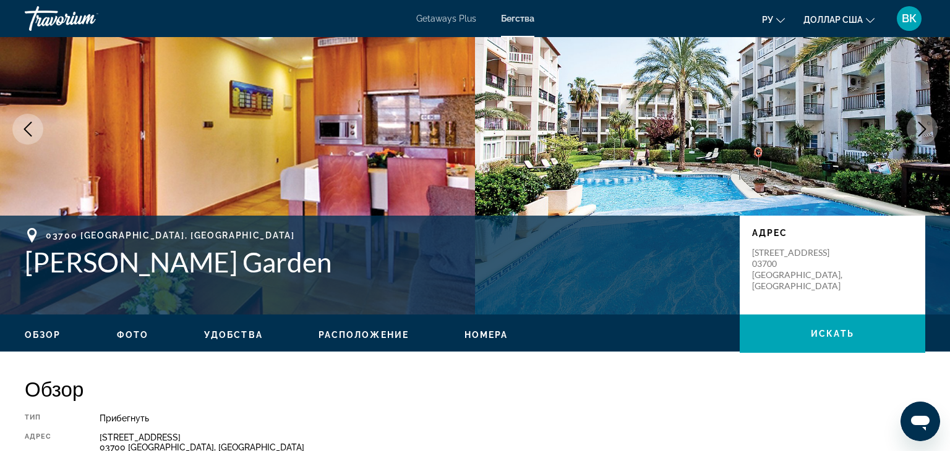
scroll to position [0, 0]
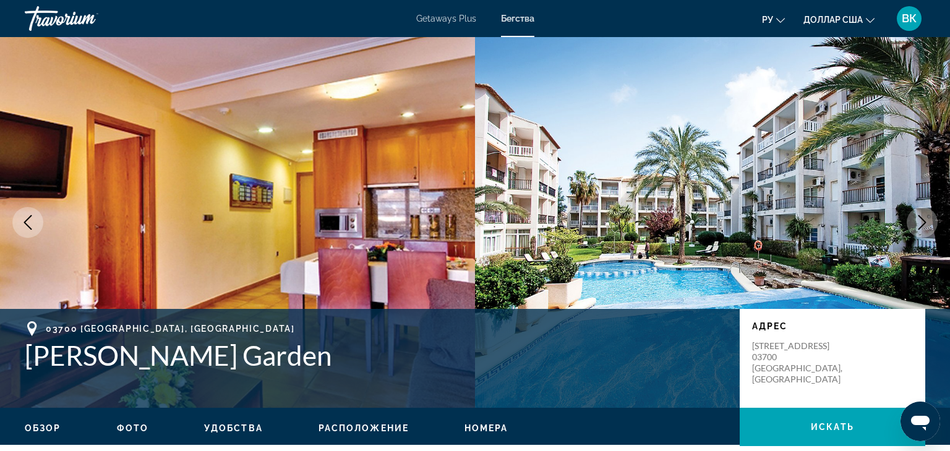
click at [254, 435] on div "Обзор Фото Удобства Расположение Номера искать" at bounding box center [475, 427] width 950 height 38
click at [235, 428] on span "Удобства" at bounding box center [233, 429] width 59 height 10
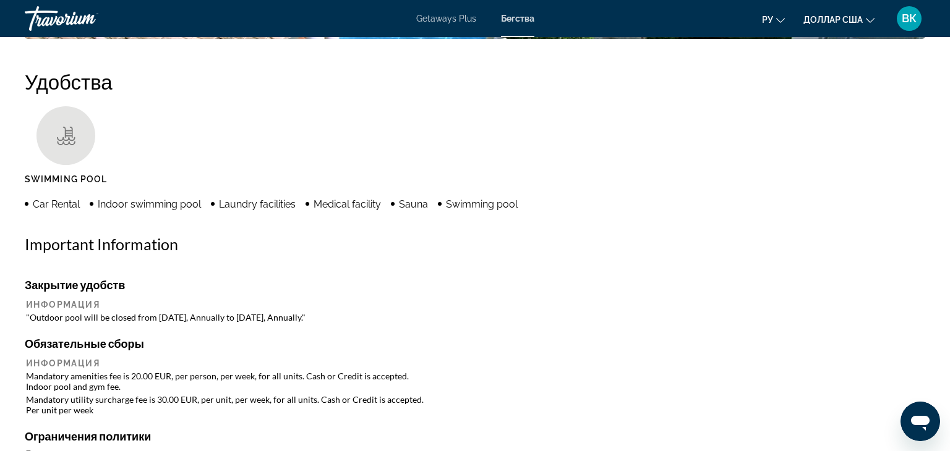
scroll to position [937, 0]
click at [243, 412] on td "Mandatory utility surcharge fee is 30.00 EUR, per unit, per week, for all units…" at bounding box center [475, 404] width 898 height 22
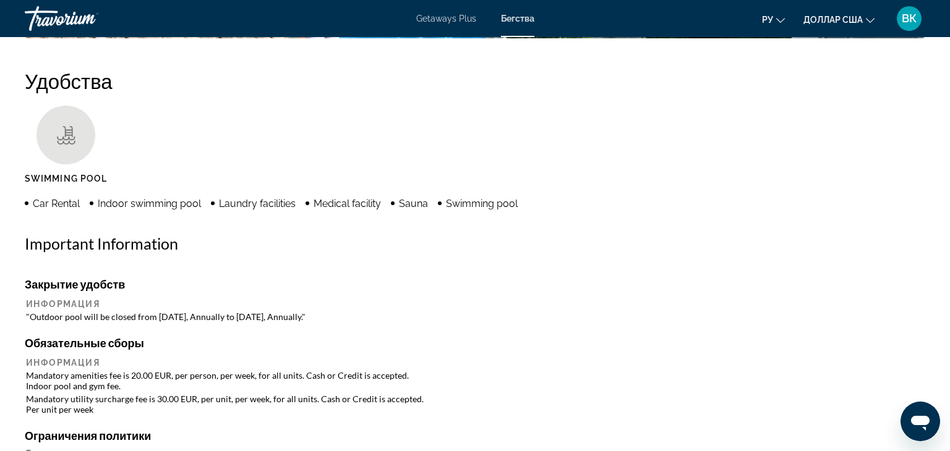
click at [243, 412] on td "Mandatory utility surcharge fee is 30.00 EUR, per unit, per week, for all units…" at bounding box center [475, 404] width 898 height 22
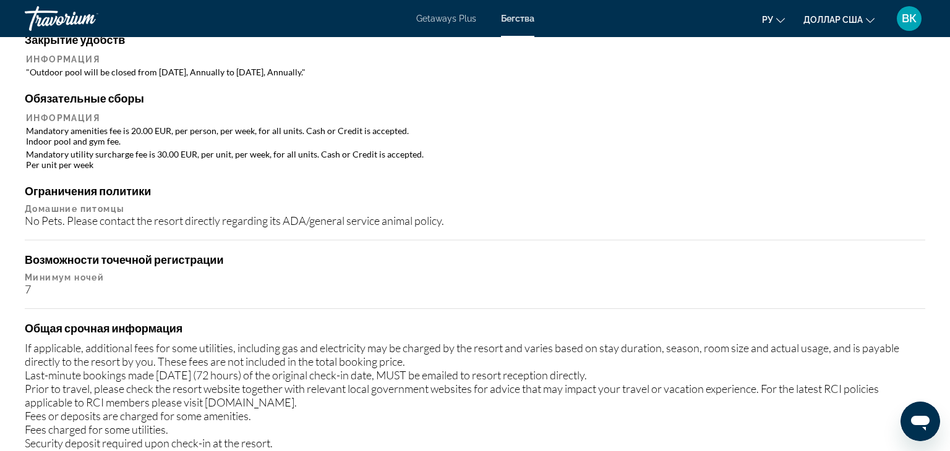
scroll to position [1196, 0]
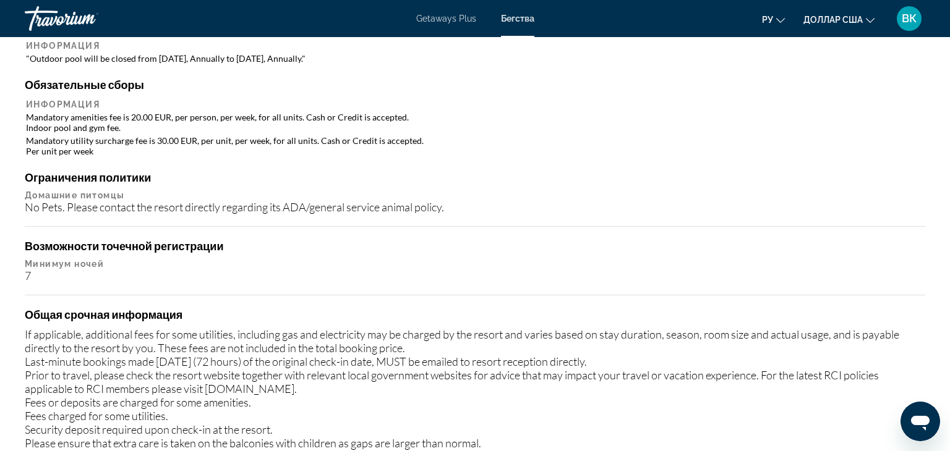
click at [197, 284] on div "Закрытие удобств Информация "Outdoor pool will be closed from [DATE], Annually …" at bounding box center [475, 241] width 900 height 444
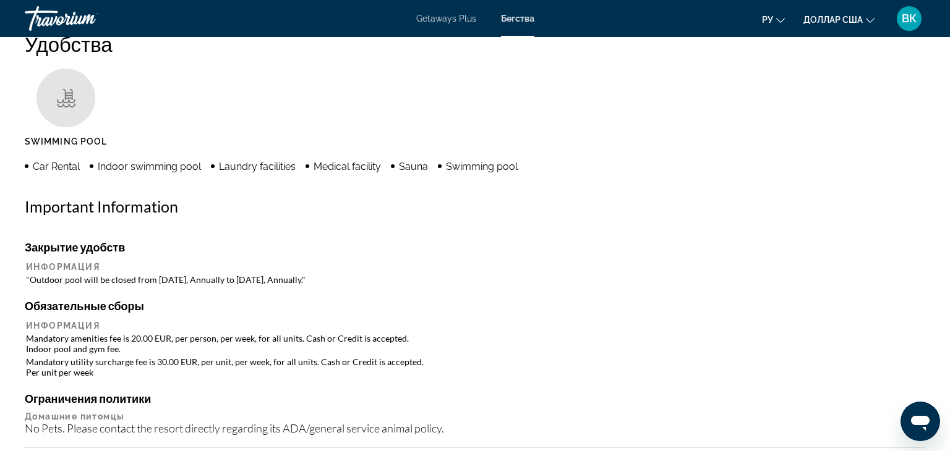
scroll to position [975, 0]
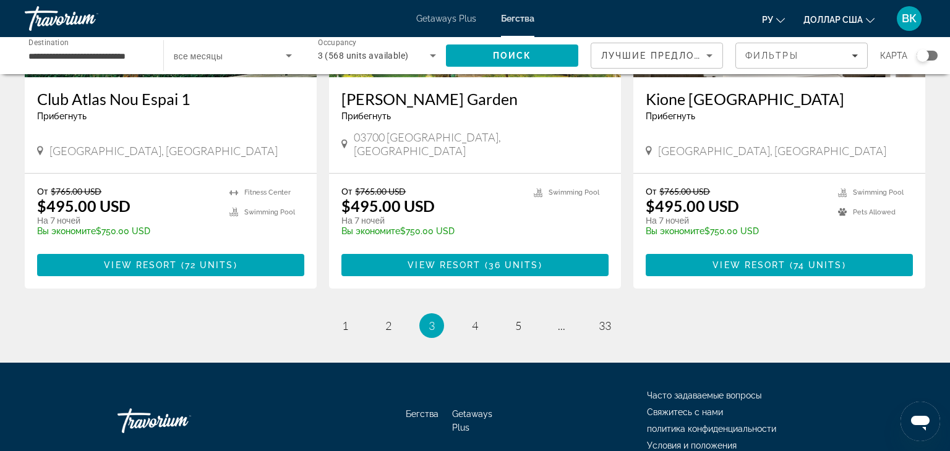
scroll to position [1548, 0]
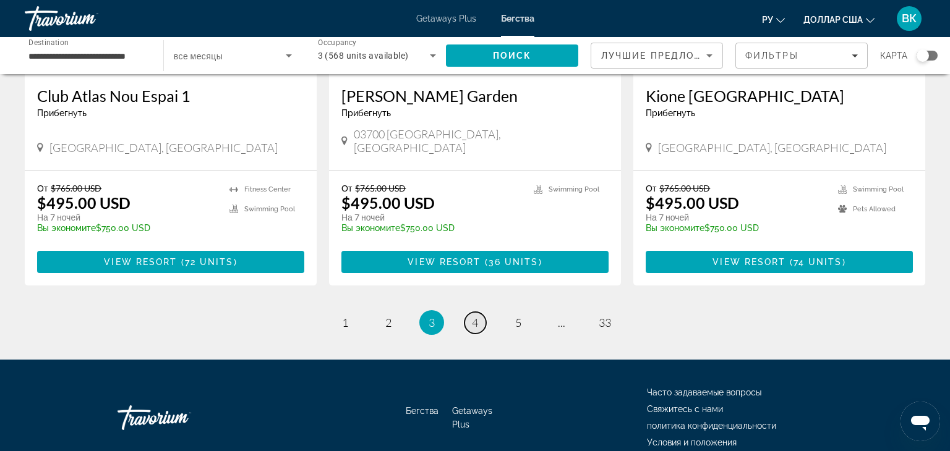
click at [472, 316] on span "4" at bounding box center [475, 323] width 6 height 14
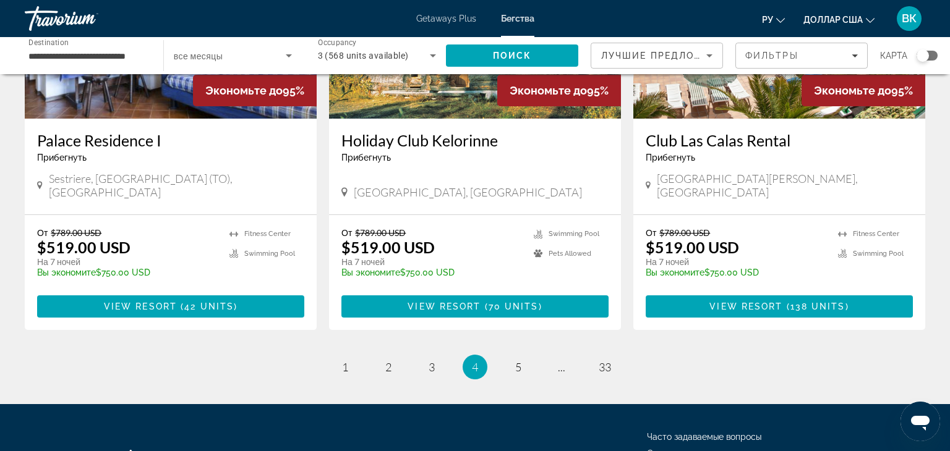
scroll to position [1543, 0]
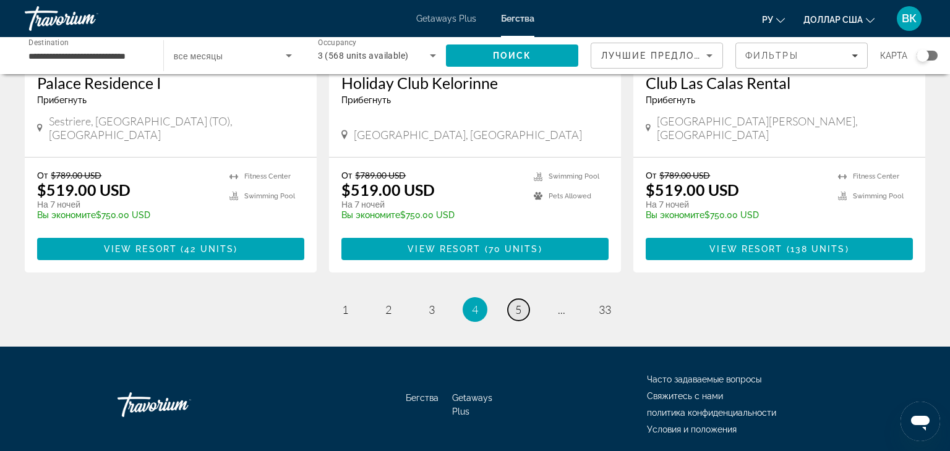
click at [519, 303] on span "5" at bounding box center [518, 310] width 6 height 14
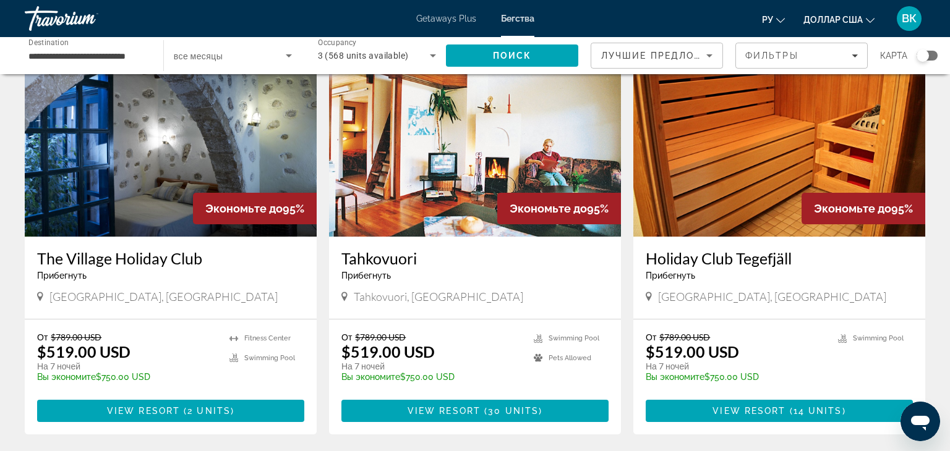
scroll to position [961, 0]
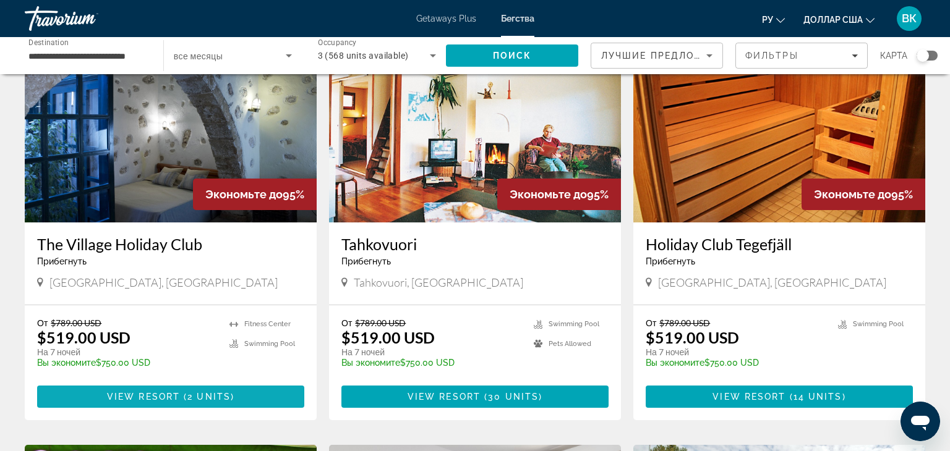
click at [168, 392] on span "View Resort" at bounding box center [143, 397] width 73 height 10
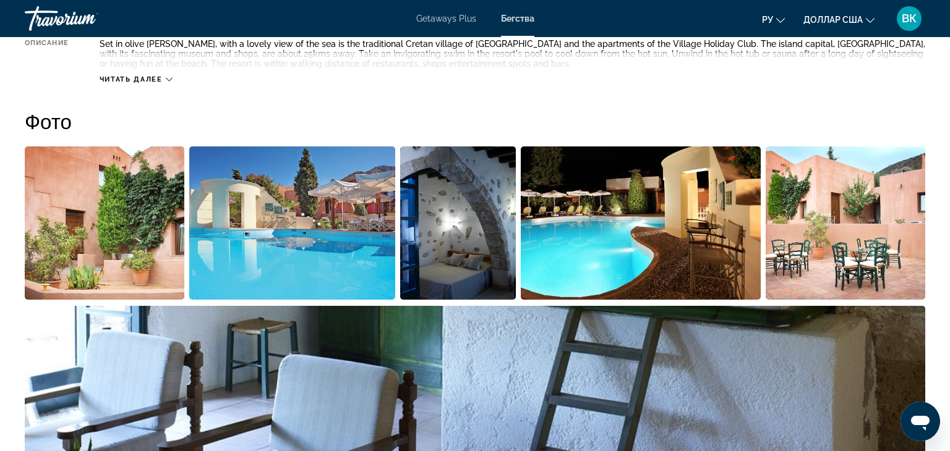
scroll to position [675, 0]
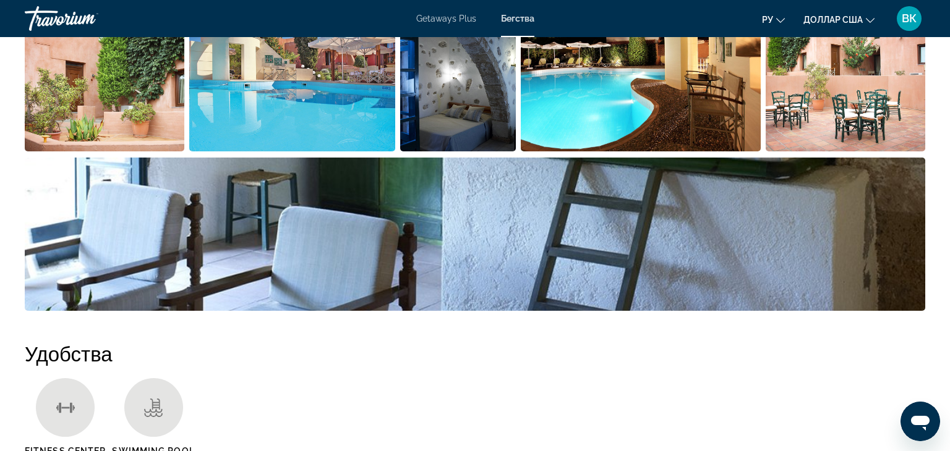
click at [571, 134] on img "Open full-screen image slider" at bounding box center [641, 74] width 240 height 153
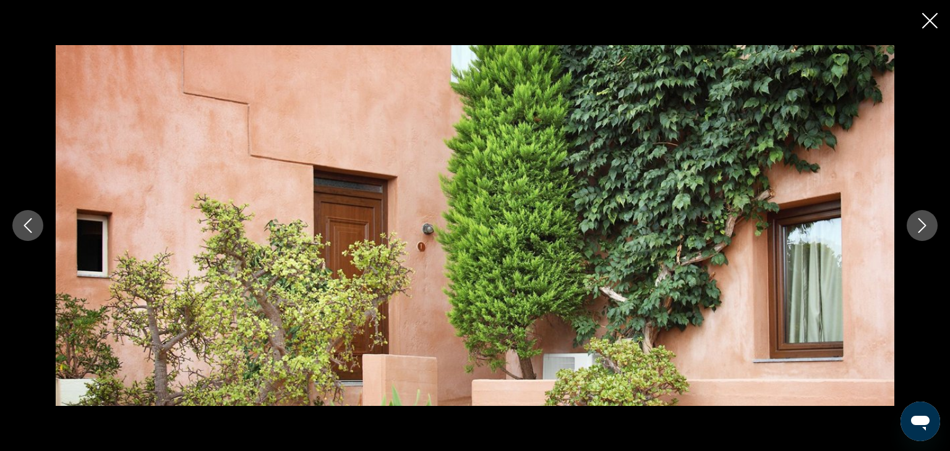
click at [924, 224] on icon "Next image" at bounding box center [922, 225] width 15 height 15
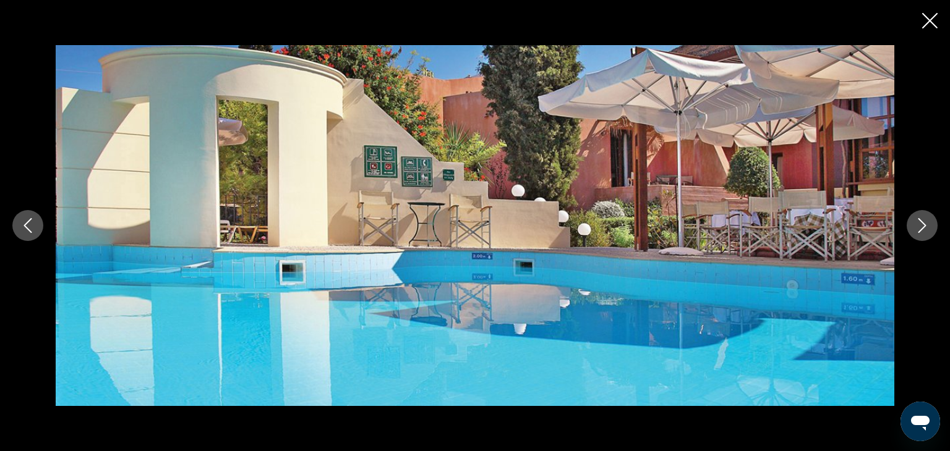
click at [923, 224] on icon "Next image" at bounding box center [922, 225] width 8 height 15
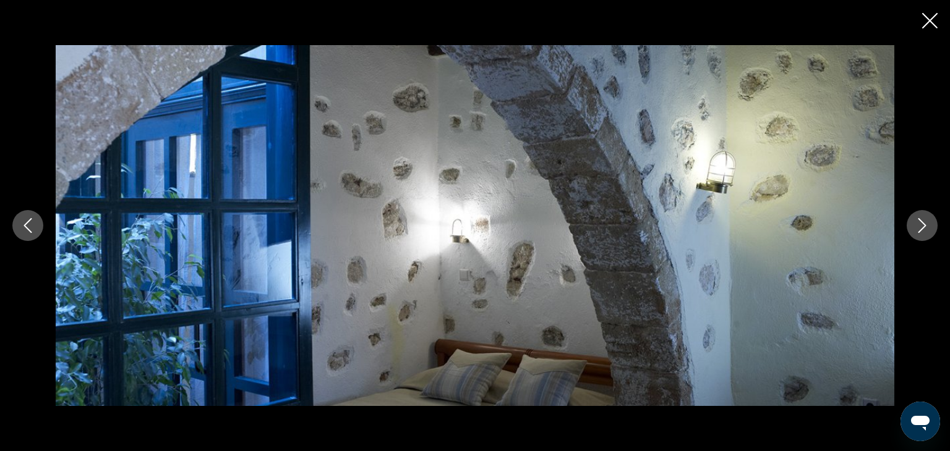
scroll to position [705, 0]
click at [923, 224] on icon "Next image" at bounding box center [922, 225] width 8 height 15
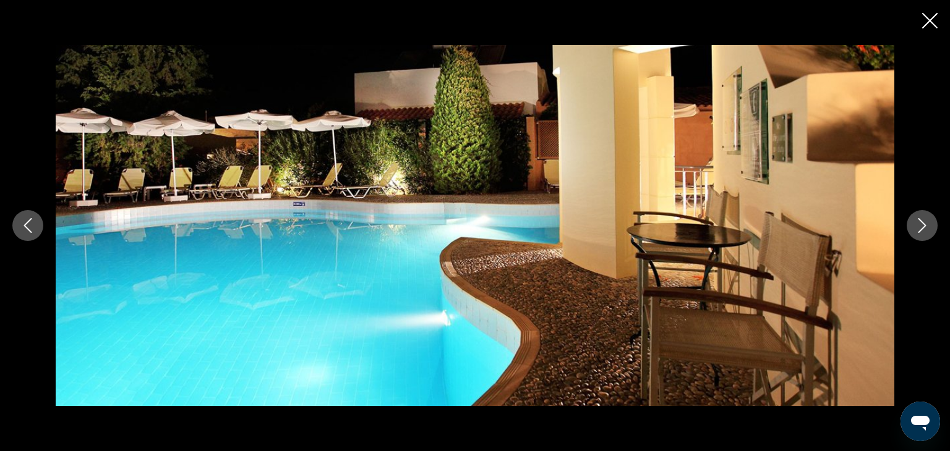
scroll to position [719, 0]
click at [923, 224] on icon "Next image" at bounding box center [922, 225] width 8 height 15
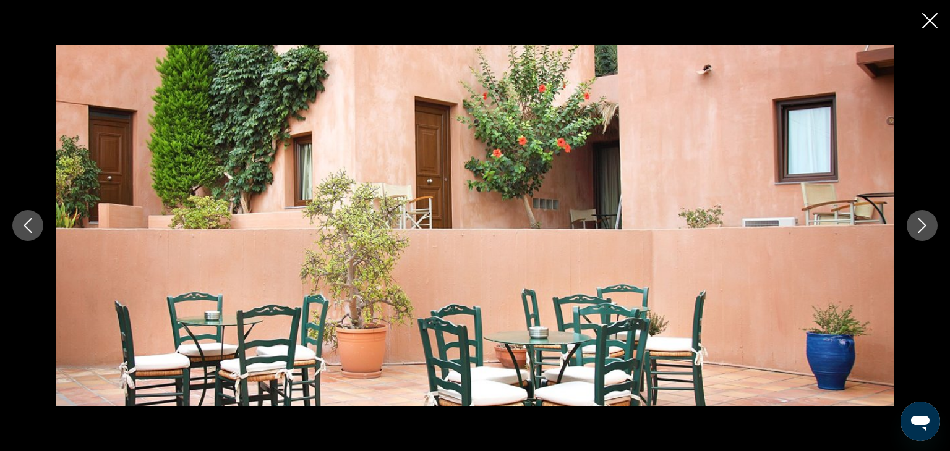
click at [923, 224] on icon "Next image" at bounding box center [922, 225] width 8 height 15
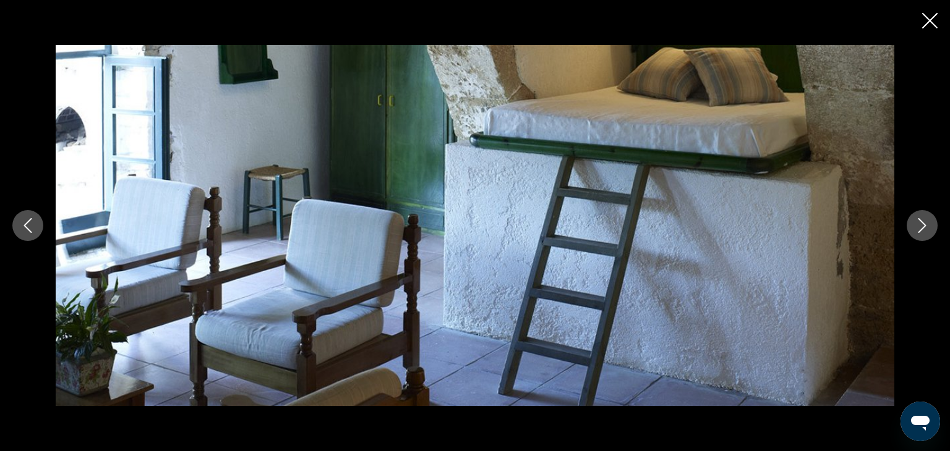
click at [923, 224] on icon "Next image" at bounding box center [922, 225] width 8 height 15
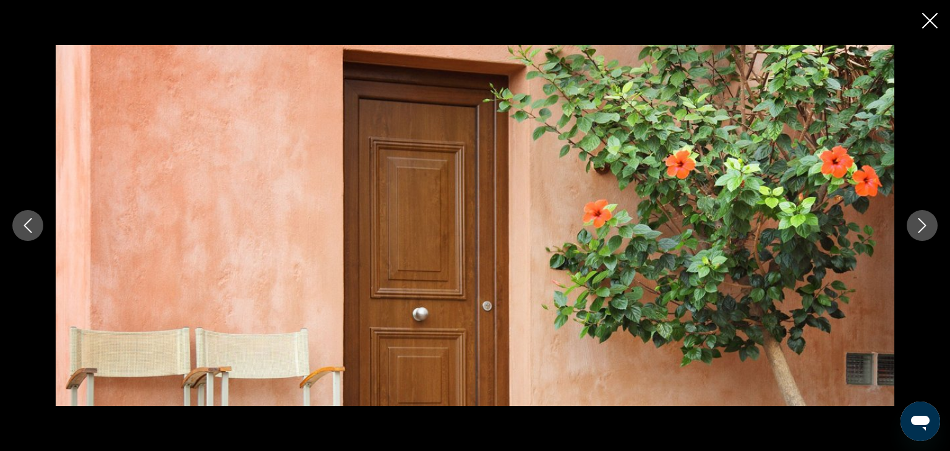
click at [923, 224] on icon "Next image" at bounding box center [922, 225] width 8 height 15
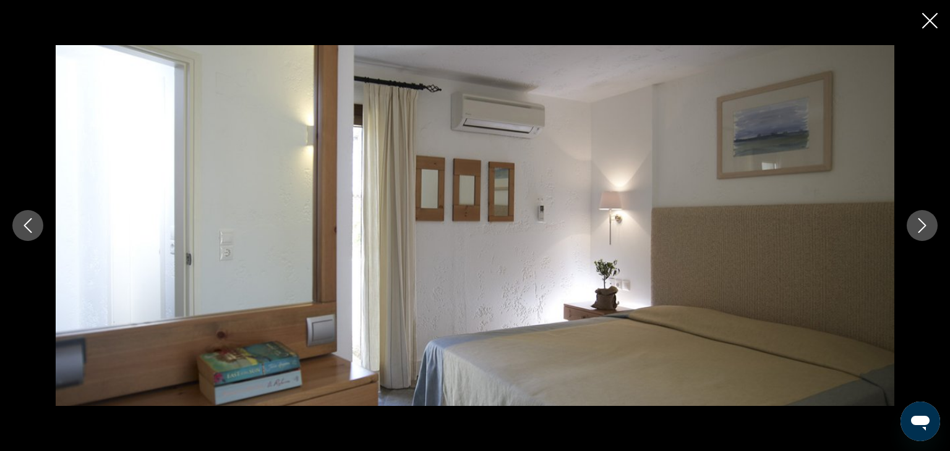
click at [923, 224] on icon "Next image" at bounding box center [922, 225] width 8 height 15
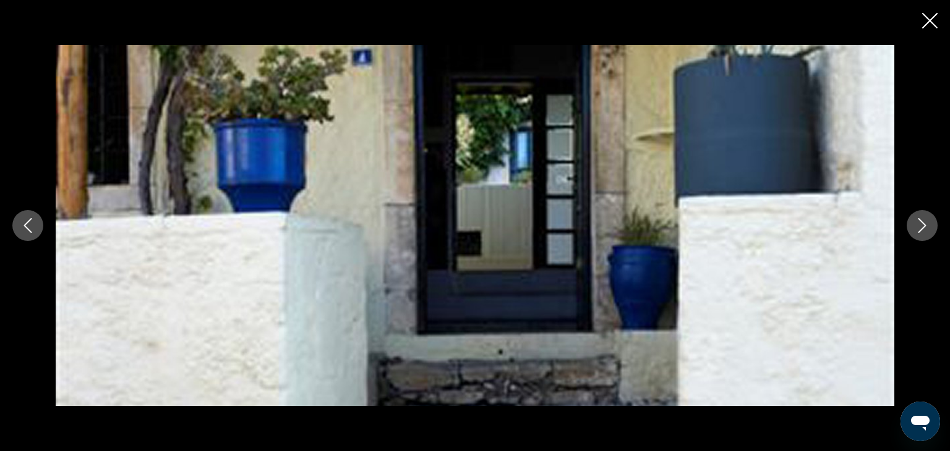
click at [923, 224] on icon "Next image" at bounding box center [922, 225] width 8 height 15
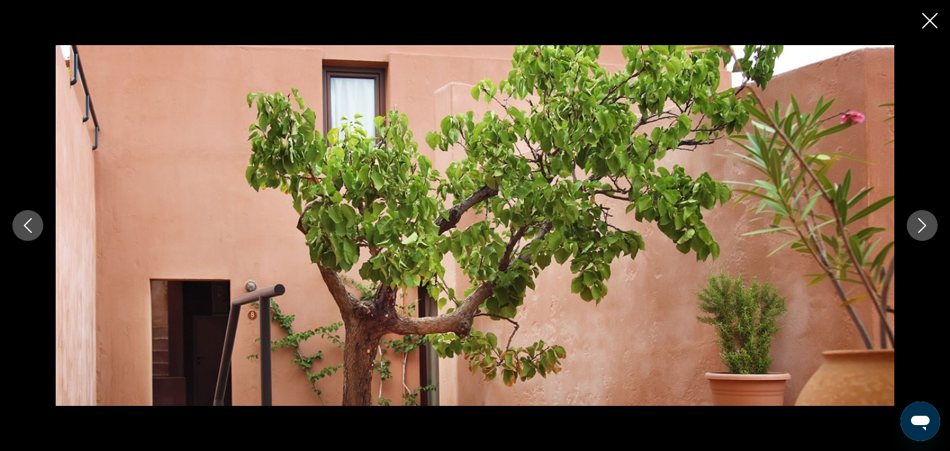
click at [923, 224] on icon "Next image" at bounding box center [922, 225] width 8 height 15
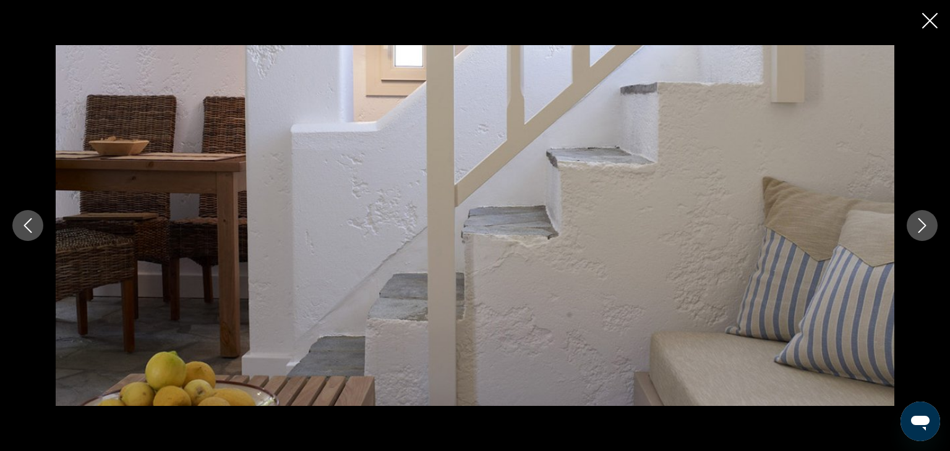
click at [923, 224] on icon "Next image" at bounding box center [922, 225] width 8 height 15
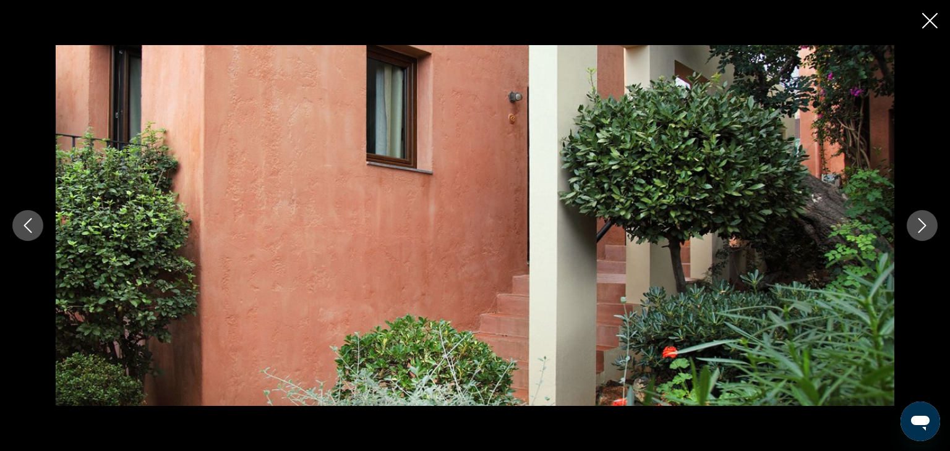
click at [923, 224] on icon "Next image" at bounding box center [922, 225] width 8 height 15
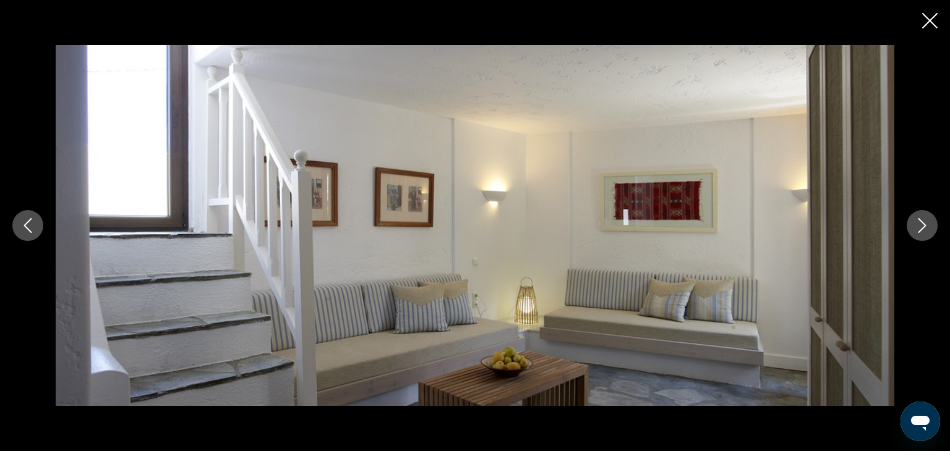
click at [923, 224] on icon "Next image" at bounding box center [922, 225] width 8 height 15
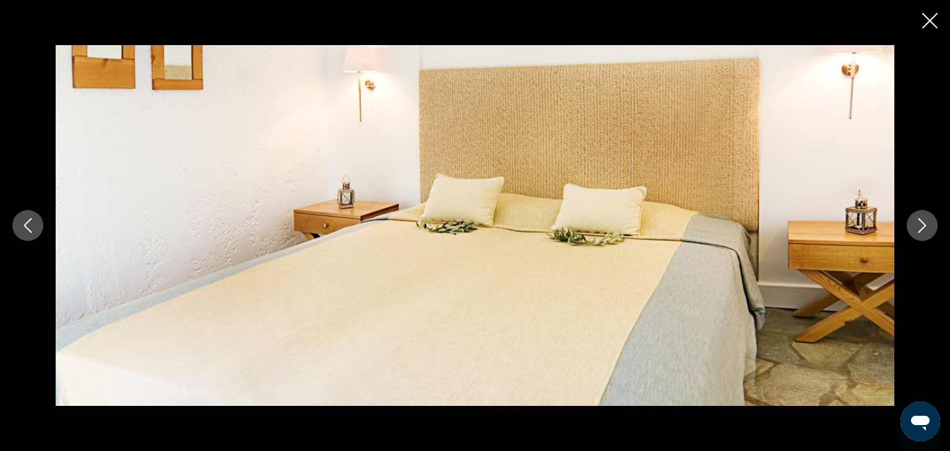
click at [923, 224] on icon "Next image" at bounding box center [922, 225] width 8 height 15
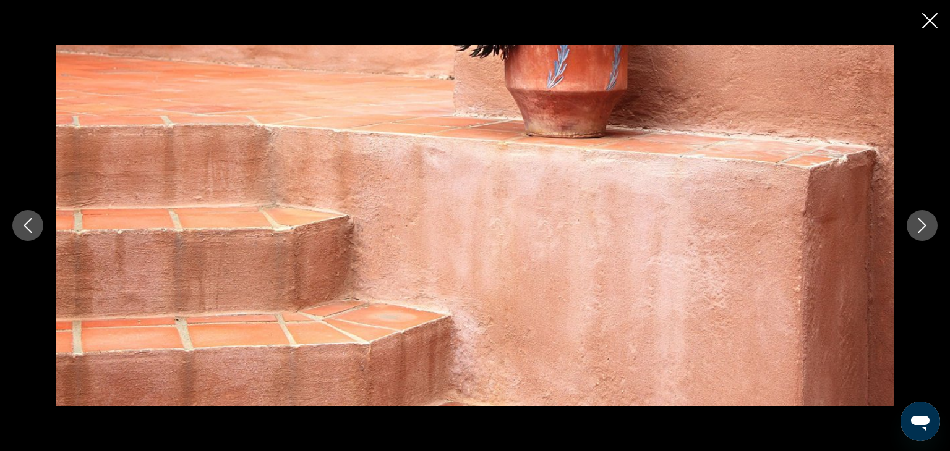
click at [923, 224] on icon "Next image" at bounding box center [922, 225] width 8 height 15
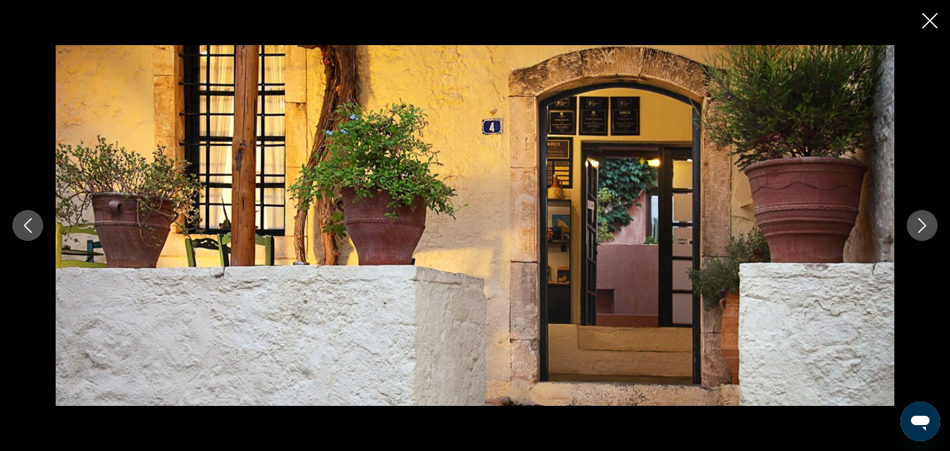
click at [923, 224] on icon "Next image" at bounding box center [922, 225] width 8 height 15
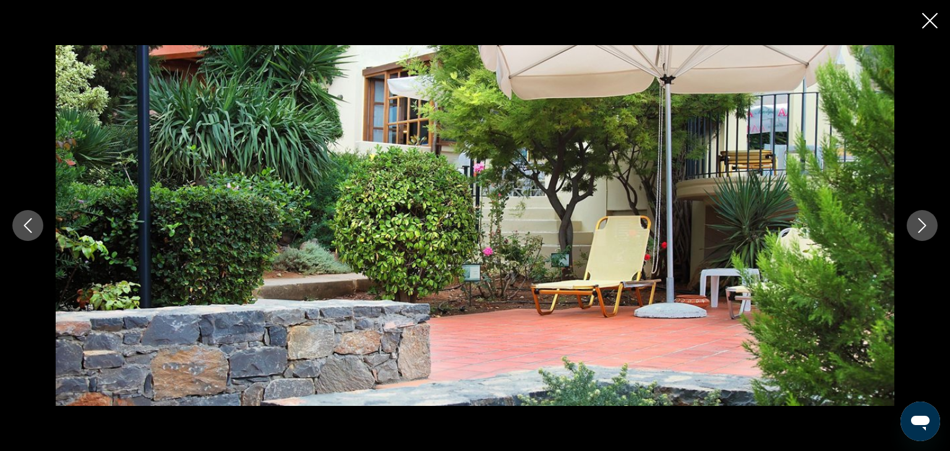
click at [923, 224] on icon "Next image" at bounding box center [922, 225] width 8 height 15
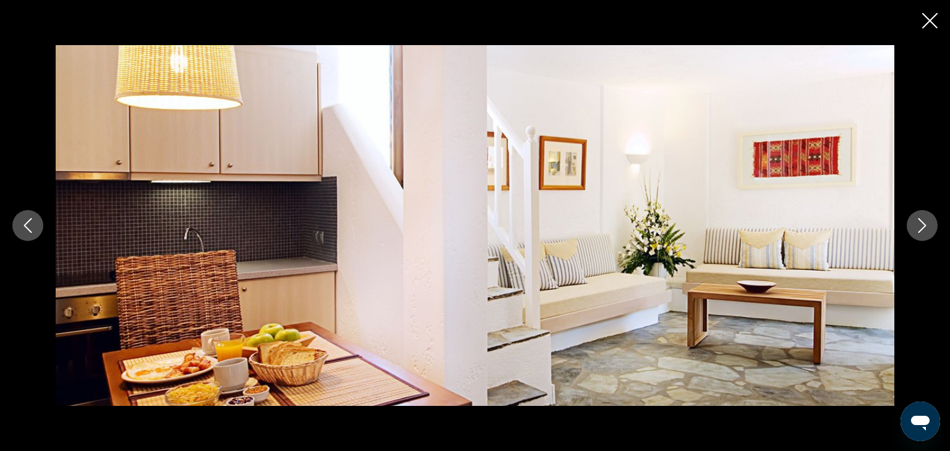
click at [922, 223] on icon "Next image" at bounding box center [922, 225] width 8 height 15
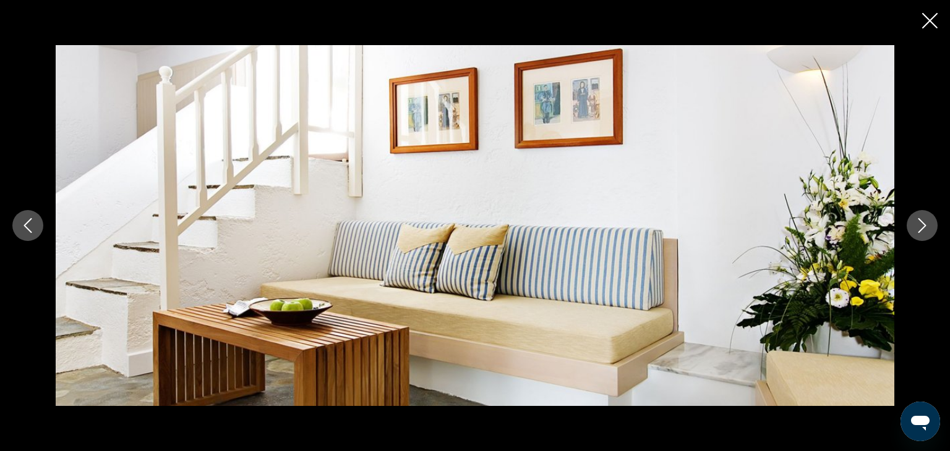
click at [922, 223] on icon "Next image" at bounding box center [922, 225] width 8 height 15
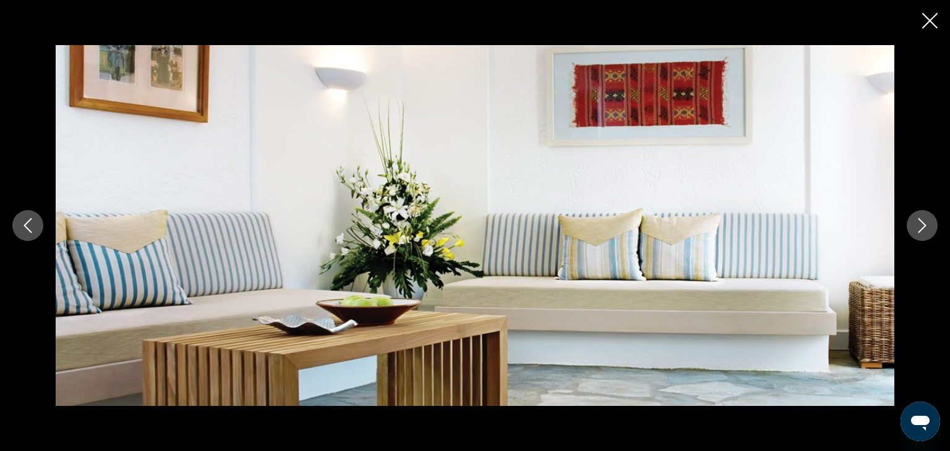
click at [922, 223] on icon "Next image" at bounding box center [922, 225] width 8 height 15
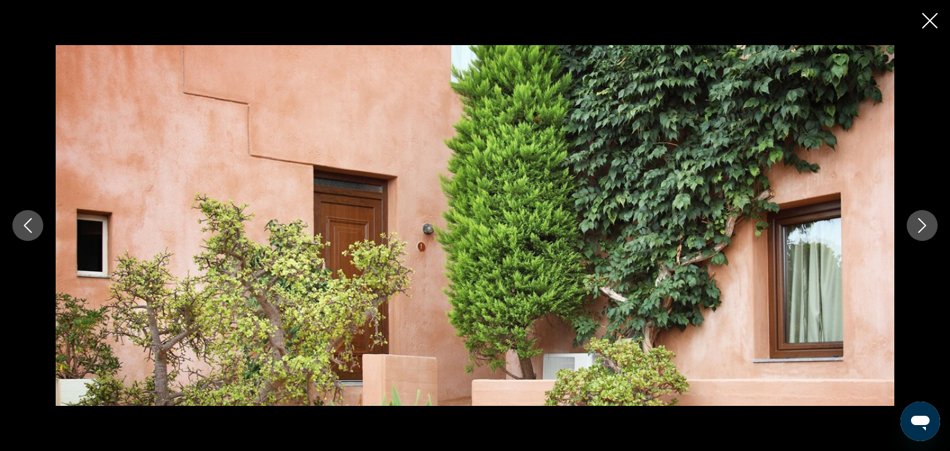
click at [922, 223] on icon "Next image" at bounding box center [922, 225] width 8 height 15
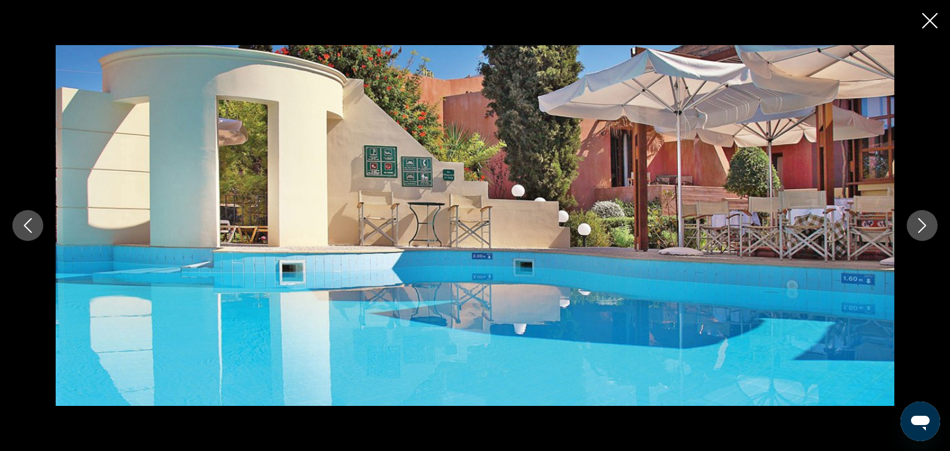
click at [922, 223] on icon "Next image" at bounding box center [922, 225] width 8 height 15
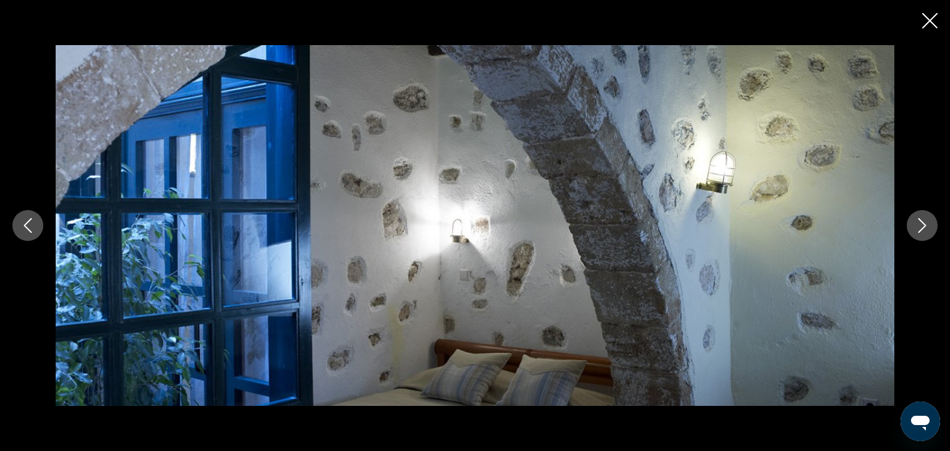
click at [922, 223] on icon "Next image" at bounding box center [922, 225] width 8 height 15
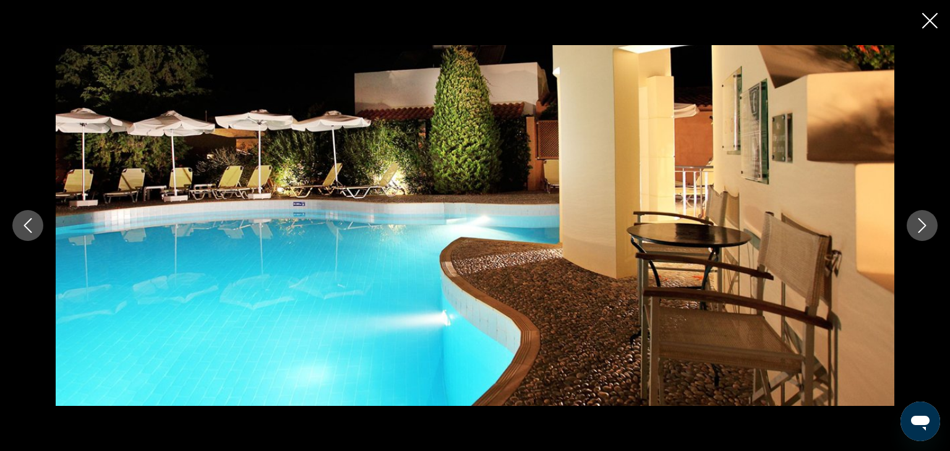
click at [922, 223] on icon "Next image" at bounding box center [922, 225] width 8 height 15
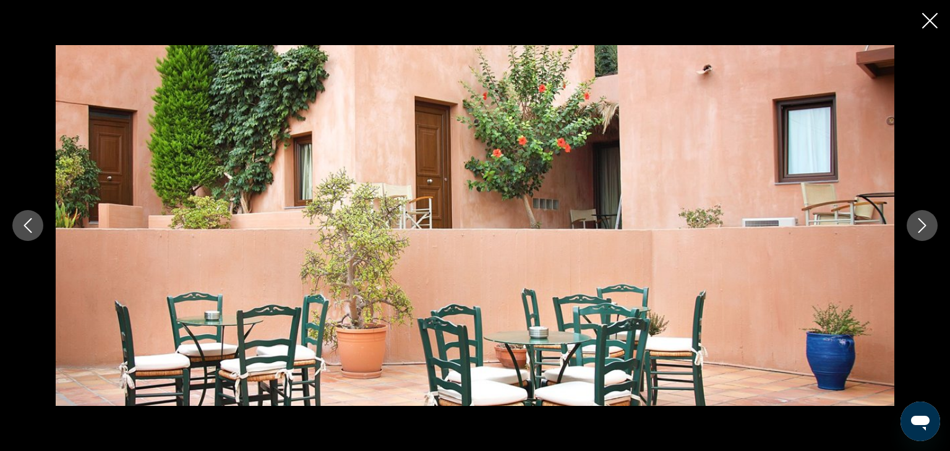
click at [929, 38] on div "prev next" at bounding box center [475, 225] width 950 height 451
click at [932, 18] on icon "Close slideshow" at bounding box center [929, 20] width 15 height 15
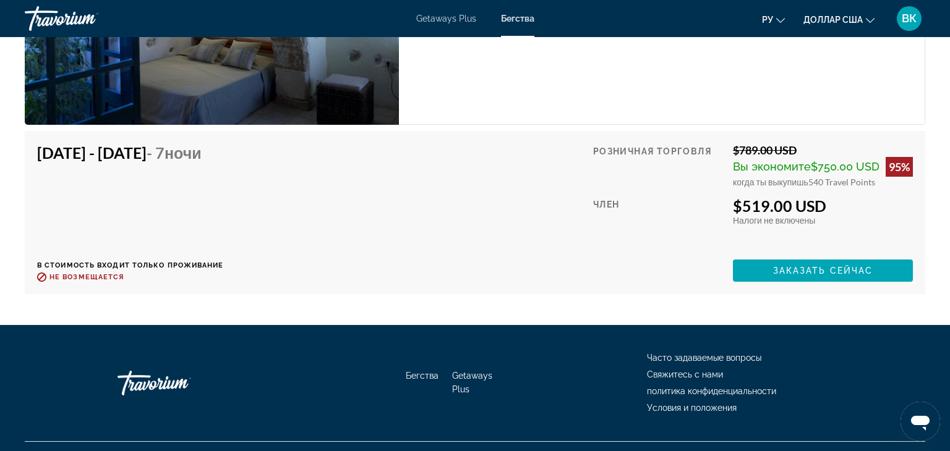
scroll to position [2305, 0]
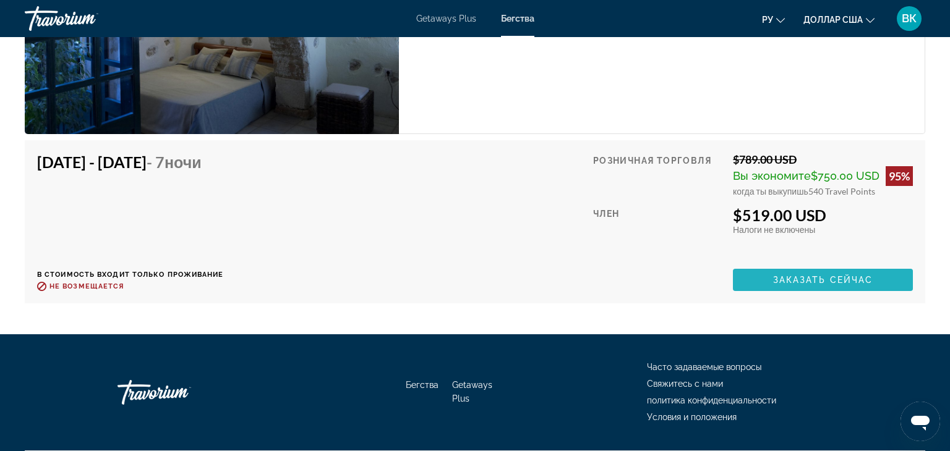
click at [772, 276] on span "Основное содержание" at bounding box center [823, 280] width 180 height 30
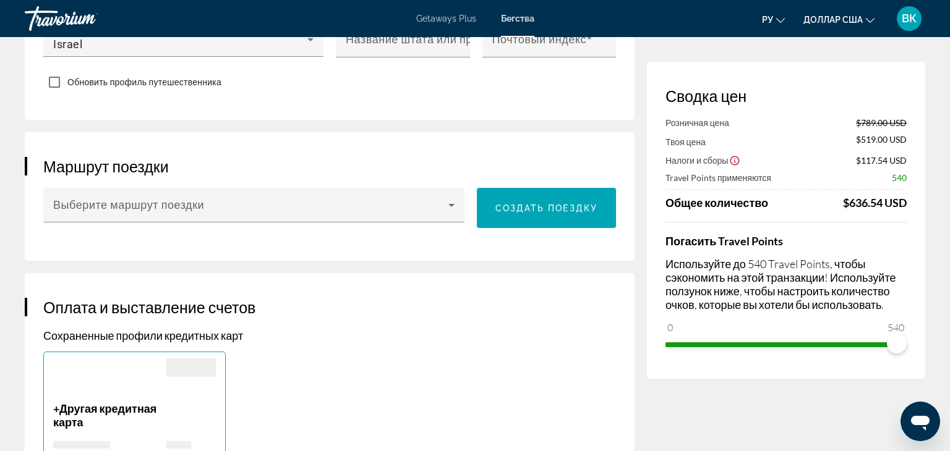
scroll to position [695, 0]
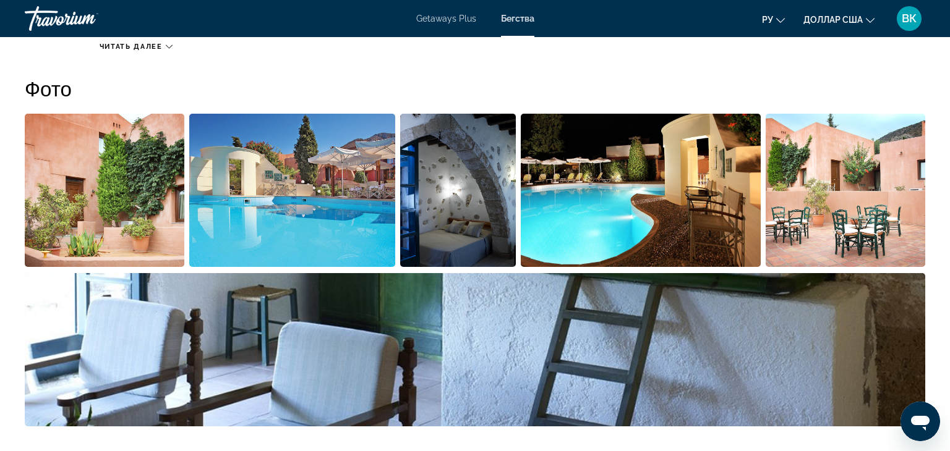
scroll to position [586, 0]
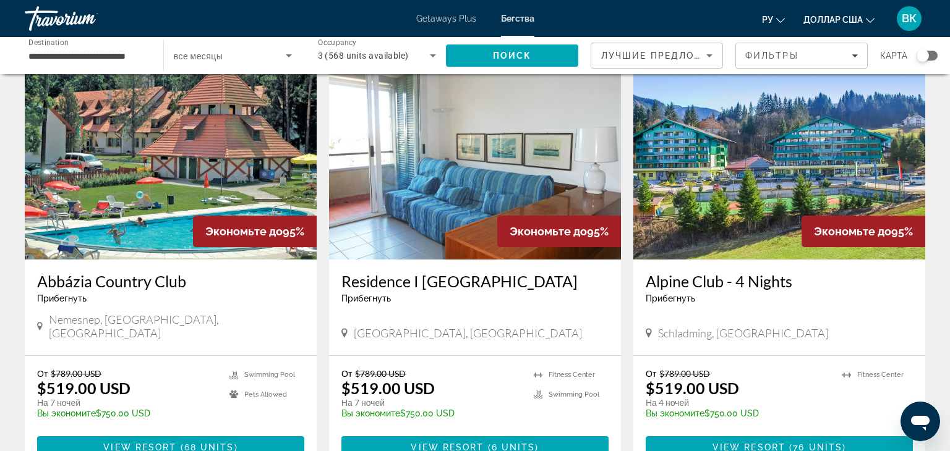
scroll to position [59, 0]
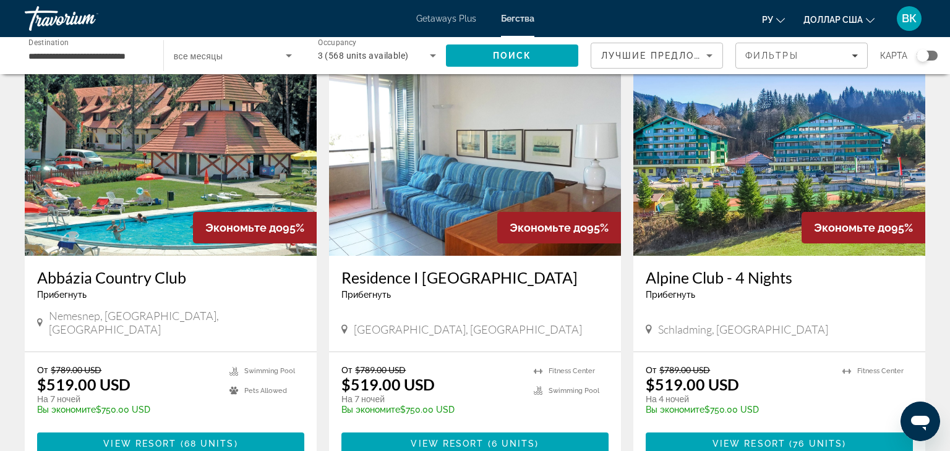
click at [777, 202] on img "Основное содержание" at bounding box center [779, 157] width 292 height 198
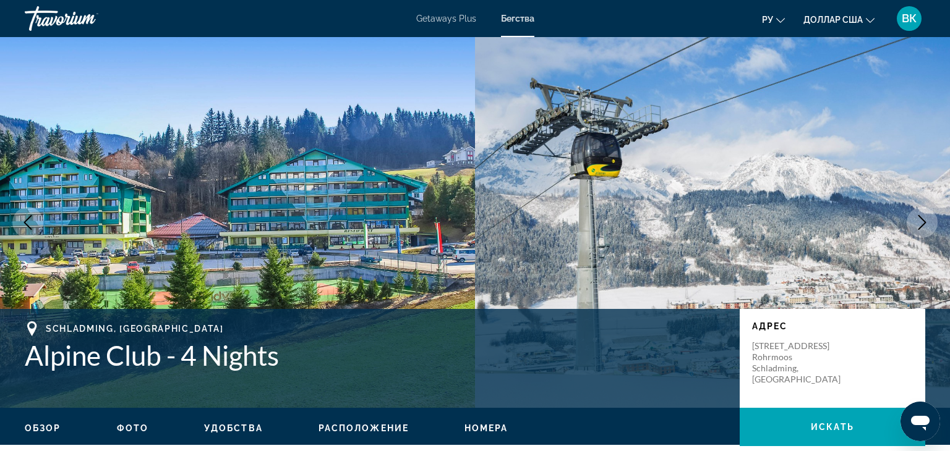
click at [916, 221] on icon "Next image" at bounding box center [922, 222] width 15 height 15
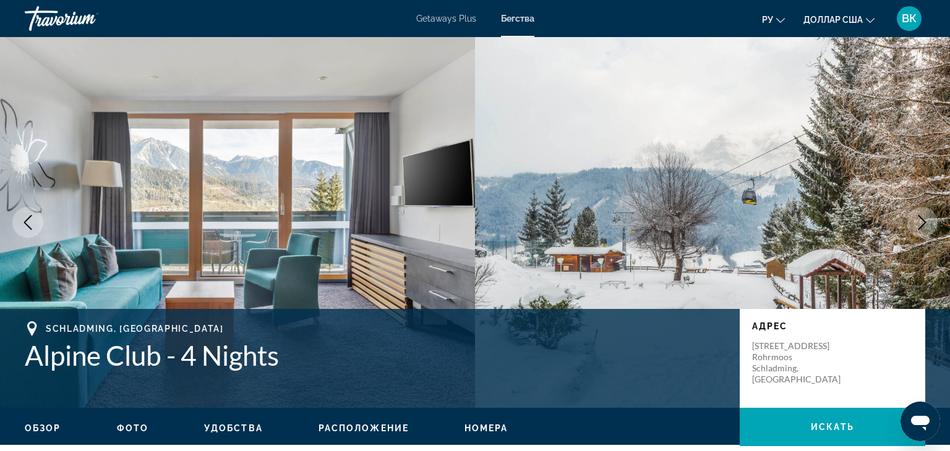
click at [916, 221] on icon "Next image" at bounding box center [922, 222] width 15 height 15
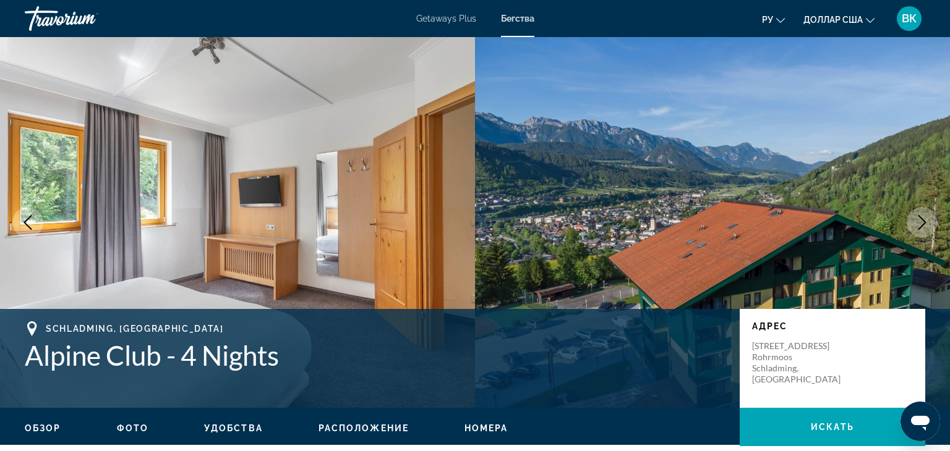
click at [916, 221] on icon "Next image" at bounding box center [922, 222] width 15 height 15
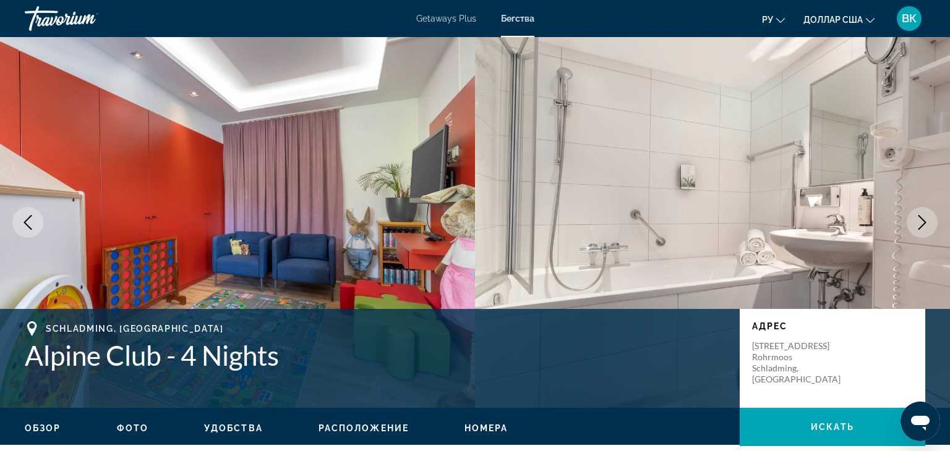
click at [916, 221] on icon "Next image" at bounding box center [922, 222] width 15 height 15
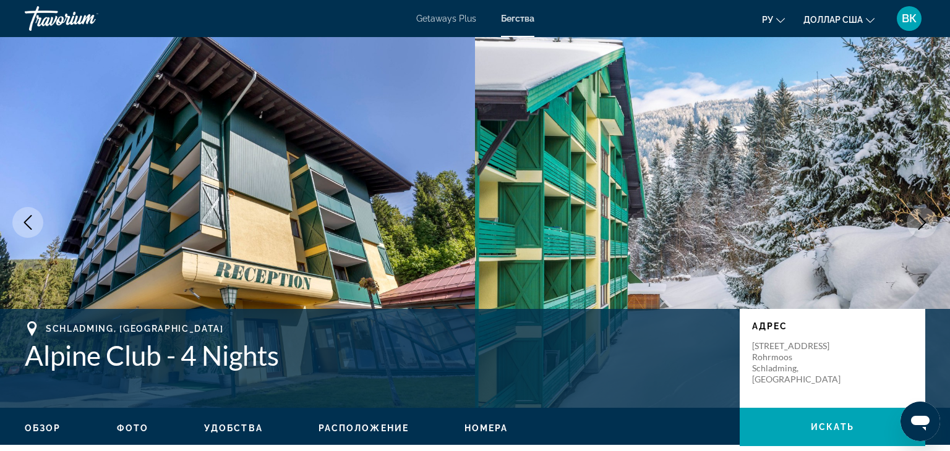
click at [916, 221] on icon "Next image" at bounding box center [922, 222] width 15 height 15
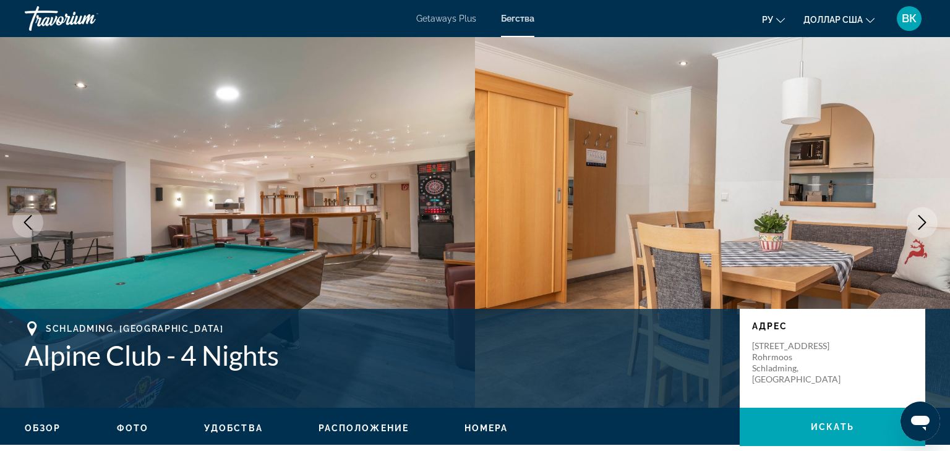
click at [927, 228] on icon "Next image" at bounding box center [922, 222] width 15 height 15
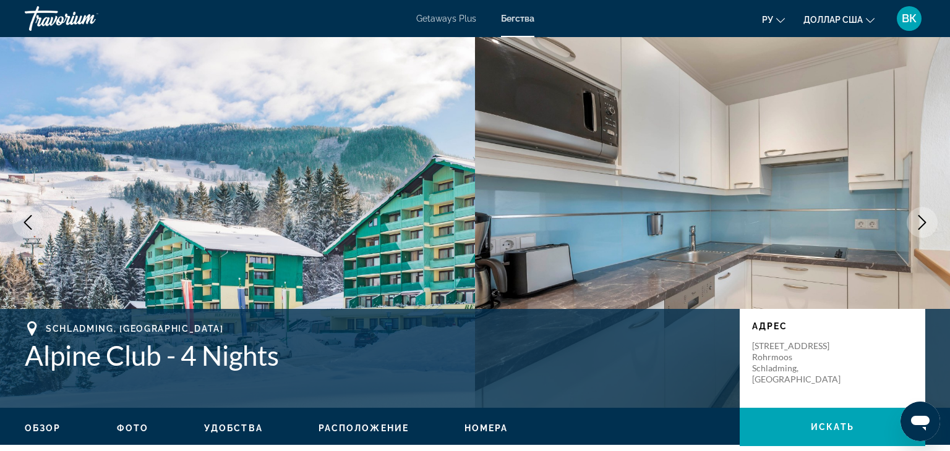
click at [927, 228] on icon "Next image" at bounding box center [922, 222] width 15 height 15
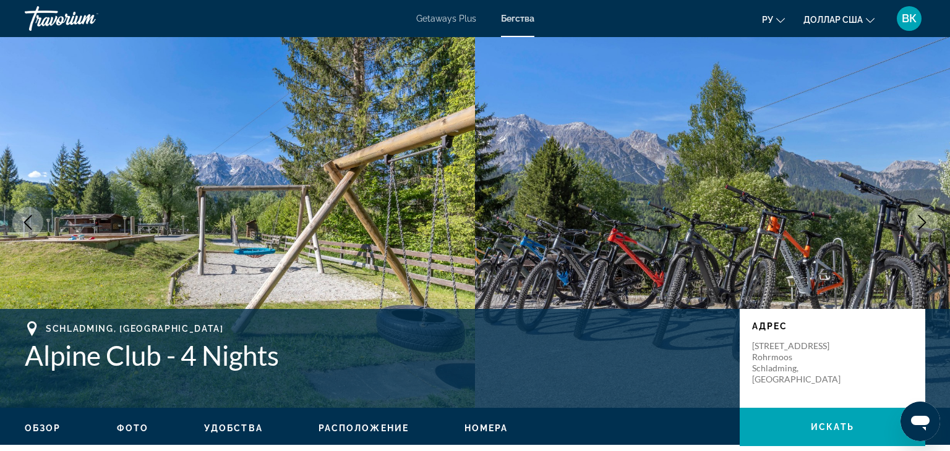
click at [927, 228] on icon "Next image" at bounding box center [922, 222] width 15 height 15
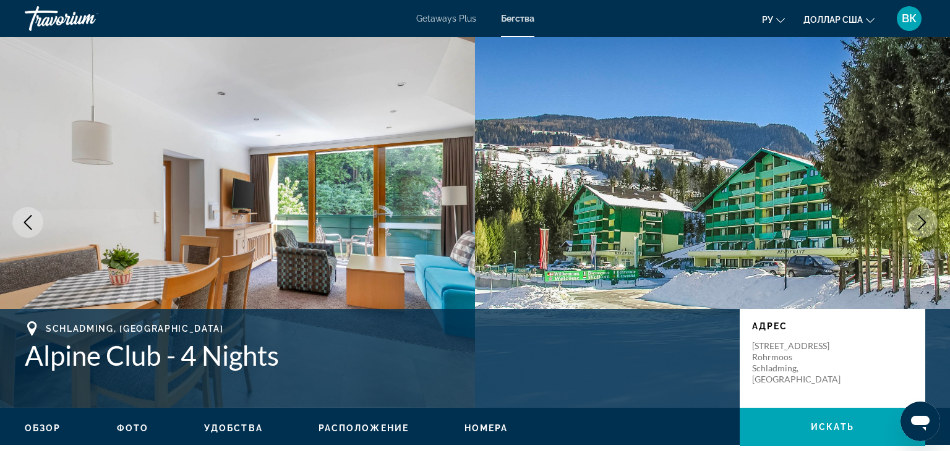
click at [927, 228] on icon "Next image" at bounding box center [922, 222] width 15 height 15
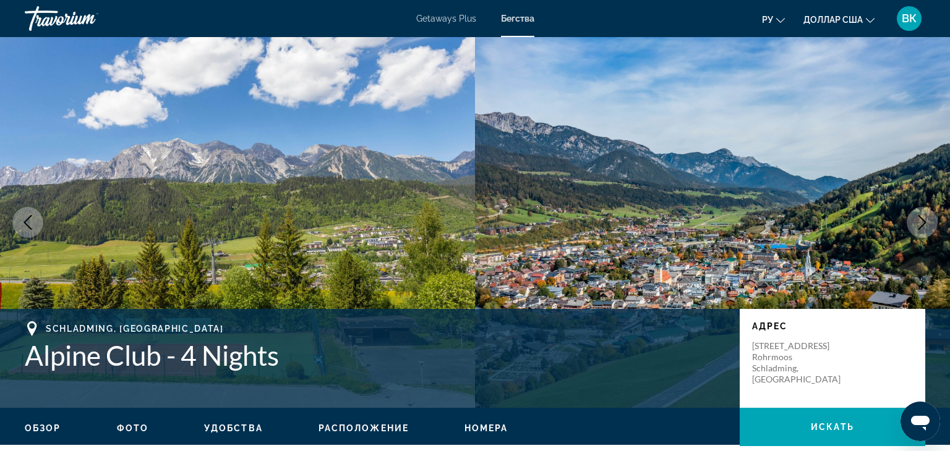
click at [927, 228] on icon "Next image" at bounding box center [922, 222] width 15 height 15
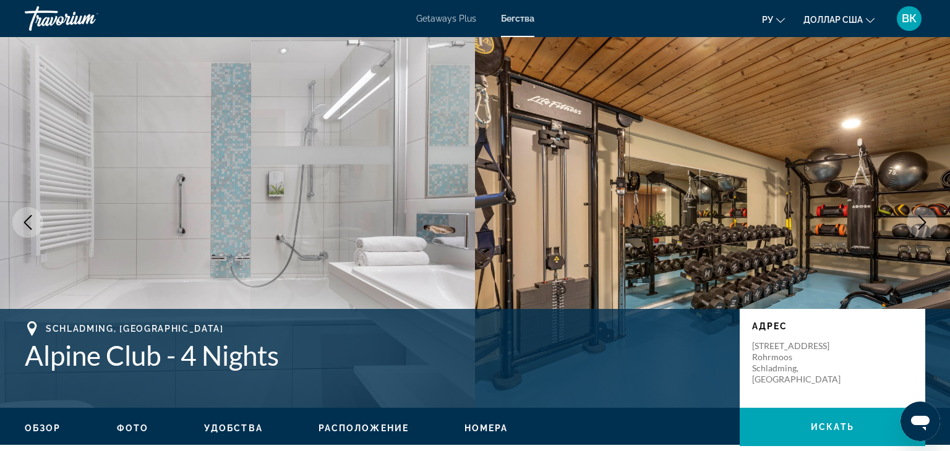
click at [927, 228] on icon "Next image" at bounding box center [922, 222] width 15 height 15
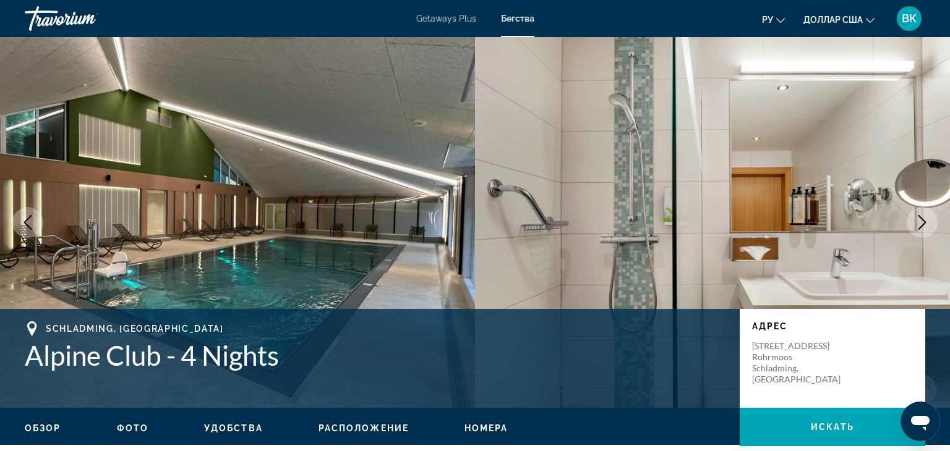
click at [927, 228] on icon "Next image" at bounding box center [922, 222] width 15 height 15
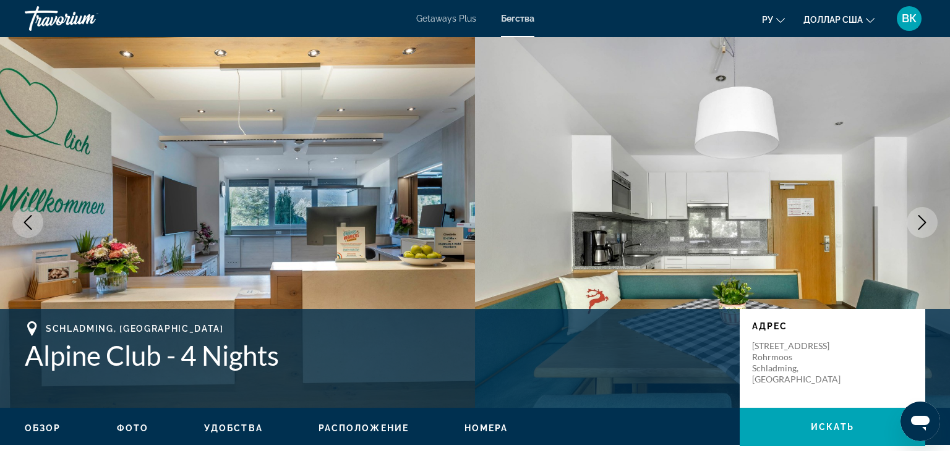
click at [927, 228] on icon "Next image" at bounding box center [922, 222] width 15 height 15
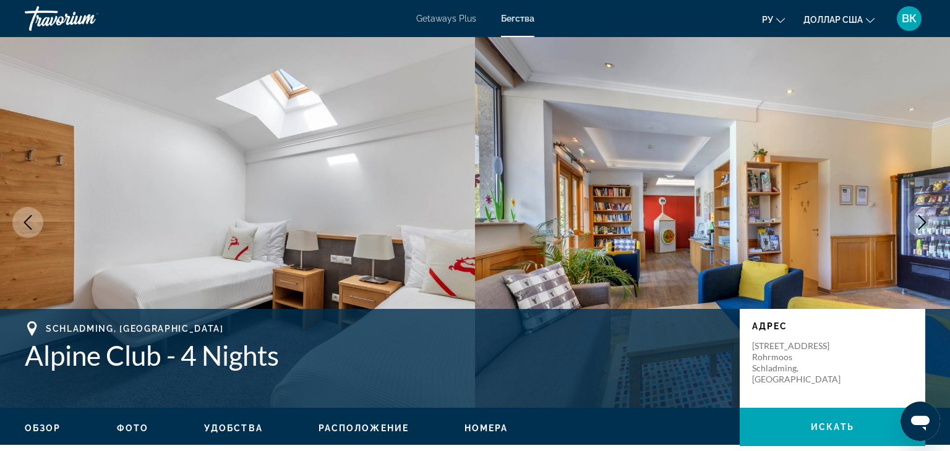
click at [927, 228] on icon "Next image" at bounding box center [922, 222] width 15 height 15
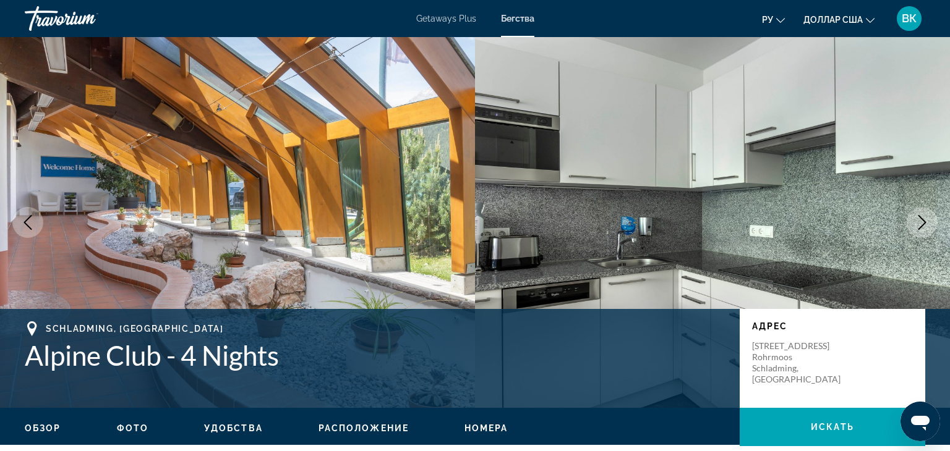
click at [927, 228] on icon "Next image" at bounding box center [922, 222] width 15 height 15
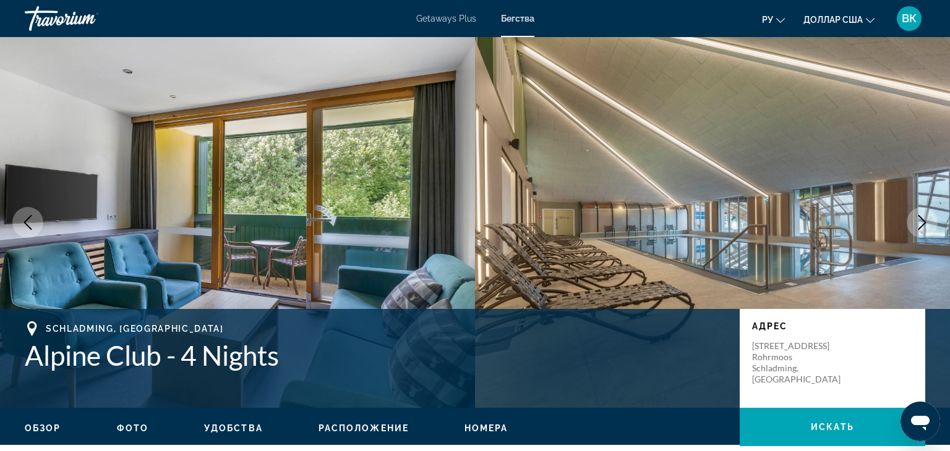
click at [927, 228] on icon "Next image" at bounding box center [922, 222] width 15 height 15
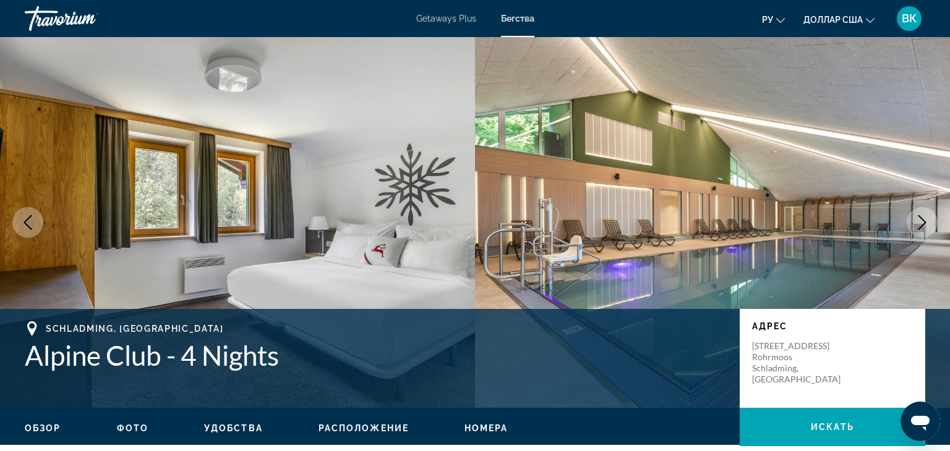
click at [927, 228] on icon "Next image" at bounding box center [922, 222] width 15 height 15
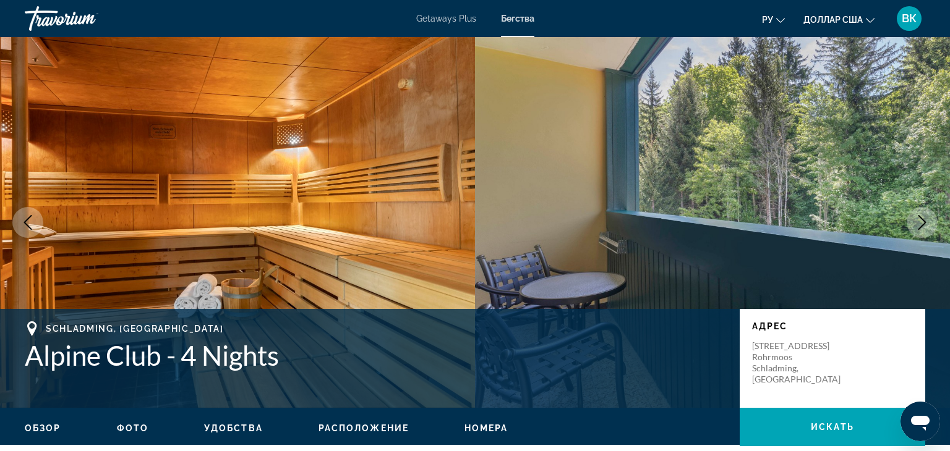
click at [927, 228] on icon "Next image" at bounding box center [922, 222] width 15 height 15
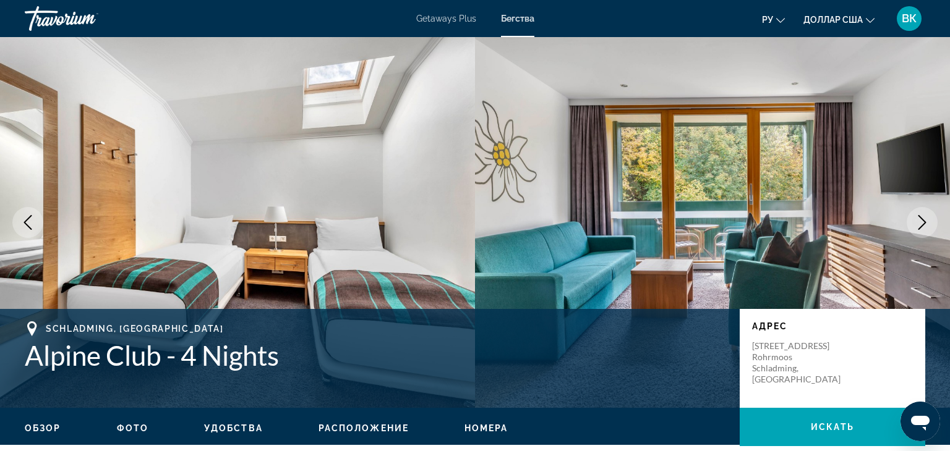
click at [926, 229] on icon "Next image" at bounding box center [922, 222] width 15 height 15
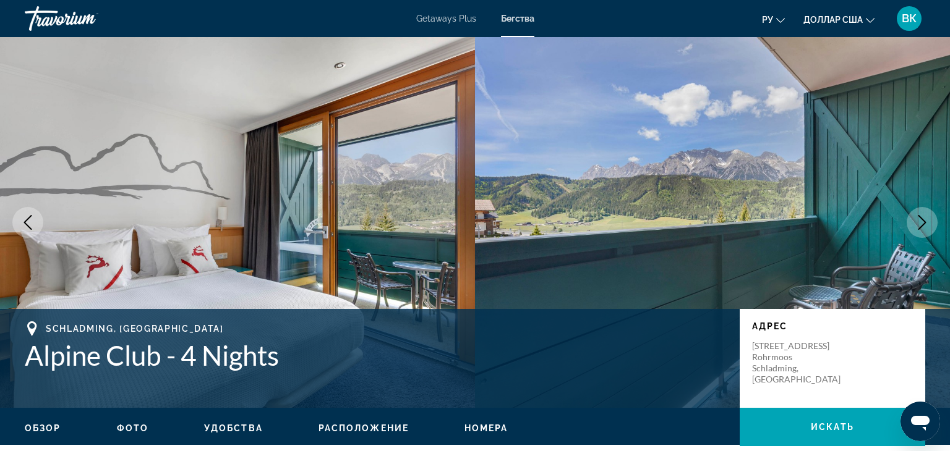
click at [926, 228] on icon "Next image" at bounding box center [922, 222] width 15 height 15
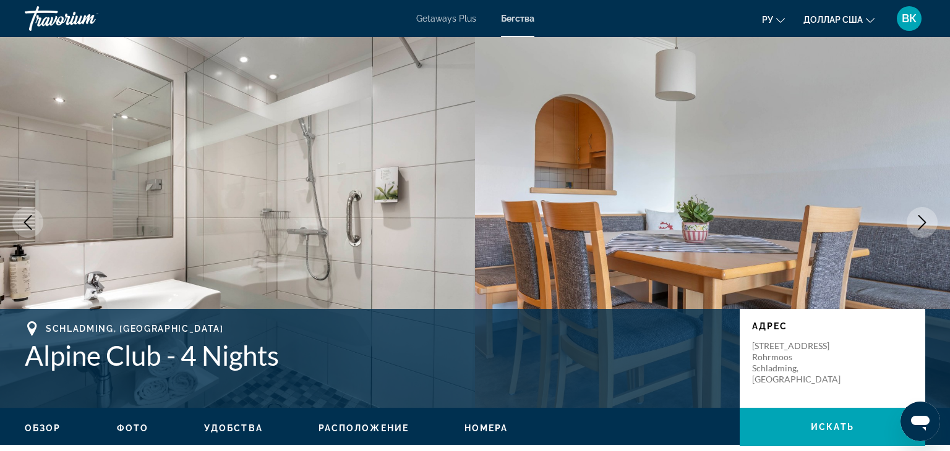
click at [926, 228] on icon "Next image" at bounding box center [922, 222] width 15 height 15
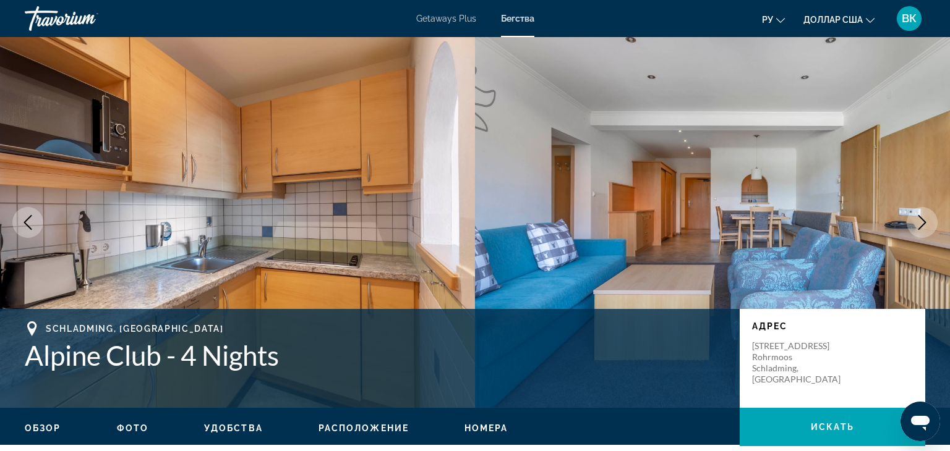
click at [926, 228] on icon "Next image" at bounding box center [922, 222] width 15 height 15
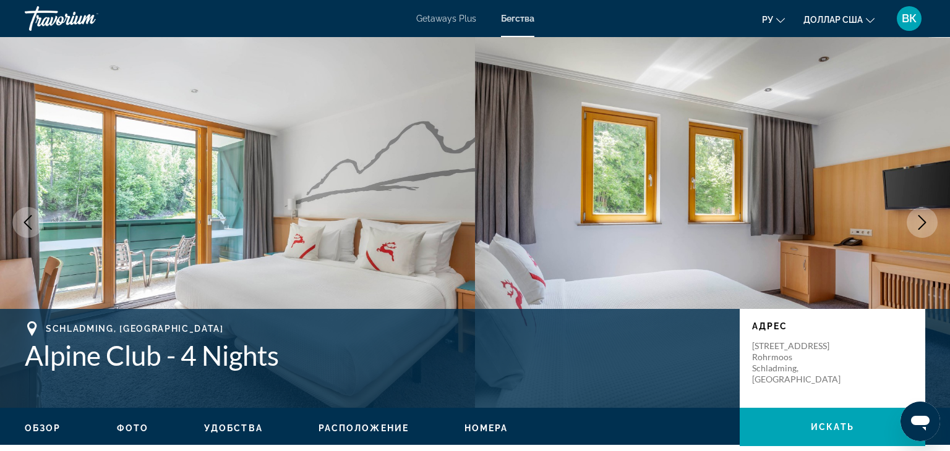
click at [926, 228] on icon "Next image" at bounding box center [922, 222] width 15 height 15
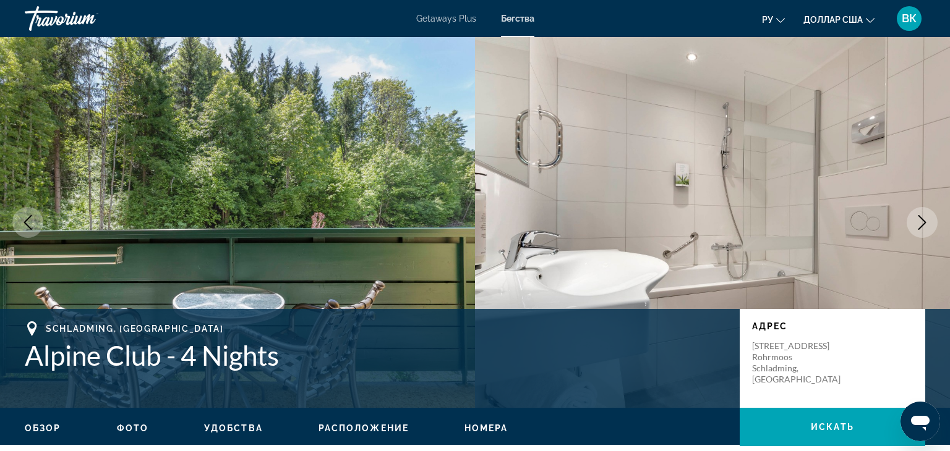
click at [926, 228] on icon "Next image" at bounding box center [922, 222] width 15 height 15
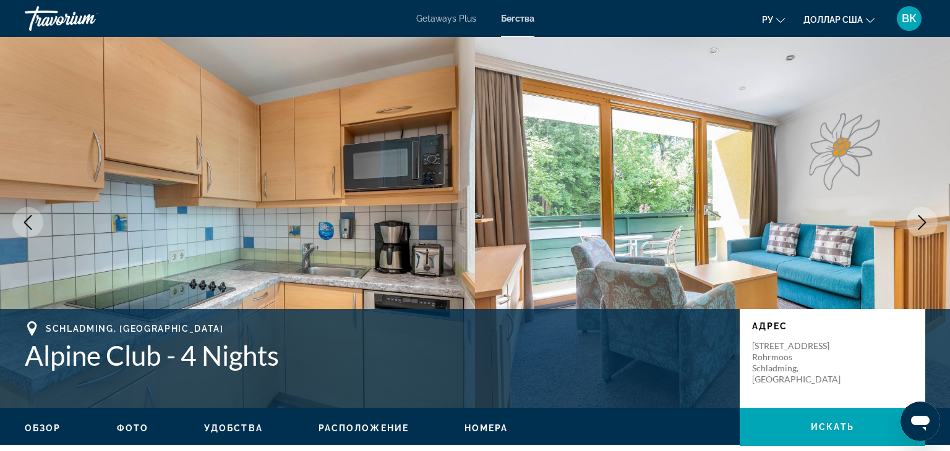
click at [926, 228] on icon "Next image" at bounding box center [922, 222] width 15 height 15
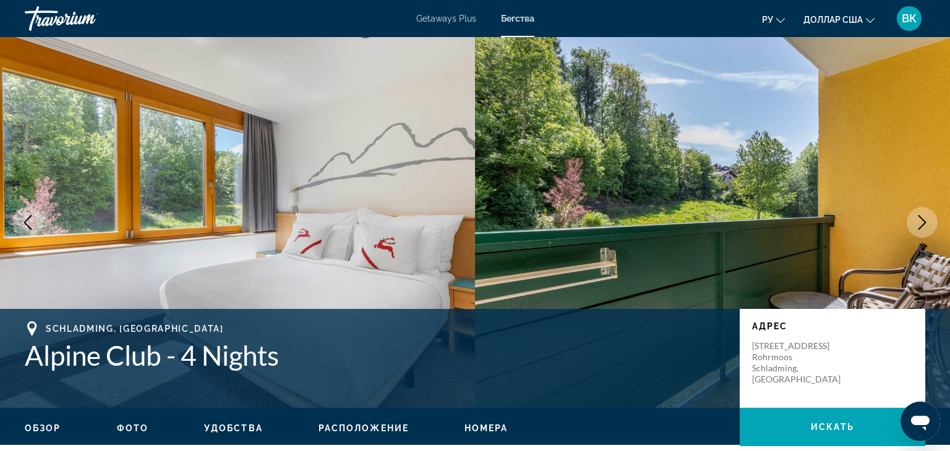
click at [926, 228] on icon "Next image" at bounding box center [922, 222] width 15 height 15
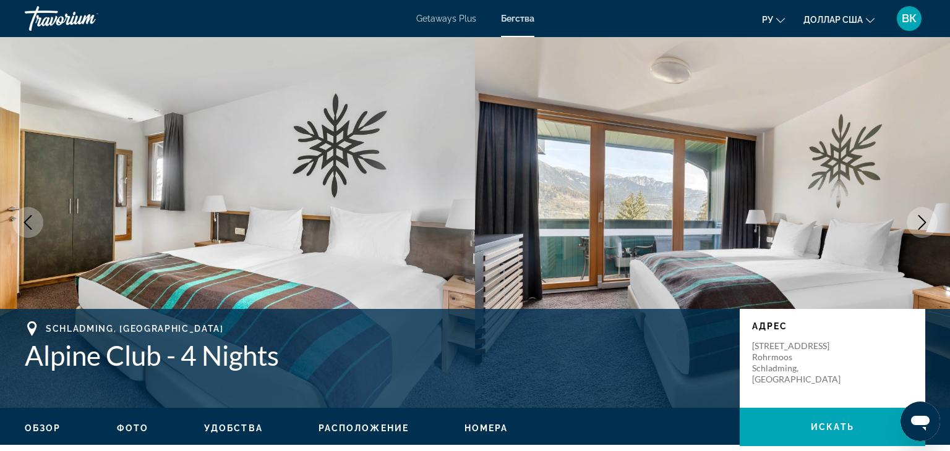
click at [937, 199] on img "Основное содержание" at bounding box center [712, 222] width 475 height 371
click at [931, 223] on button "Next image" at bounding box center [922, 222] width 31 height 31
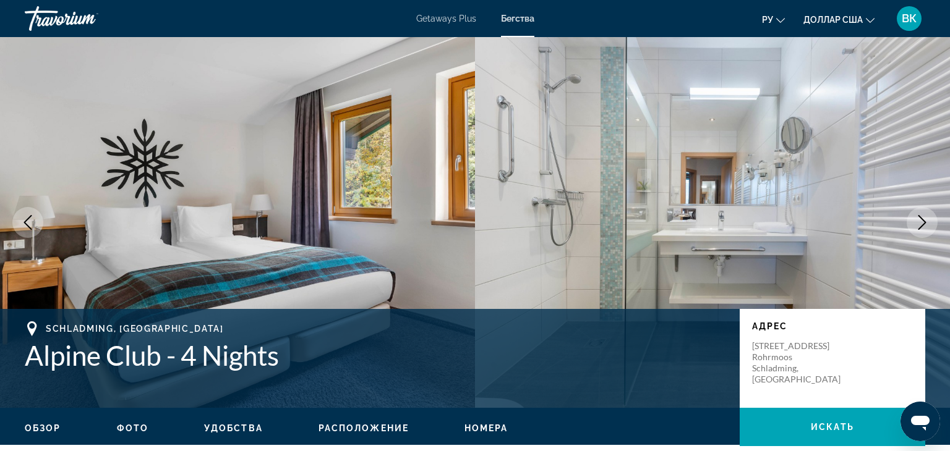
click at [931, 223] on button "Next image" at bounding box center [922, 222] width 31 height 31
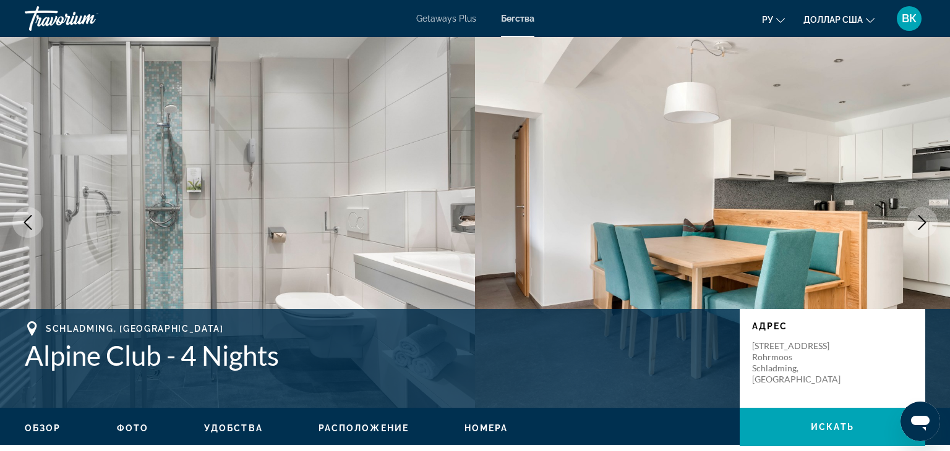
click at [931, 223] on button "Next image" at bounding box center [922, 222] width 31 height 31
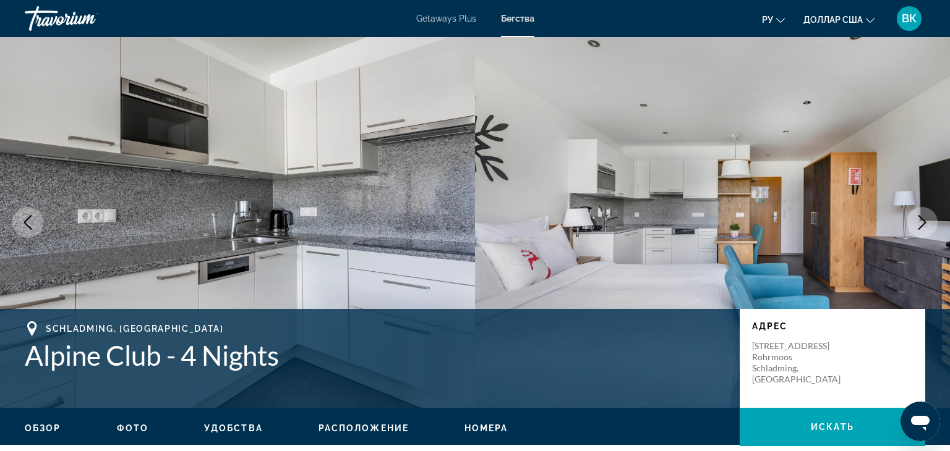
click at [931, 223] on button "Next image" at bounding box center [922, 222] width 31 height 31
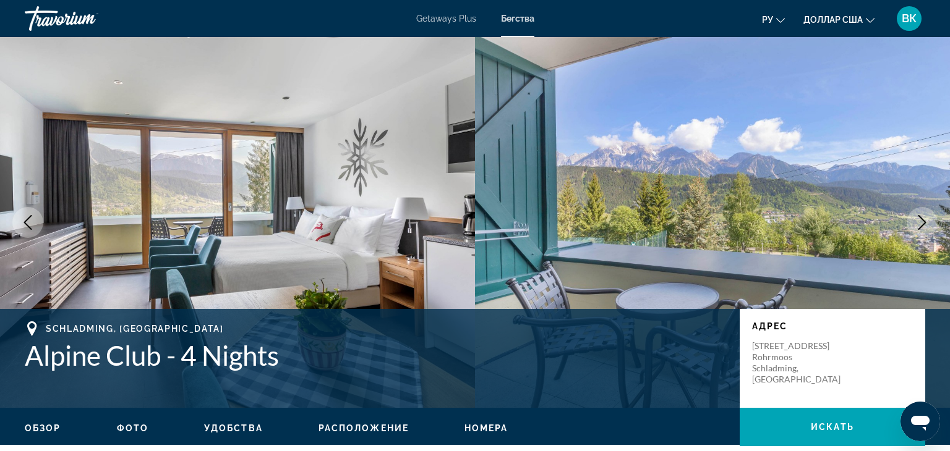
click at [931, 223] on button "Next image" at bounding box center [922, 222] width 31 height 31
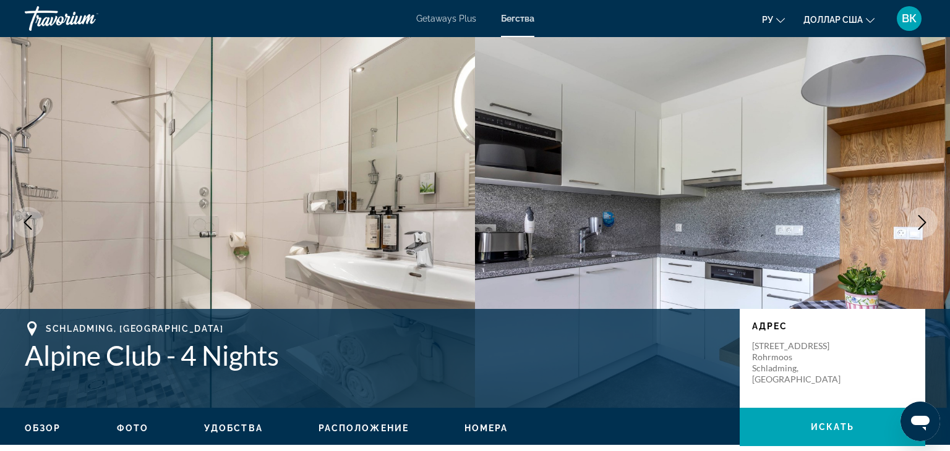
click at [931, 223] on button "Next image" at bounding box center [922, 222] width 31 height 31
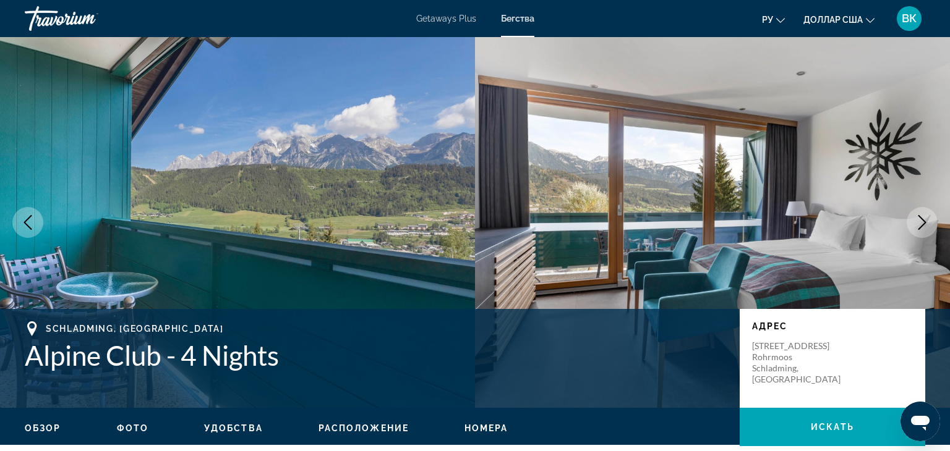
drag, startPoint x: 337, startPoint y: 434, endPoint x: 339, endPoint y: 427, distance: 7.1
click at [337, 433] on div "Обзор Фото Удобства Расположение Номера искать" at bounding box center [475, 427] width 950 height 38
click at [348, 424] on button "Расположение" at bounding box center [363, 428] width 90 height 11
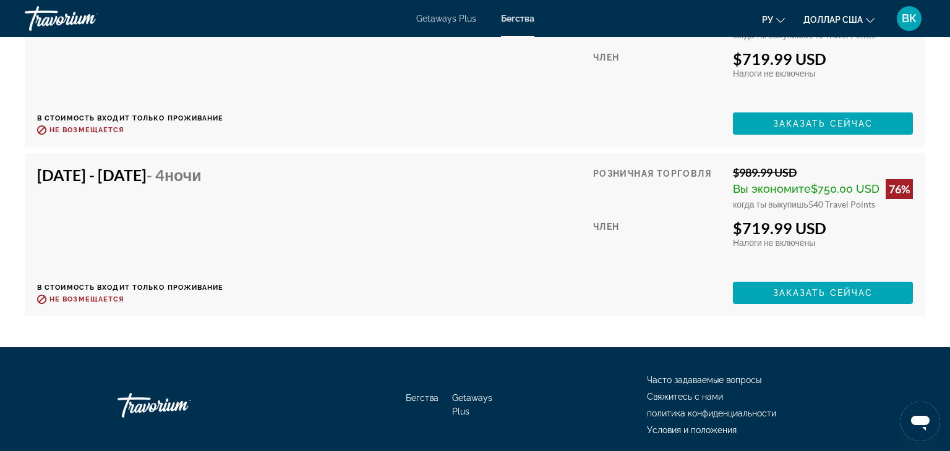
scroll to position [6492, 0]
